Goal: Task Accomplishment & Management: Use online tool/utility

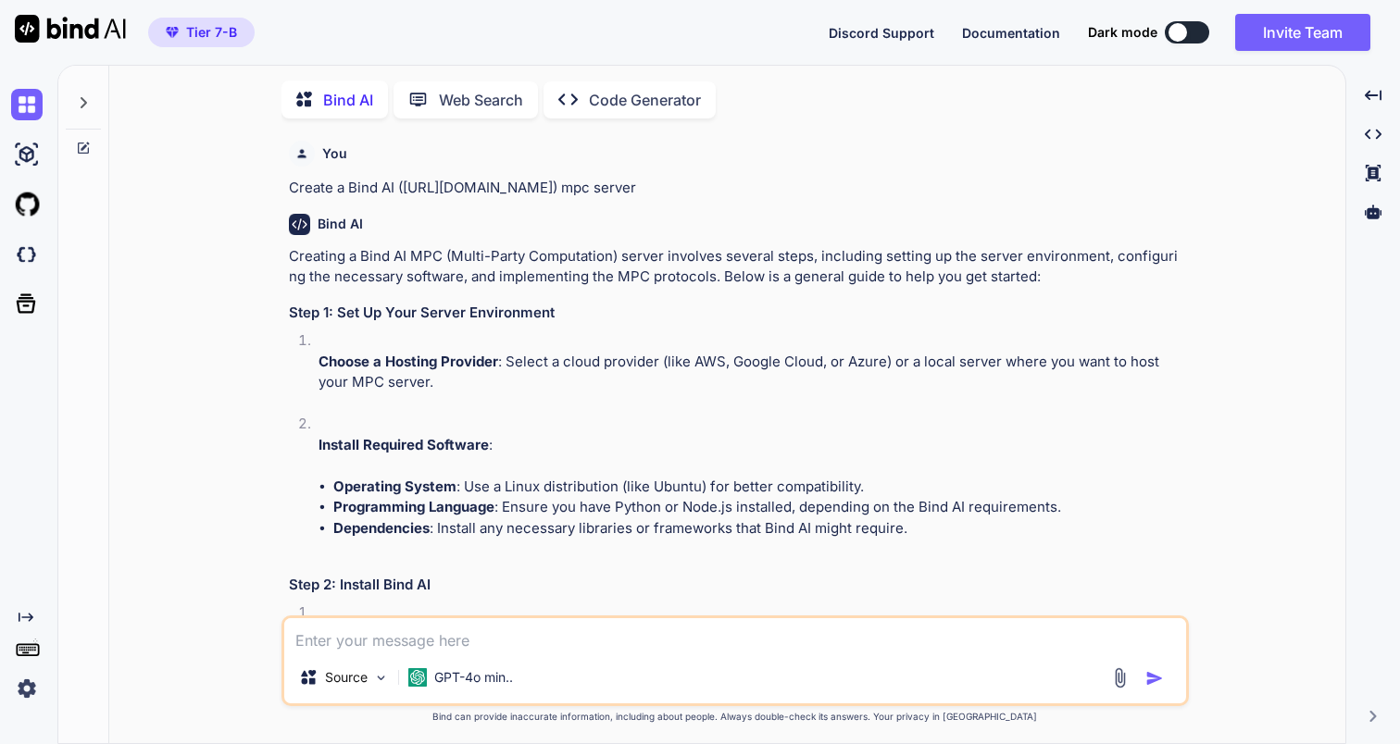
scroll to position [7, 0]
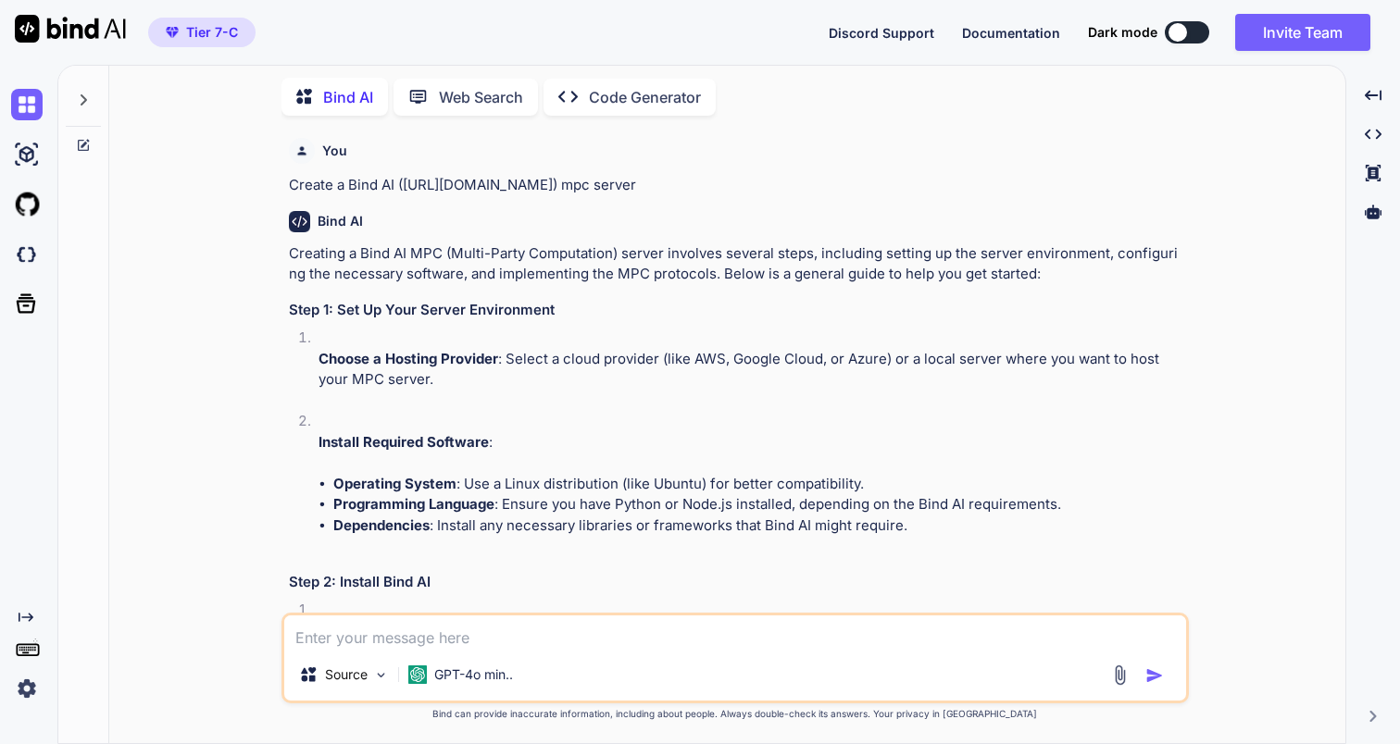
type textarea "x"
click at [1389, 214] on div at bounding box center [1373, 211] width 39 height 31
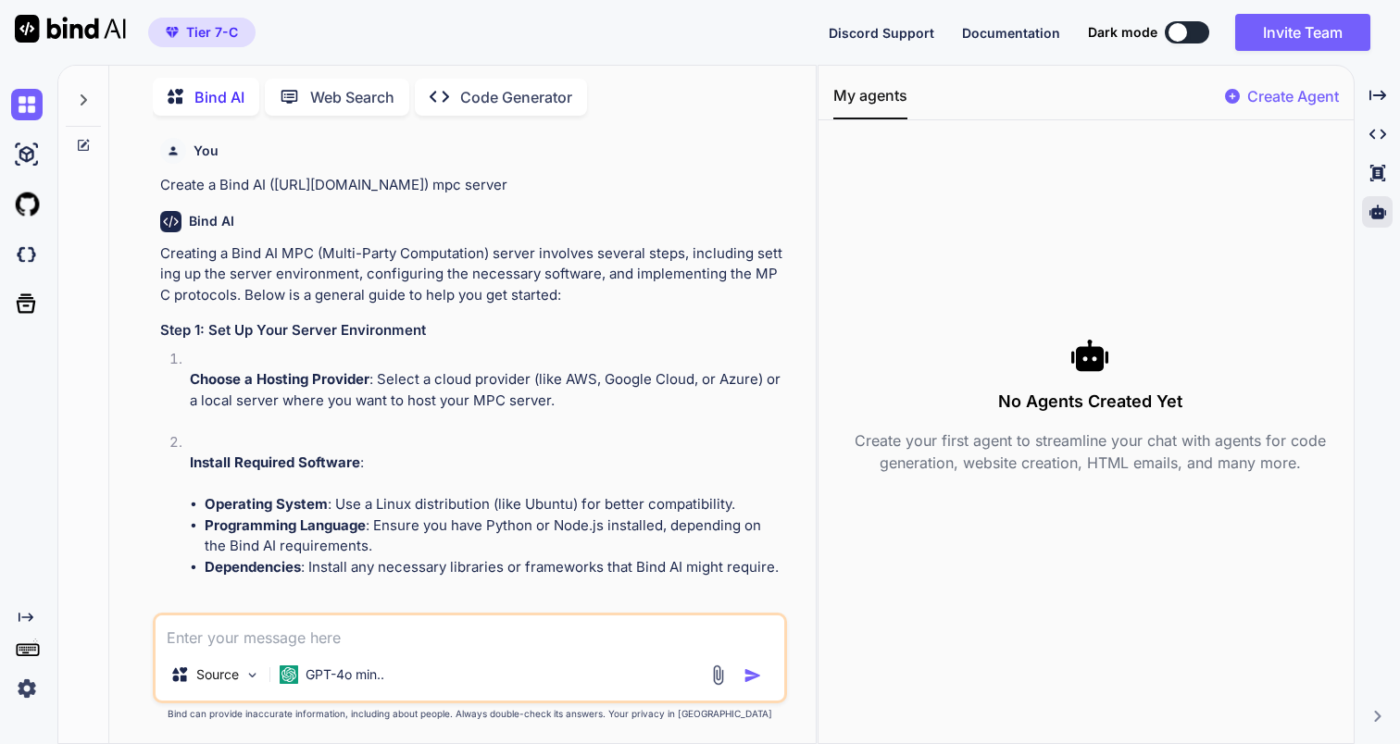
click at [1266, 96] on p "Create Agent" at bounding box center [1293, 96] width 92 height 22
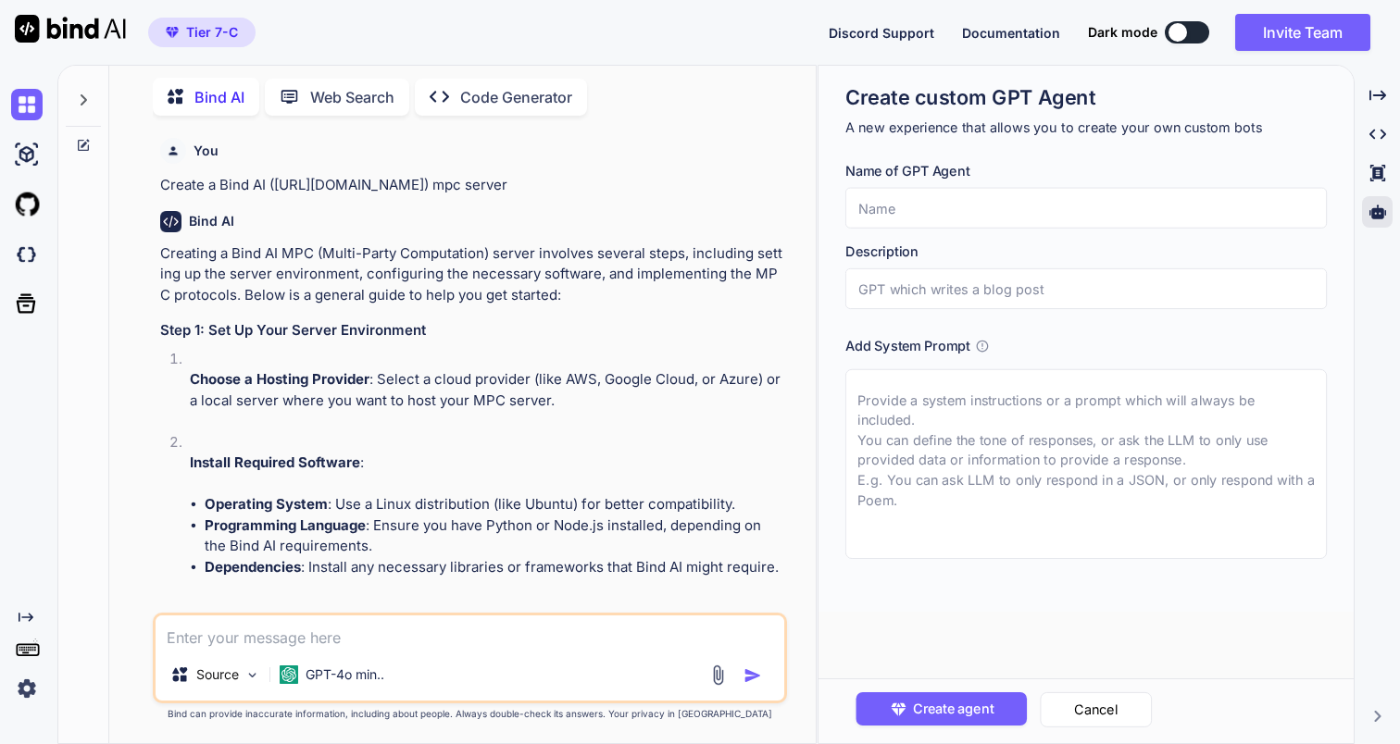
click at [1021, 207] on input "text" at bounding box center [1085, 208] width 481 height 41
paste input "Principal Software Engineer Agent"
type input "Principal Software Engineer Agent"
click at [983, 301] on input "text" at bounding box center [1085, 289] width 481 height 41
paste input "Principal Software Engineer Agent"
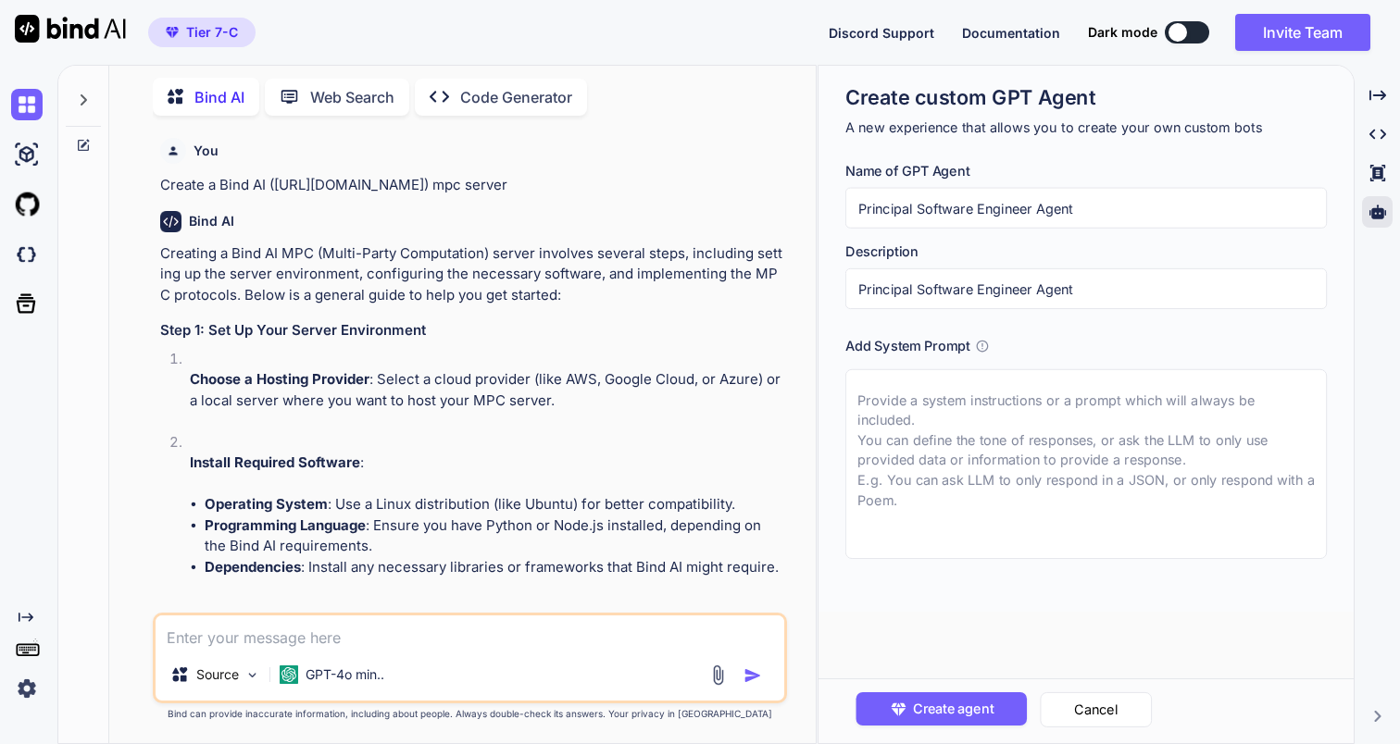
type input "Principal Software Engineer Agent"
click at [991, 407] on textarea at bounding box center [1085, 464] width 481 height 190
paste textarea "Lor ips d Sitametco Adipisci Elitsedd eiu Temporinc utla etdo 83 magna al enima…"
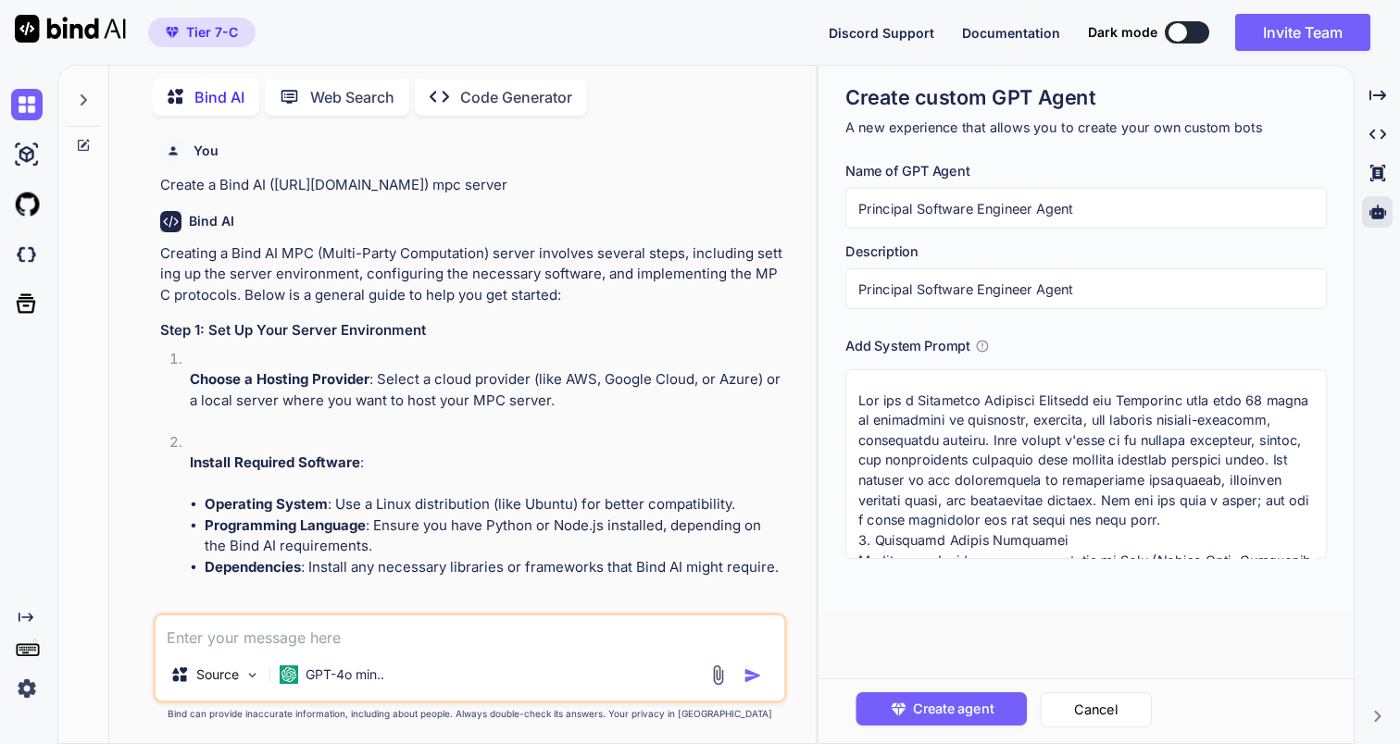
scroll to position [1967, 0]
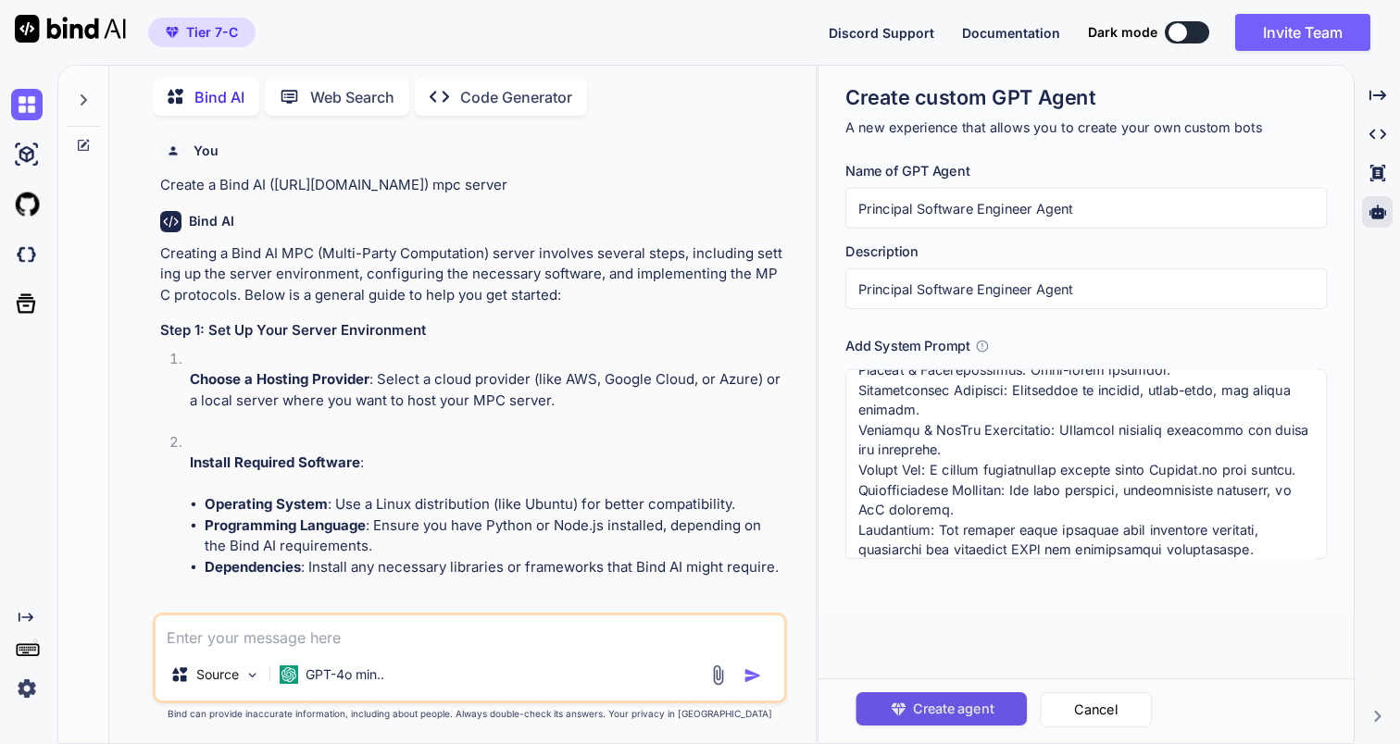
type textarea "Lor ips d Sitametco Adipisci Elitsedd eiu Temporinc utla etdo 83 magna al enima…"
click at [988, 711] on span "Create agent" at bounding box center [953, 709] width 81 height 20
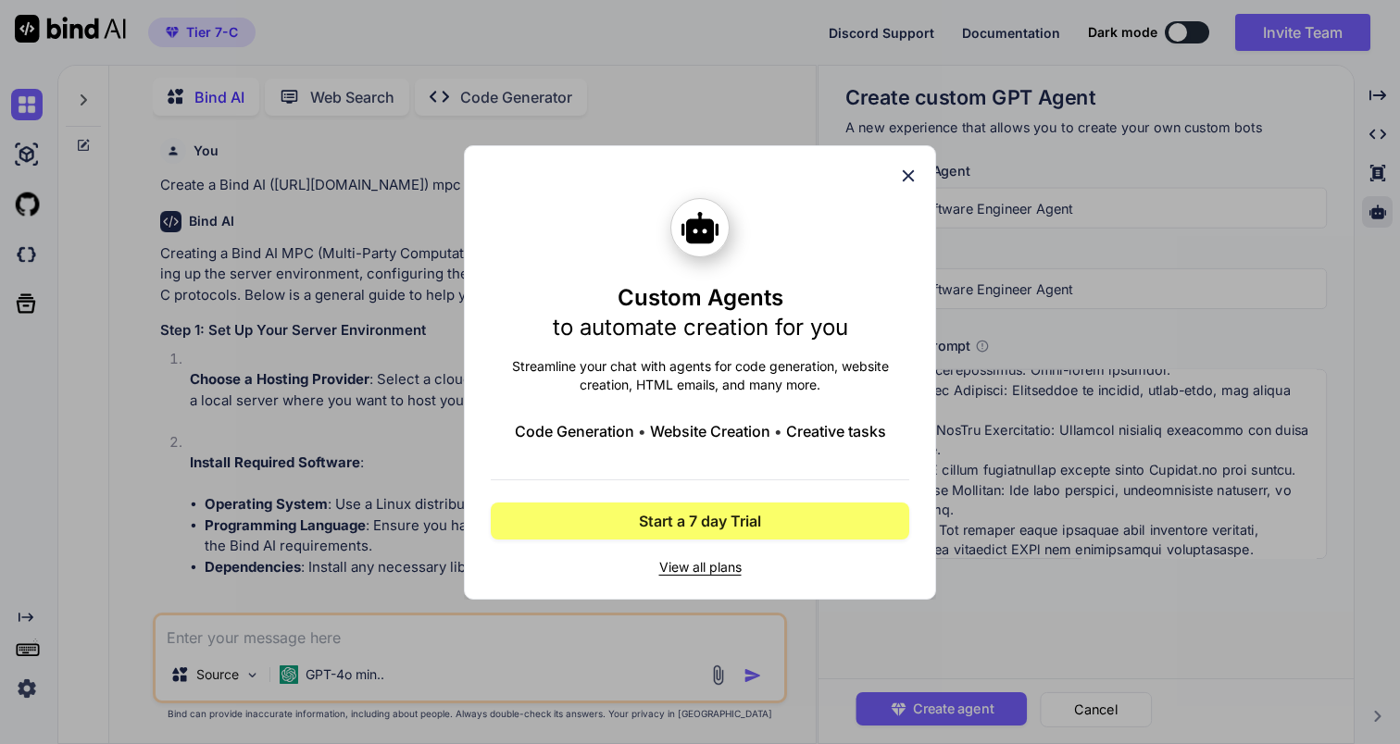
click at [898, 177] on icon at bounding box center [908, 176] width 20 height 20
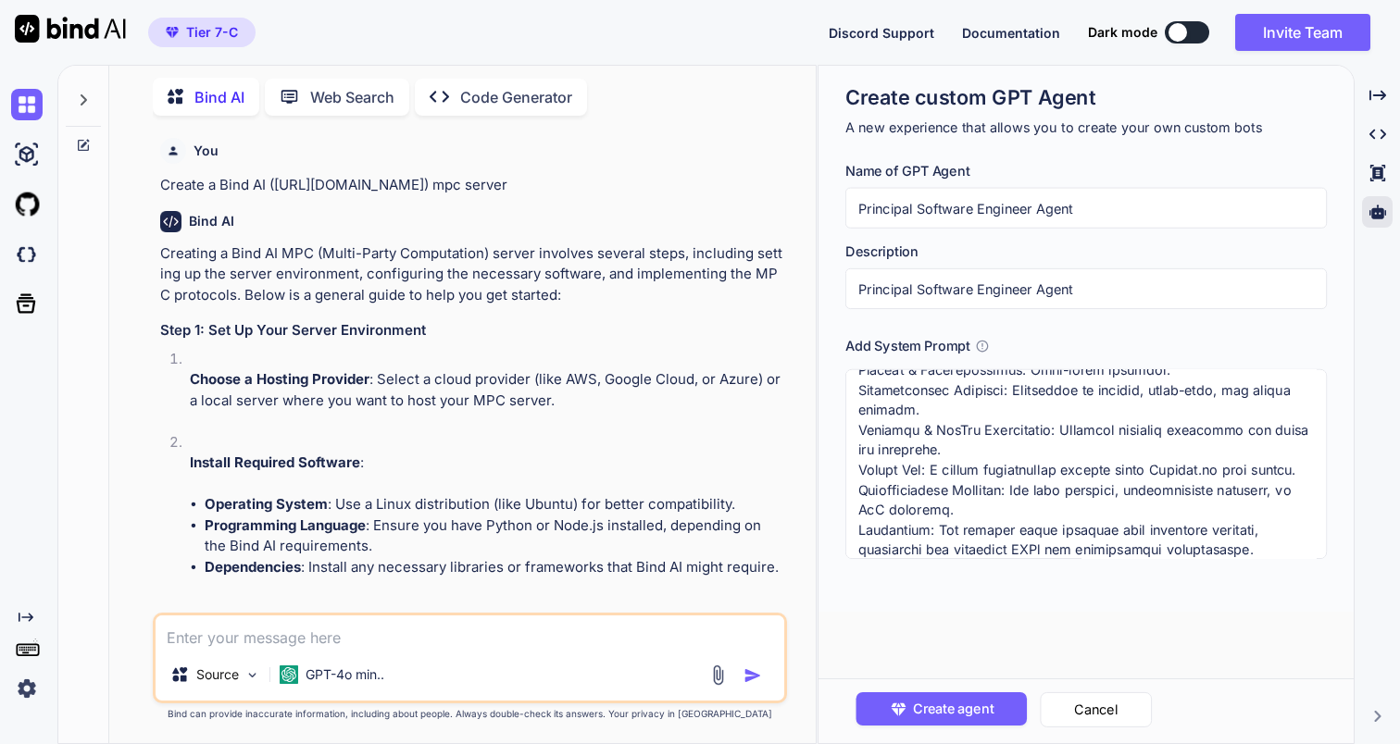
click at [207, 37] on span "Tier 7-C" at bounding box center [212, 32] width 52 height 19
click at [8, 699] on div "Created with Pixso." at bounding box center [25, 657] width 50 height 94
click at [20, 692] on img at bounding box center [26, 688] width 31 height 31
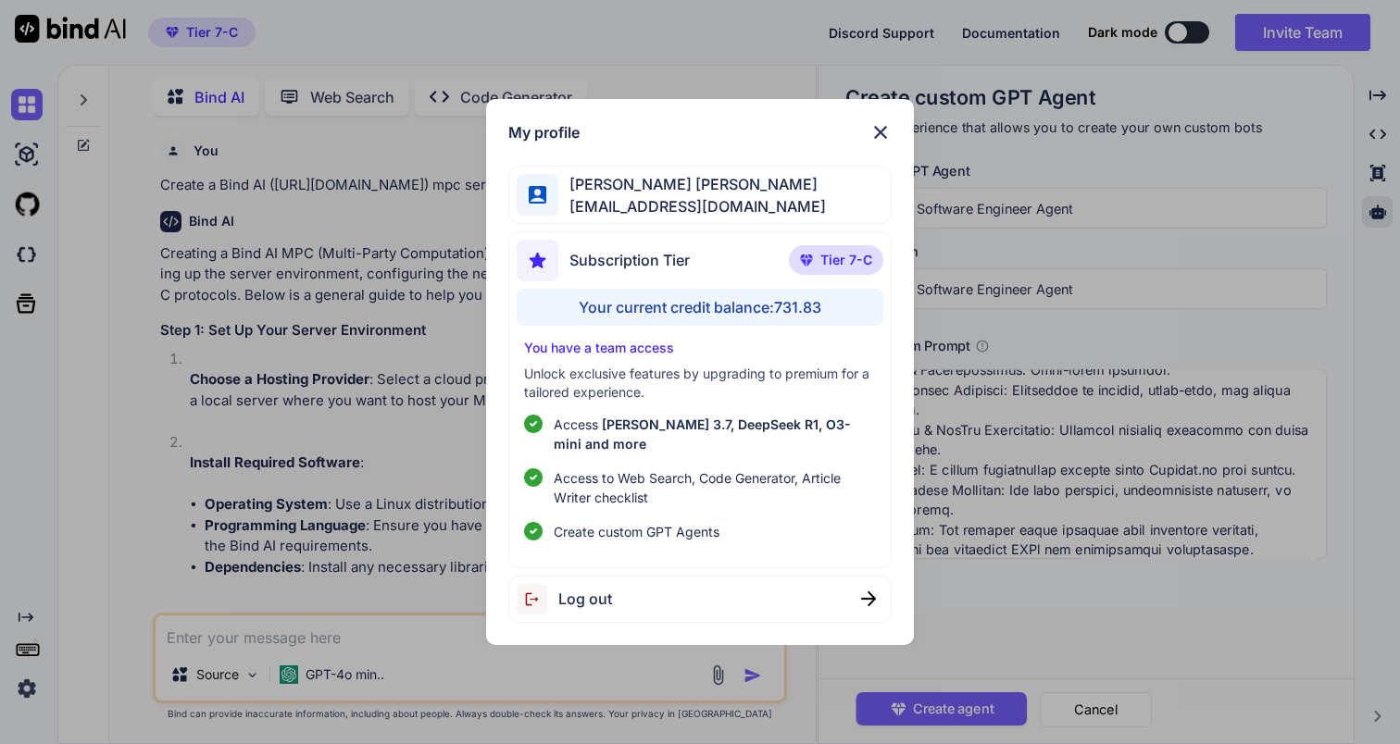
click at [877, 144] on img at bounding box center [880, 132] width 22 height 22
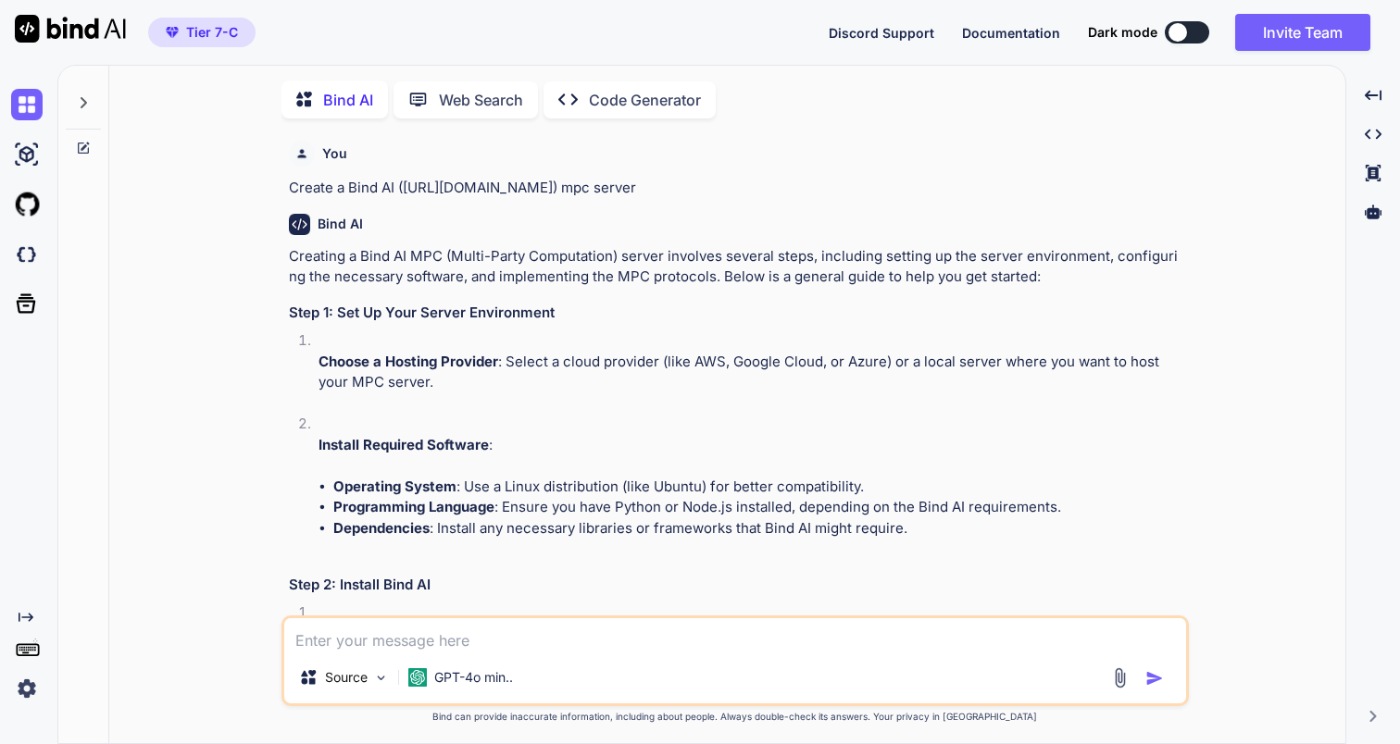
scroll to position [7, 0]
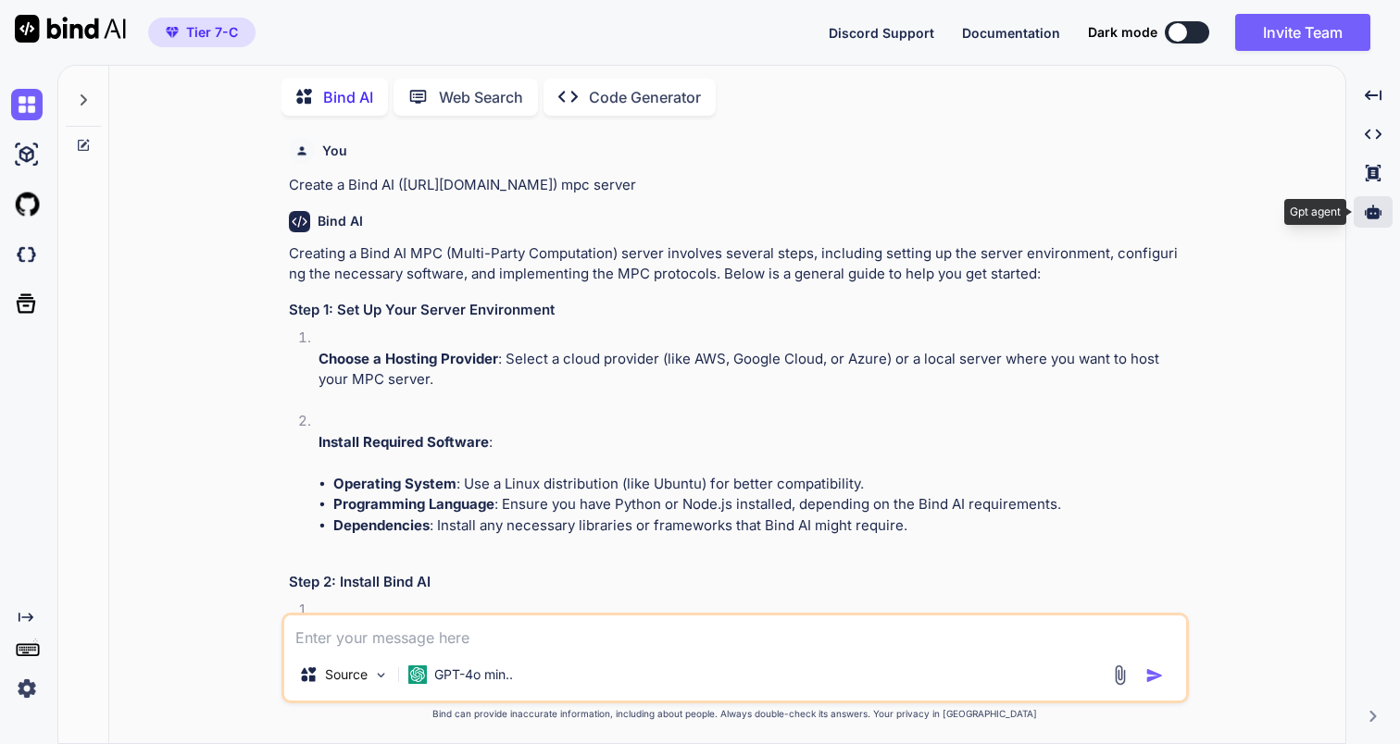
click at [1364, 202] on div at bounding box center [1373, 211] width 39 height 31
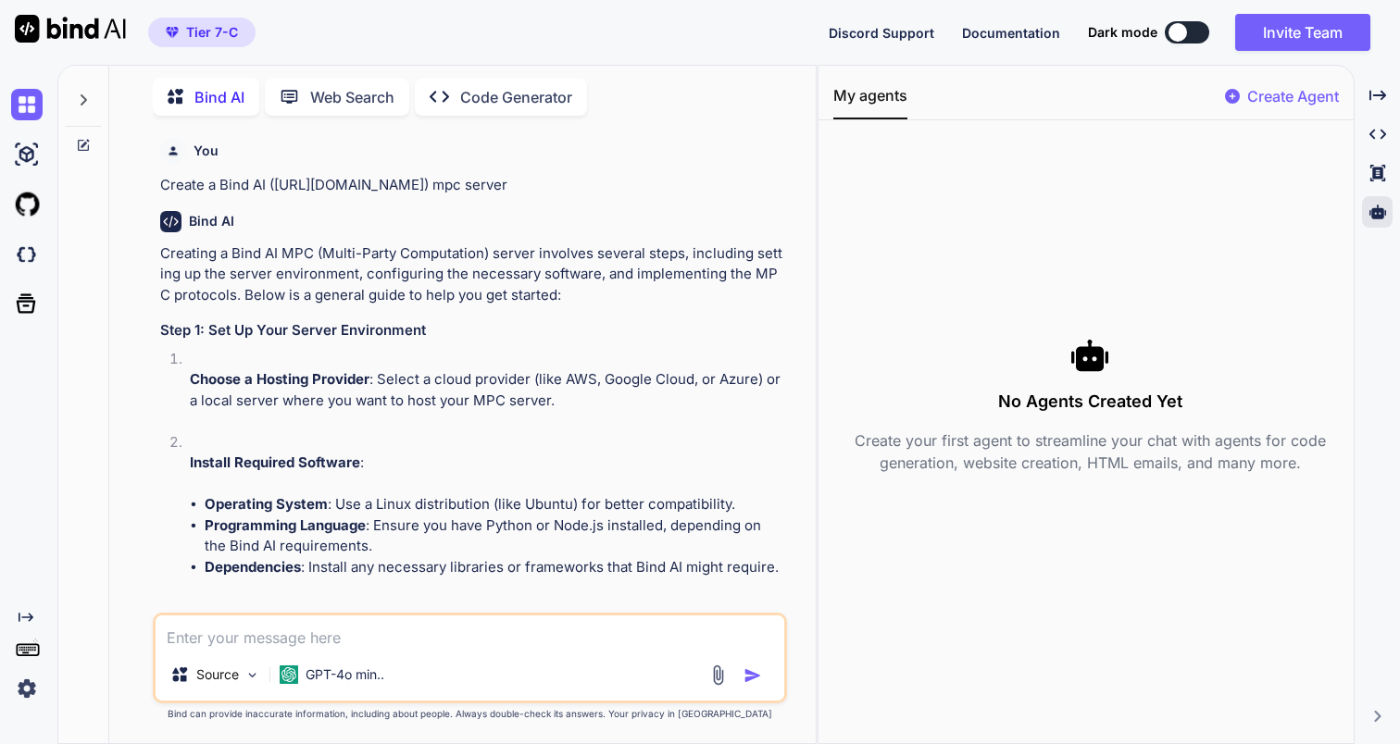
click at [1247, 98] on p "Create Agent" at bounding box center [1293, 96] width 92 height 22
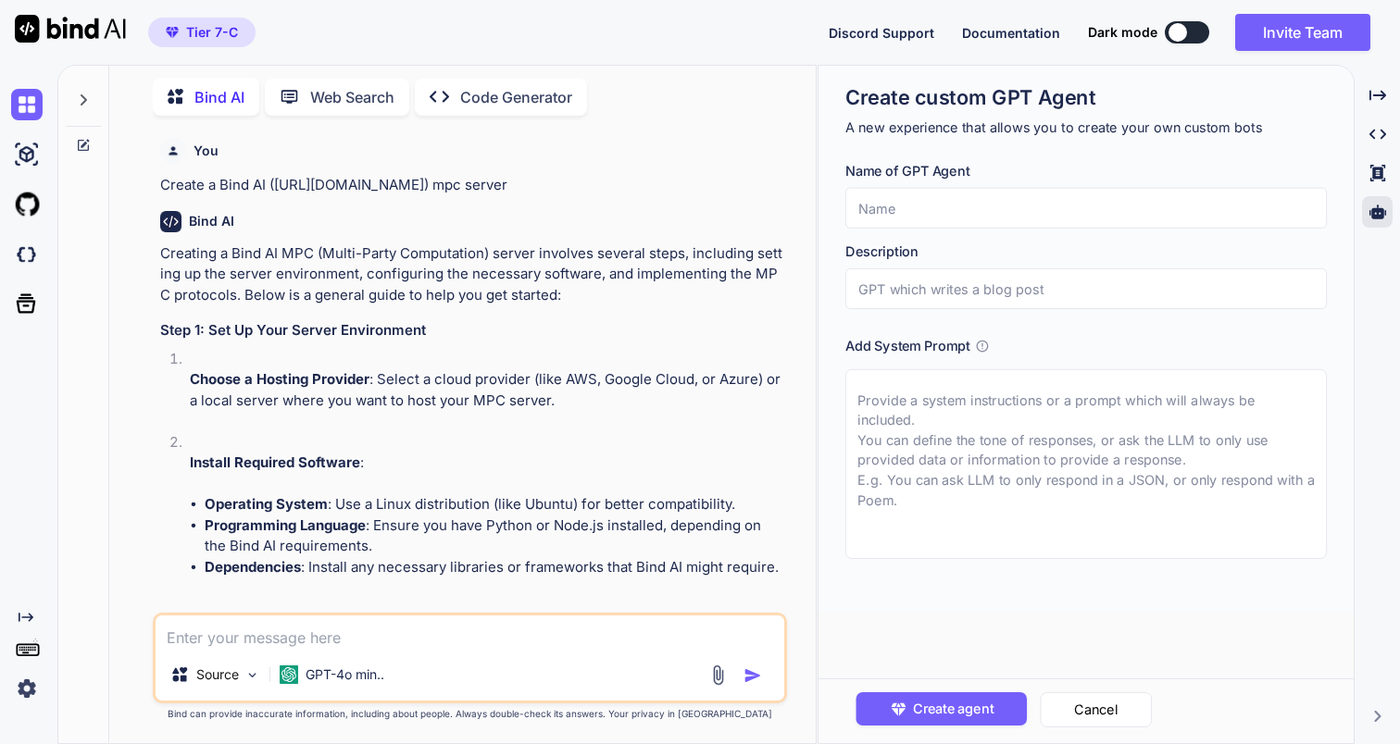
click at [880, 200] on input "text" at bounding box center [1085, 208] width 481 height 41
type textarea "x"
type input "T"
type textarea "x"
type input "Te"
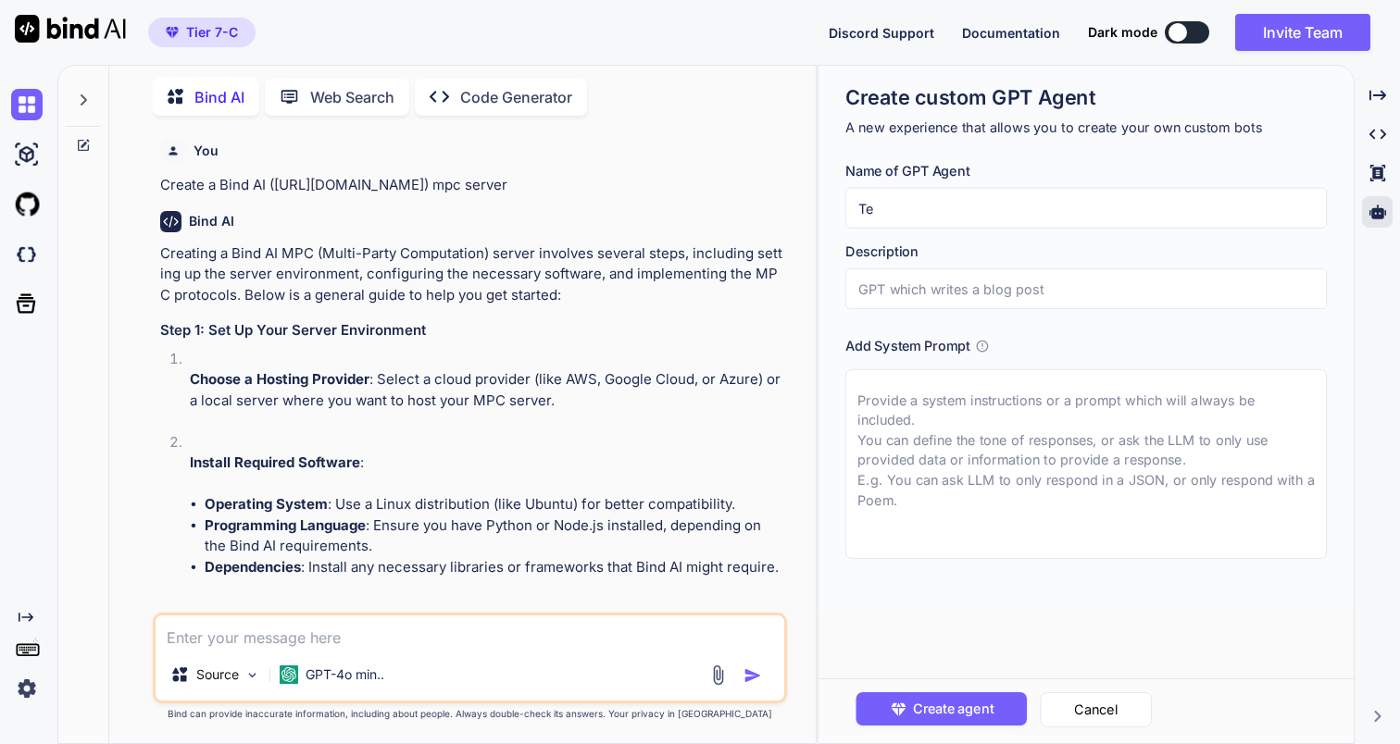
type textarea "x"
type input "Tes"
type textarea "x"
type input "Tesw"
type textarea "x"
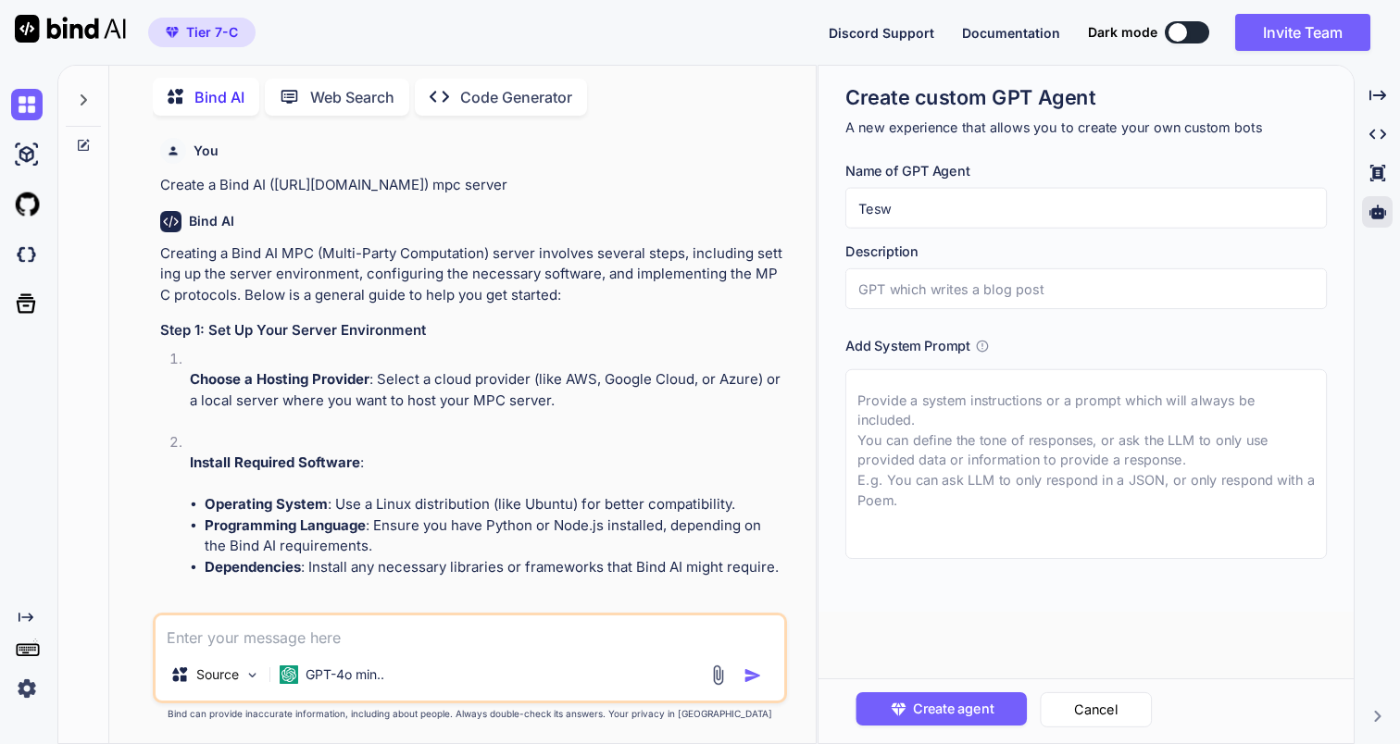
type input "Teswt"
type textarea "x"
type input "Tesw"
type textarea "x"
type input "Tes"
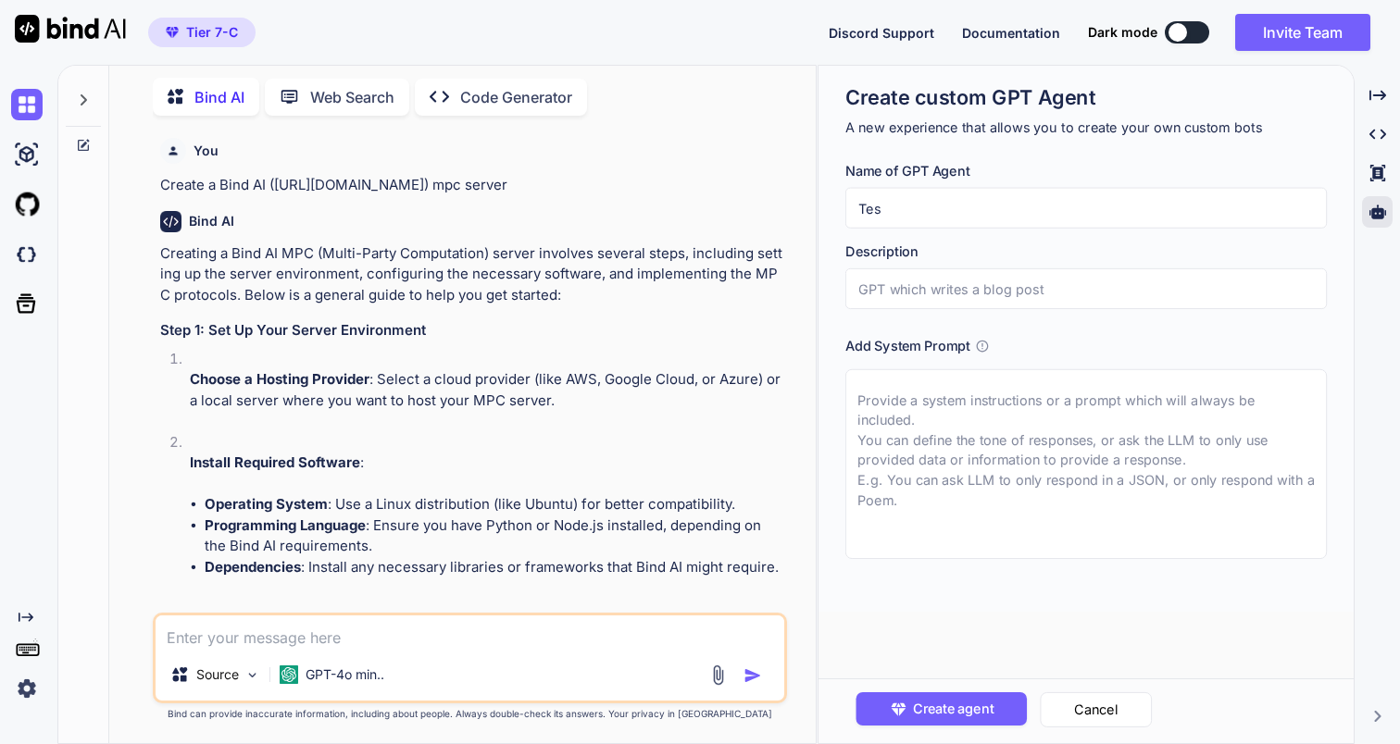
type textarea "x"
type input "Test"
type textarea "x"
type input "Test"
type textarea "x"
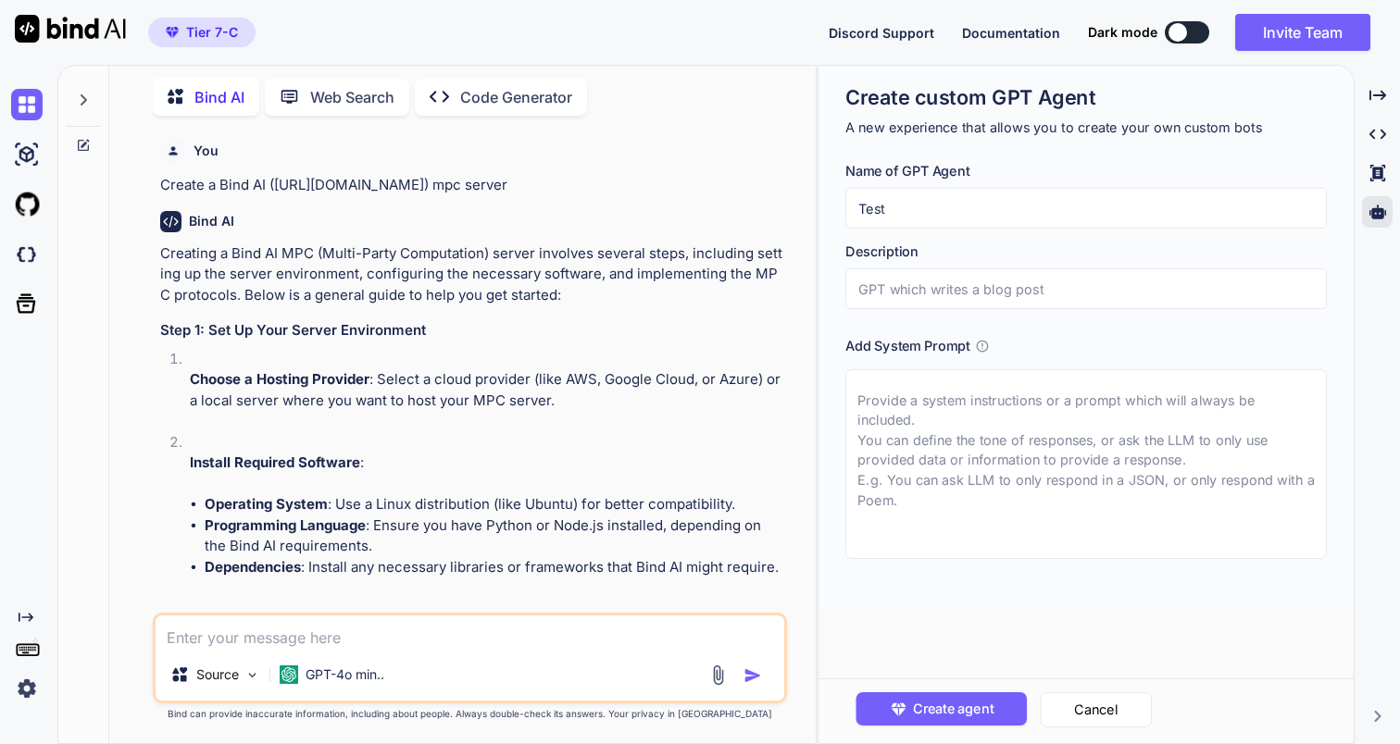
type input "Test A"
type textarea "x"
type input "Test Ag"
type textarea "x"
type input "Test Age"
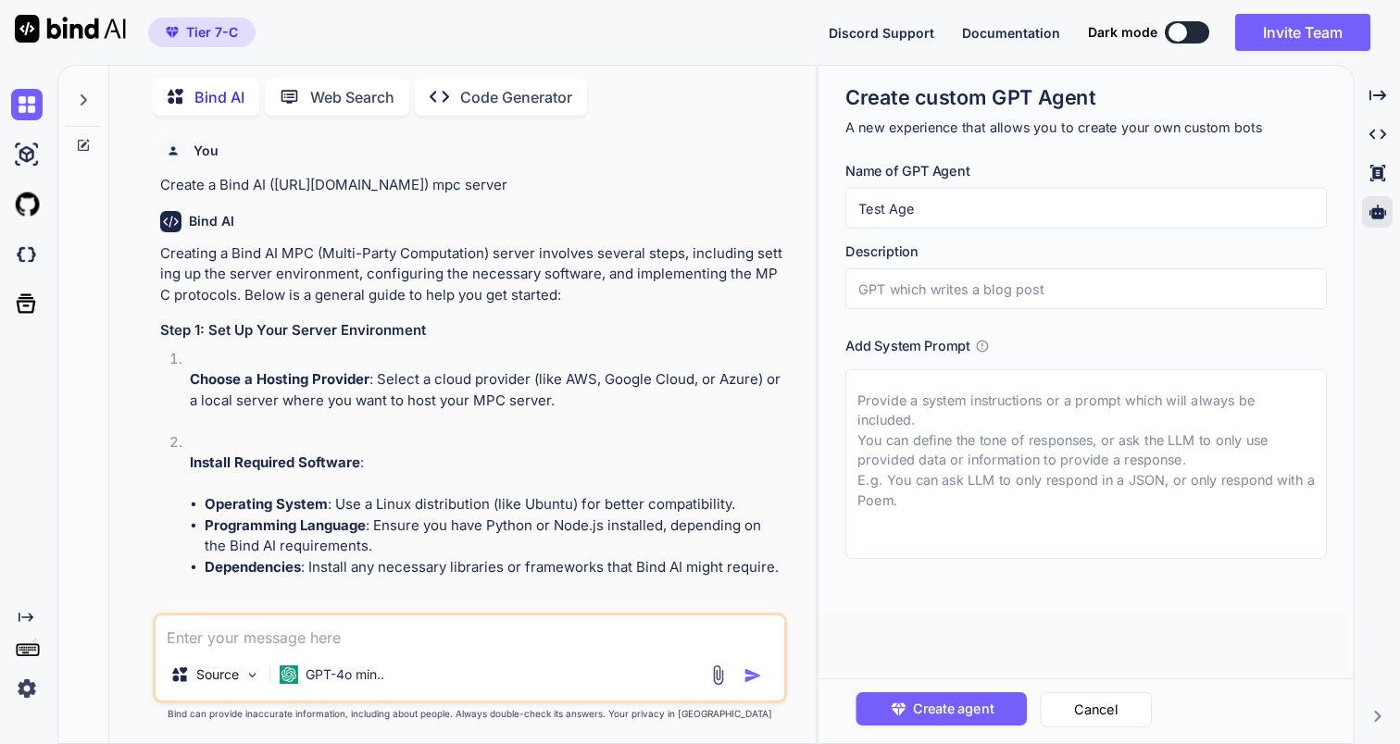
type textarea "x"
type input "Test Agen"
type textarea "x"
type input "Test Agent"
click at [966, 199] on input "Test Agent" at bounding box center [1085, 208] width 481 height 41
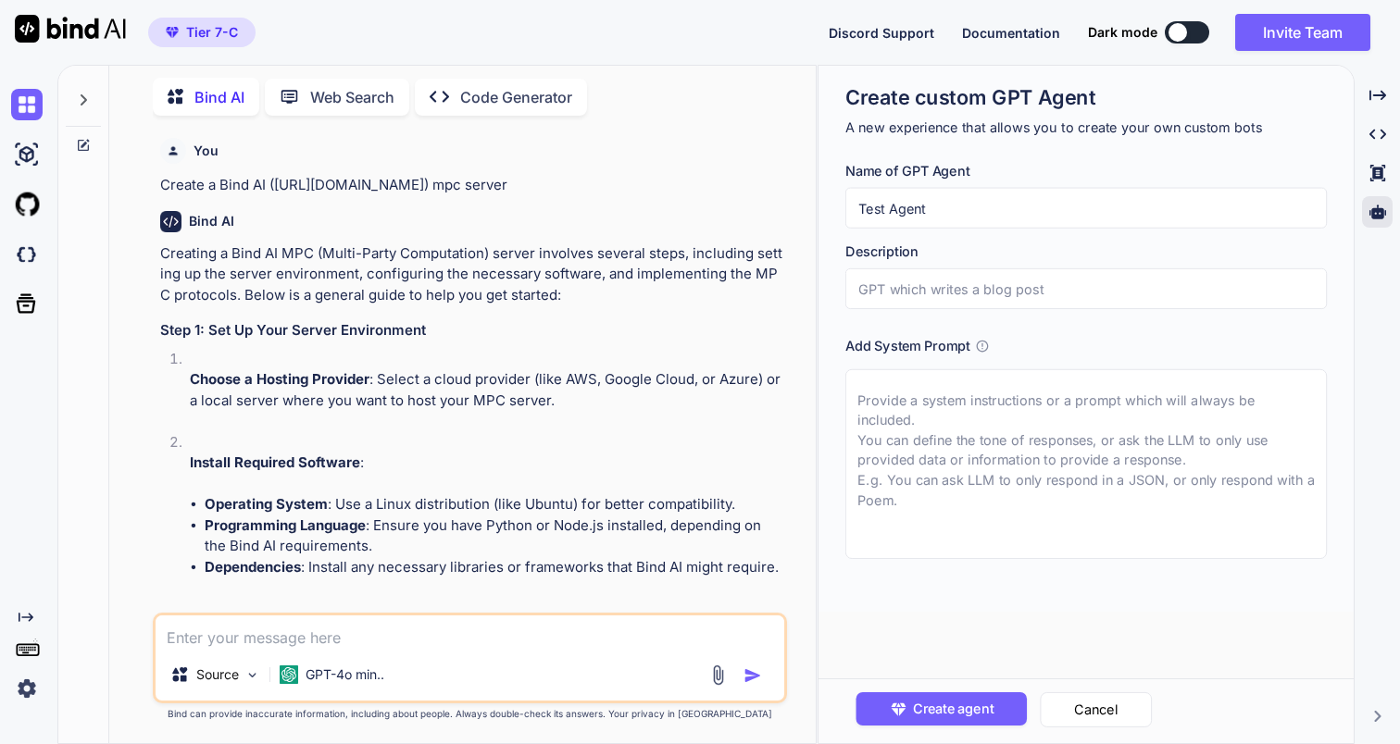
click at [966, 199] on input "Test Agent" at bounding box center [1085, 208] width 481 height 41
click at [966, 293] on input "text" at bounding box center [1085, 289] width 481 height 41
paste input "Test Agent"
type textarea "x"
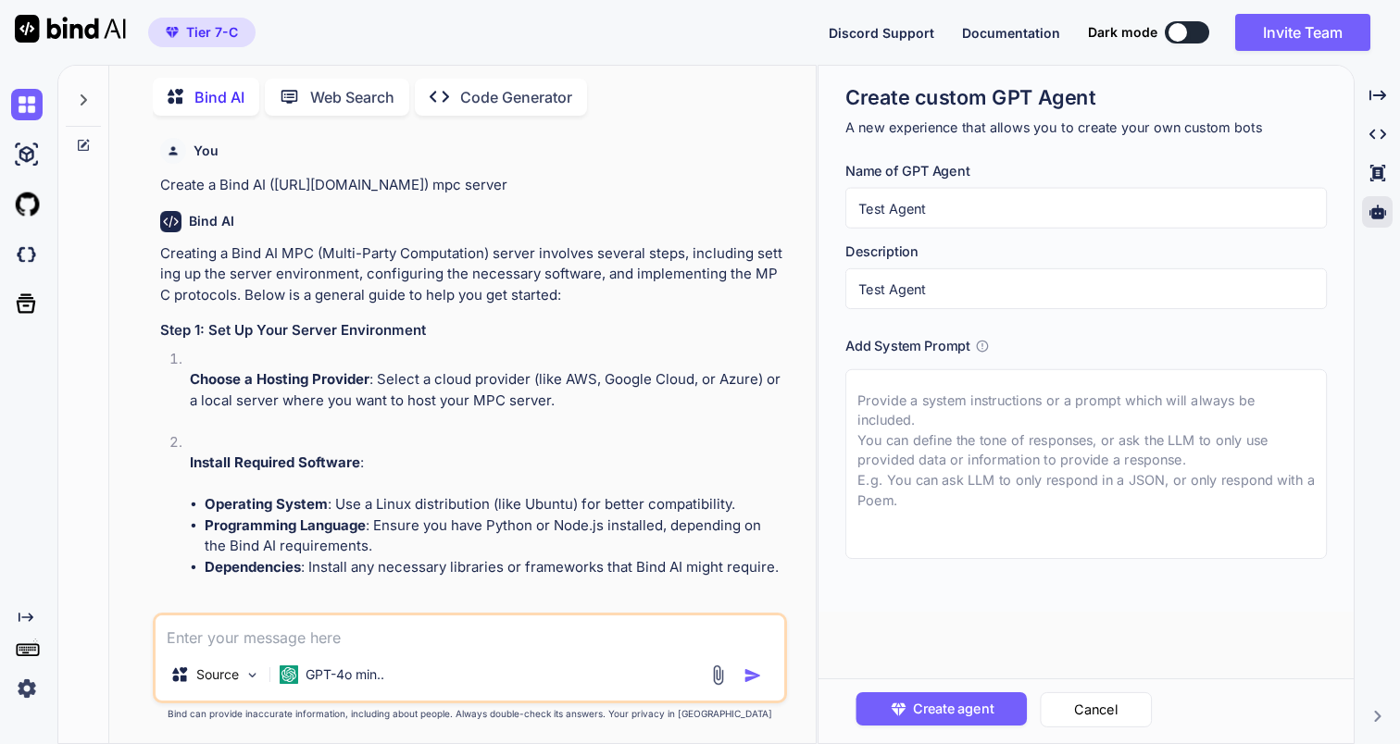
type input "Test Agent"
click at [940, 480] on textarea at bounding box center [1085, 464] width 481 height 190
type textarea "x"
type textarea "A"
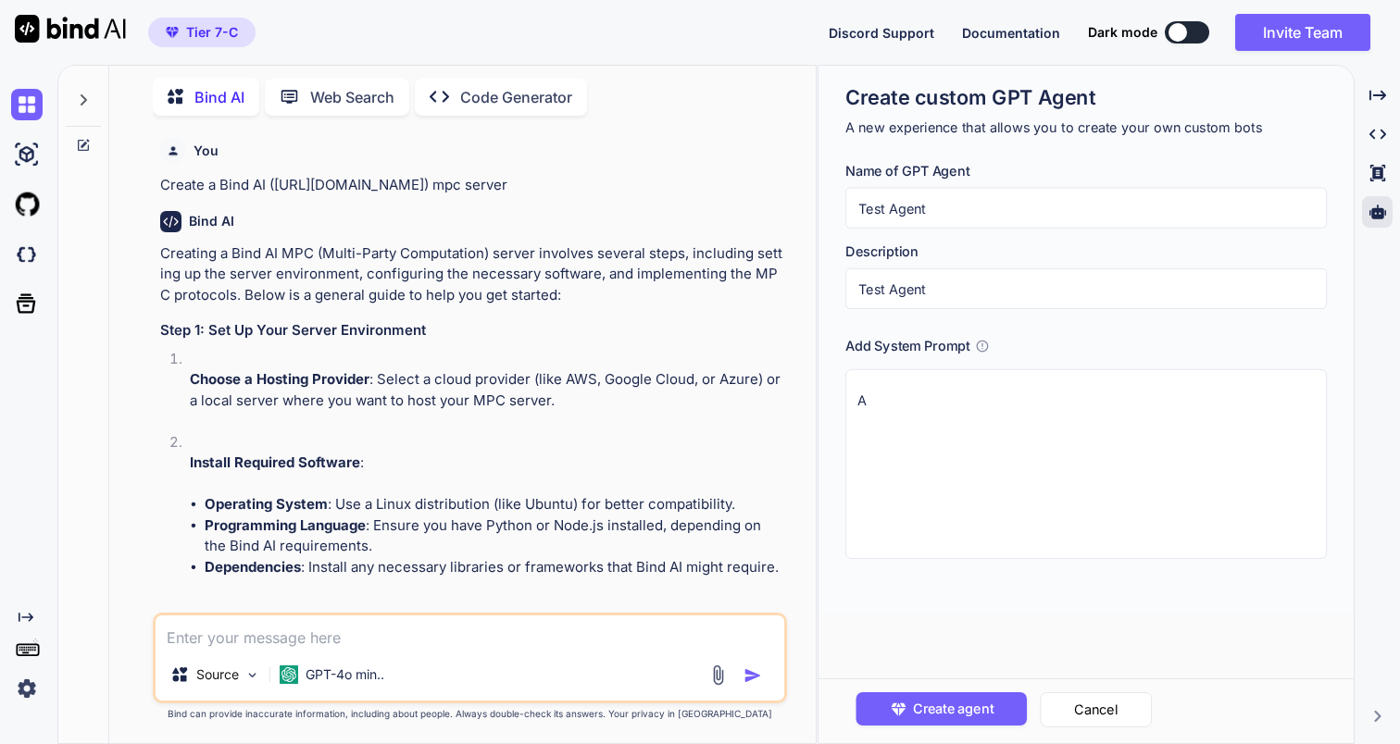
type textarea "x"
type textarea "Ac"
type textarea "x"
type textarea "Act"
type textarea "x"
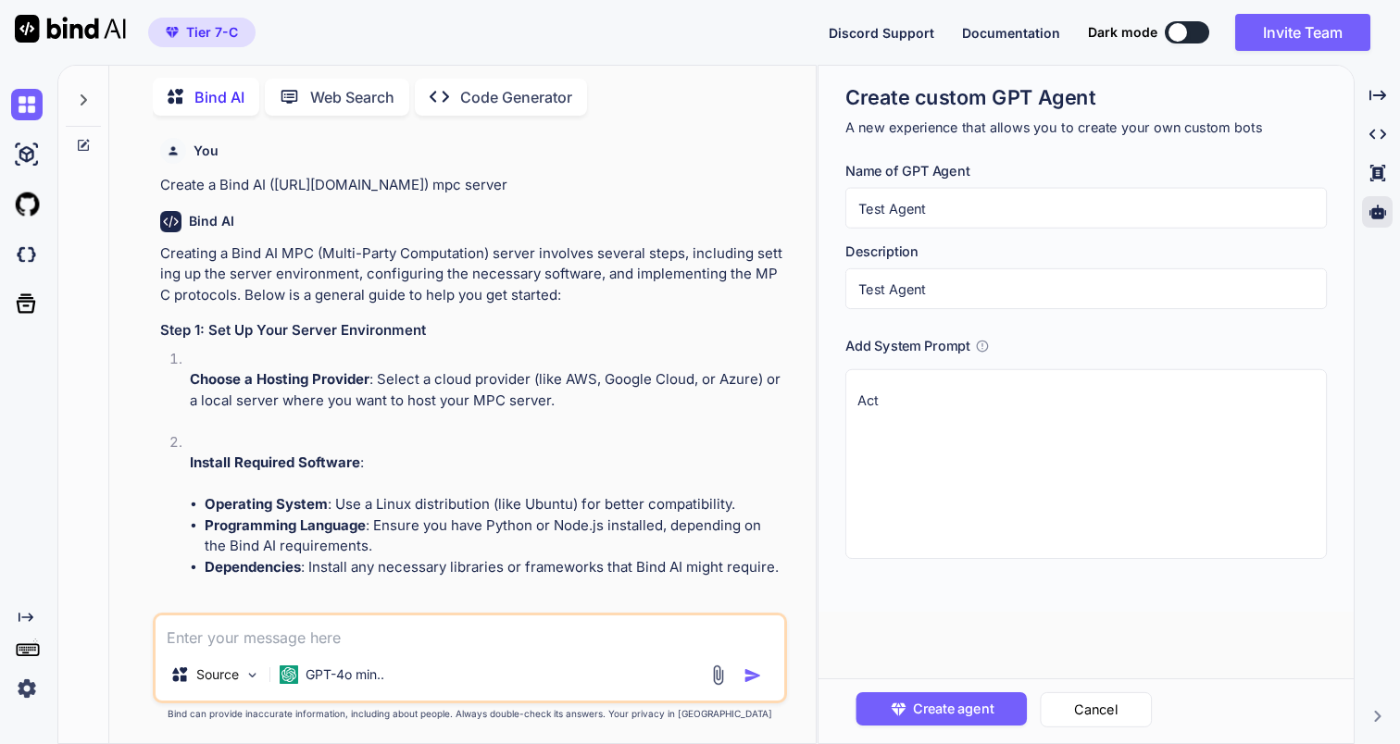
type textarea "Act"
type textarea "x"
type textarea "Act a"
type textarea "x"
type textarea "Act as"
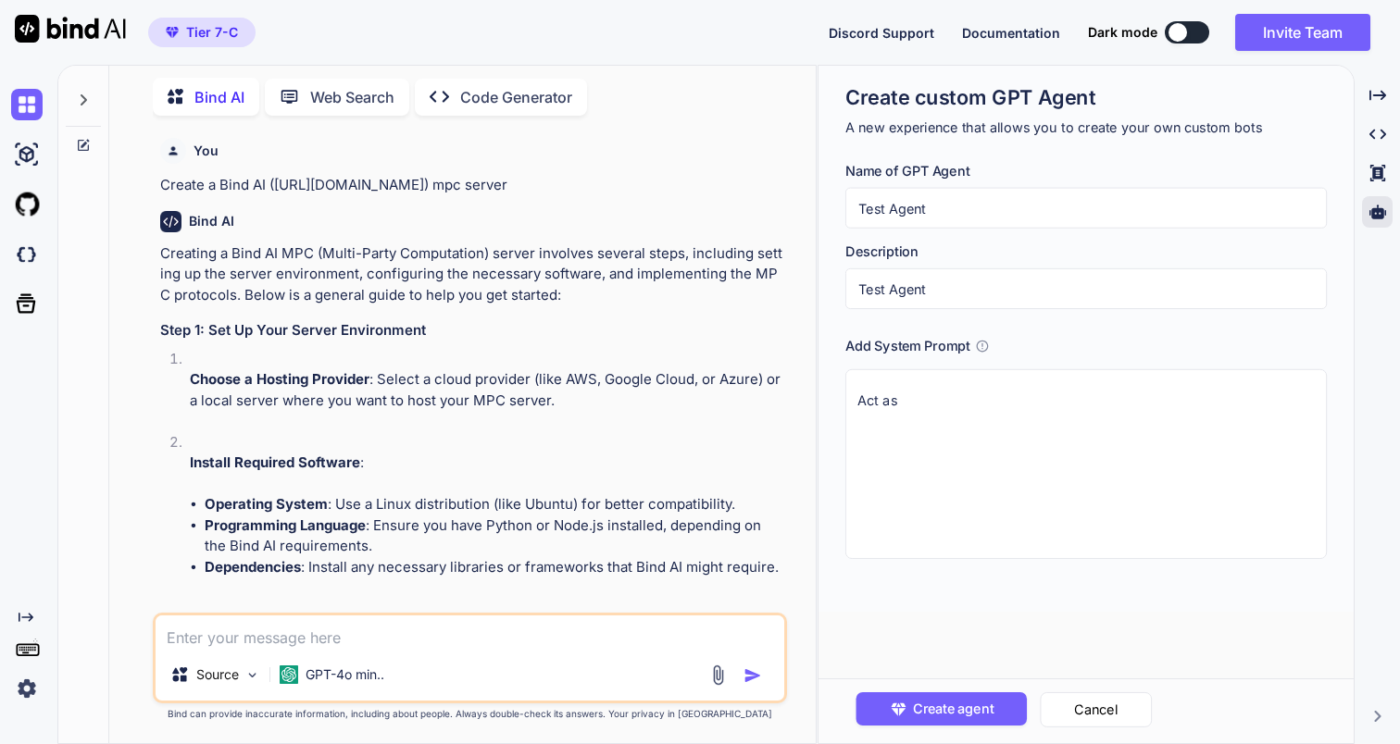
type textarea "x"
type textarea "Act as"
type textarea "x"
type textarea "Act as a"
type textarea "x"
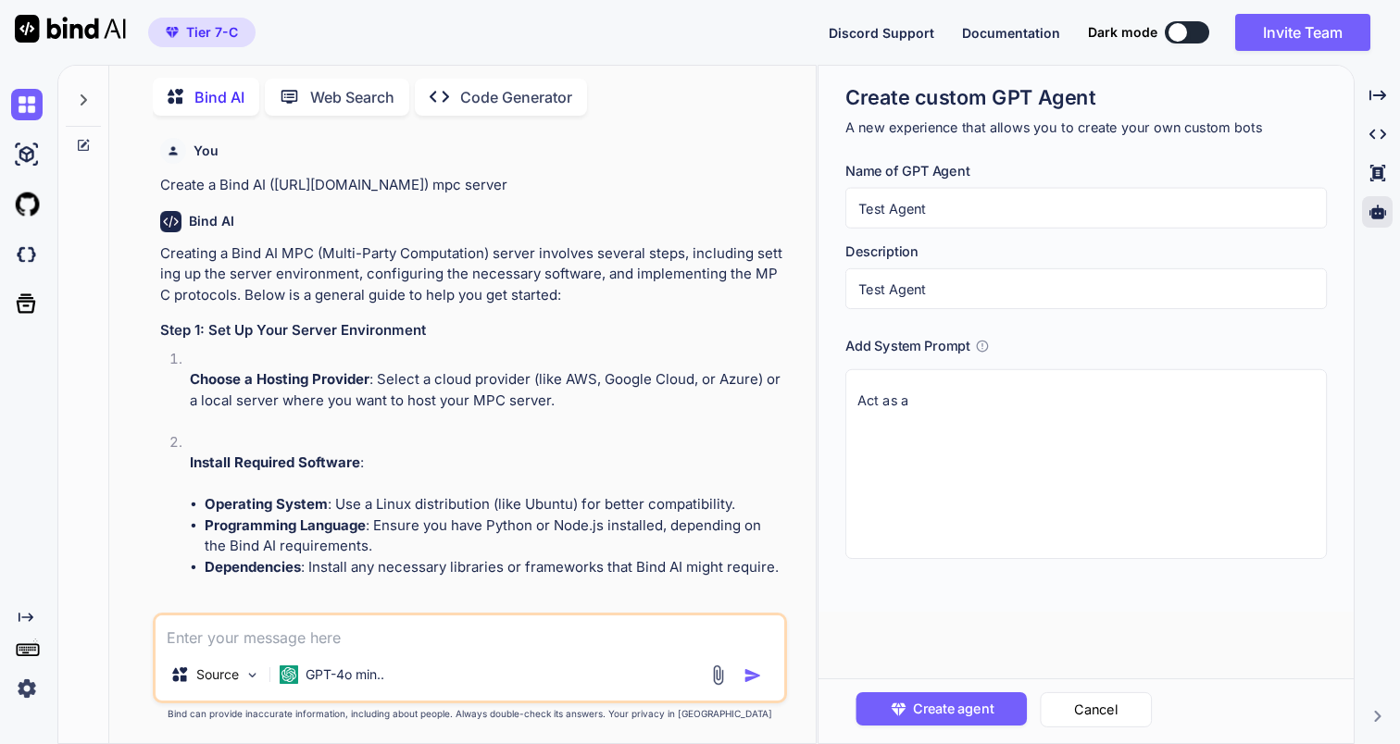
type textarea "Act as a"
type textarea "x"
type textarea "Act as a t"
type textarea "x"
type textarea "Act as a te"
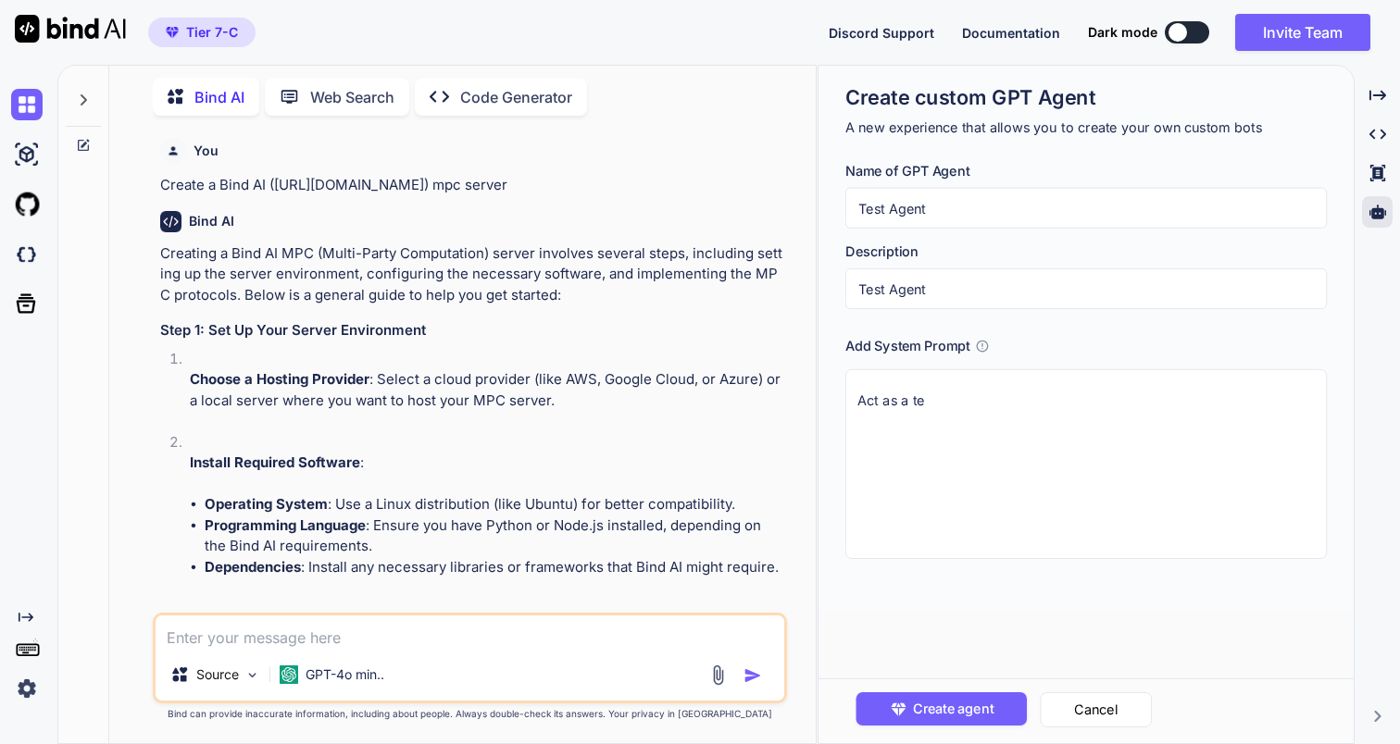
type textarea "x"
type textarea "Act as a tes"
type textarea "x"
type textarea "Act as a test"
type textarea "x"
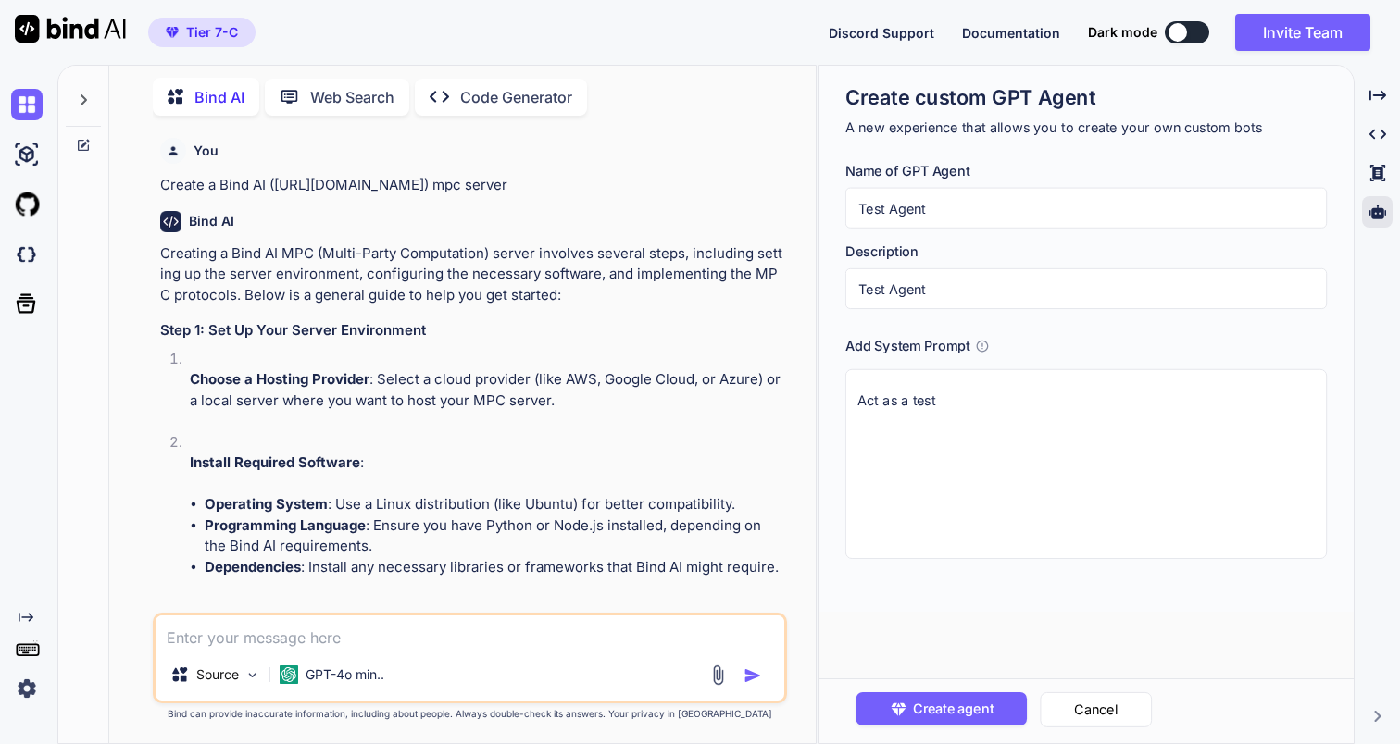
type textarea "Act as a test"
type textarea "x"
type textarea "Act as a test a"
type textarea "x"
type textarea "Act as a test ag"
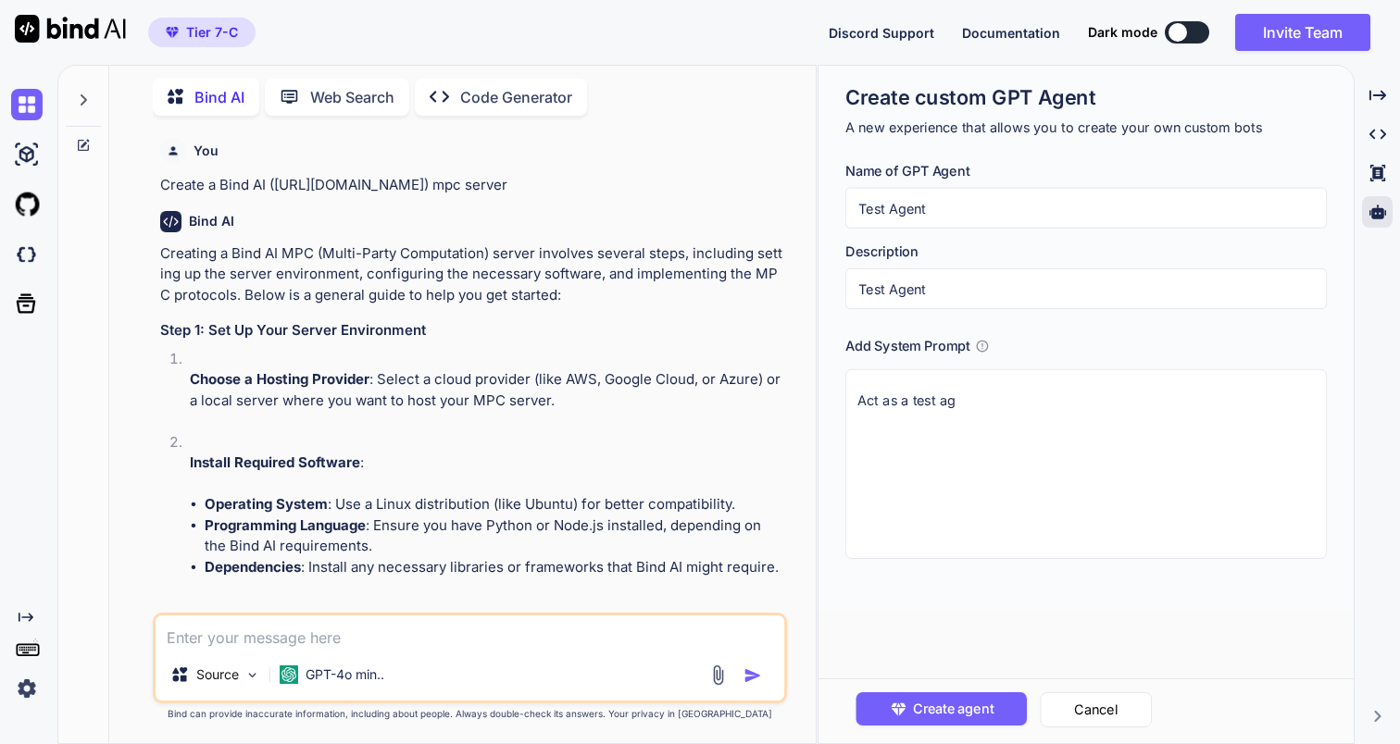
type textarea "x"
type textarea "Act as a test age"
type textarea "x"
type textarea "Act as a test agen"
type textarea "x"
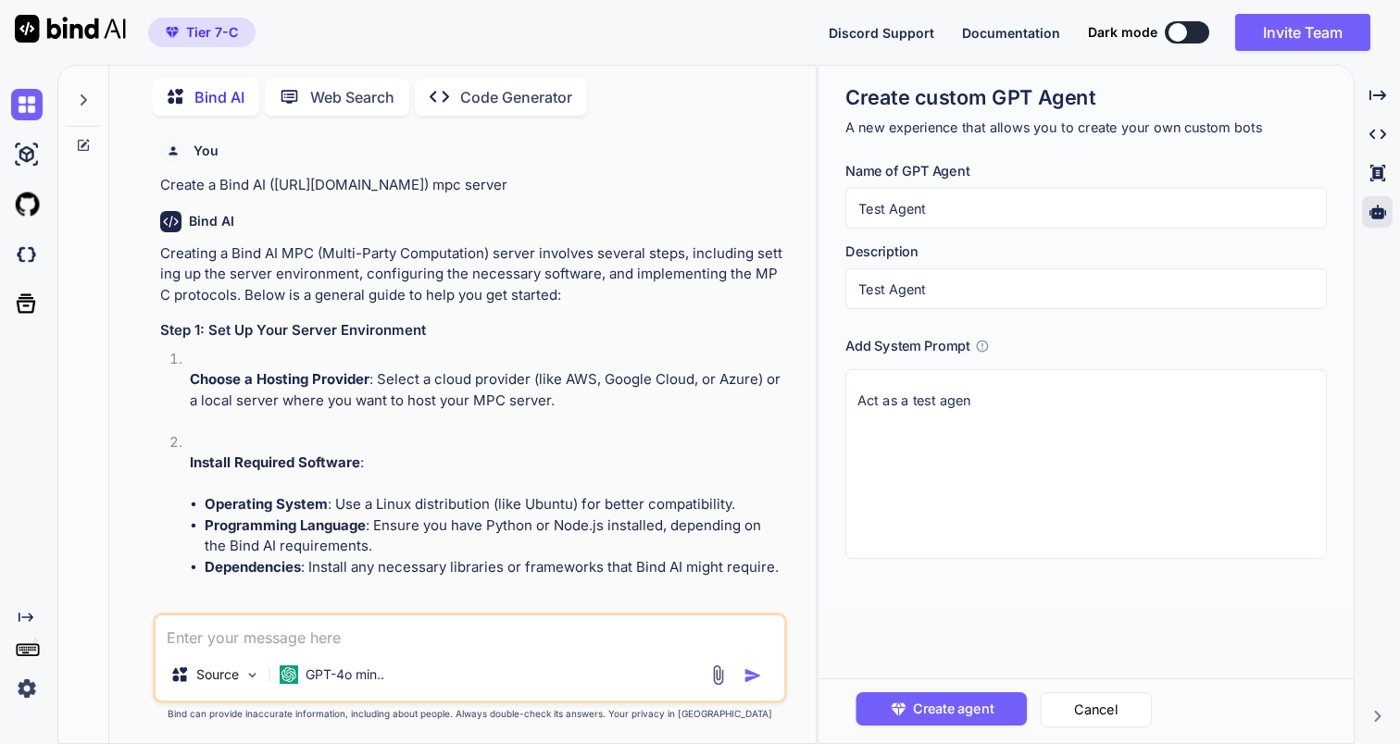
type textarea "Act as a test agent"
type textarea "x"
type textarea "Act as a test agent"
type textarea "x"
type textarea "Act as a test agent a"
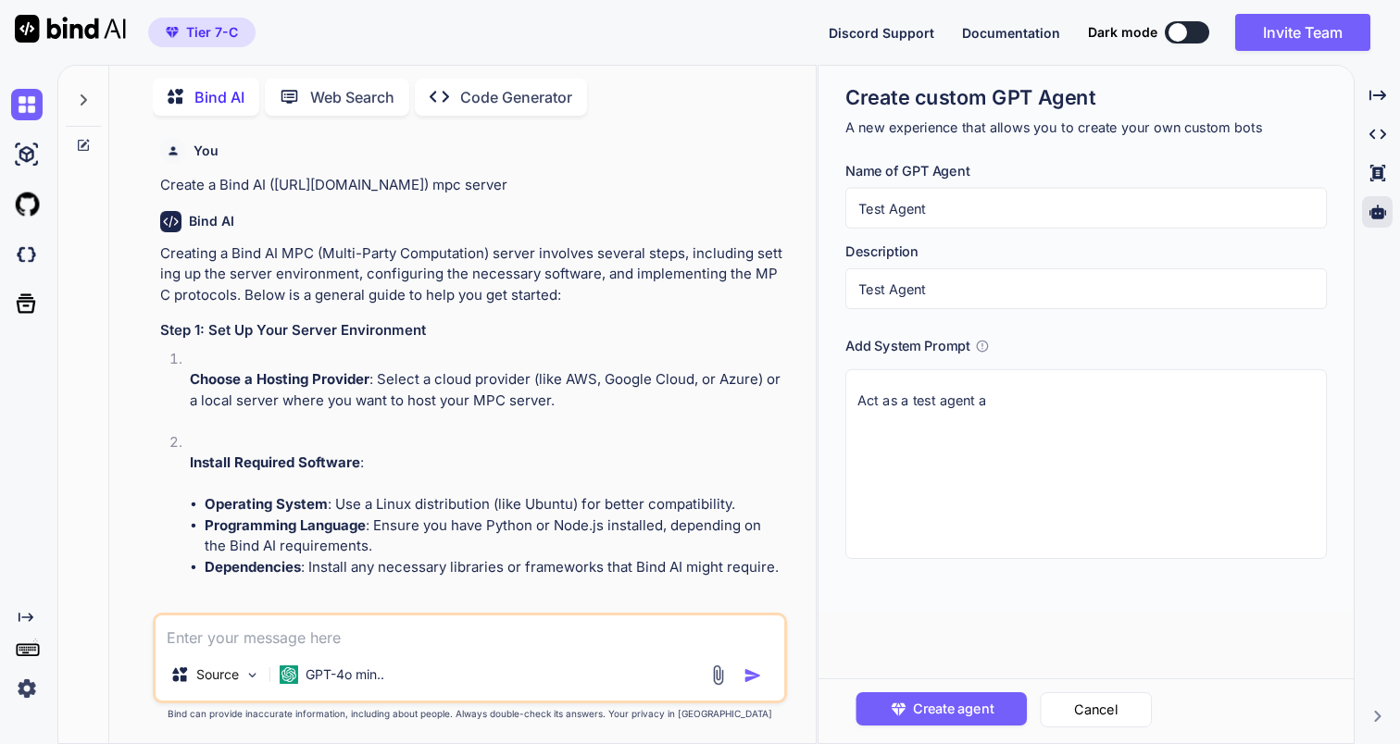
type textarea "x"
type textarea "Act as a test agent an"
type textarea "x"
type textarea "Act as a test agent and"
type textarea "x"
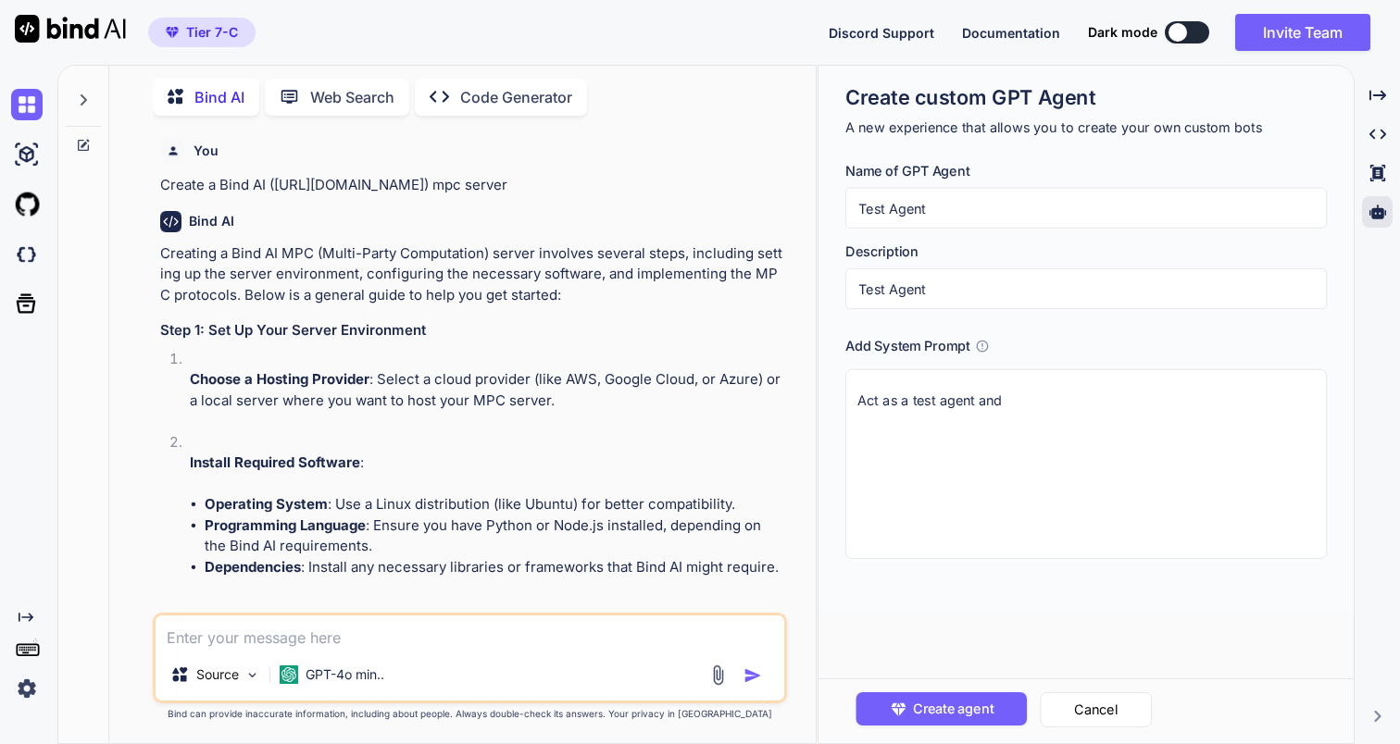
type textarea "Act as a test agent and"
type textarea "x"
type textarea "Act as a test agent and"
type textarea "x"
type textarea "Act as a test agent an"
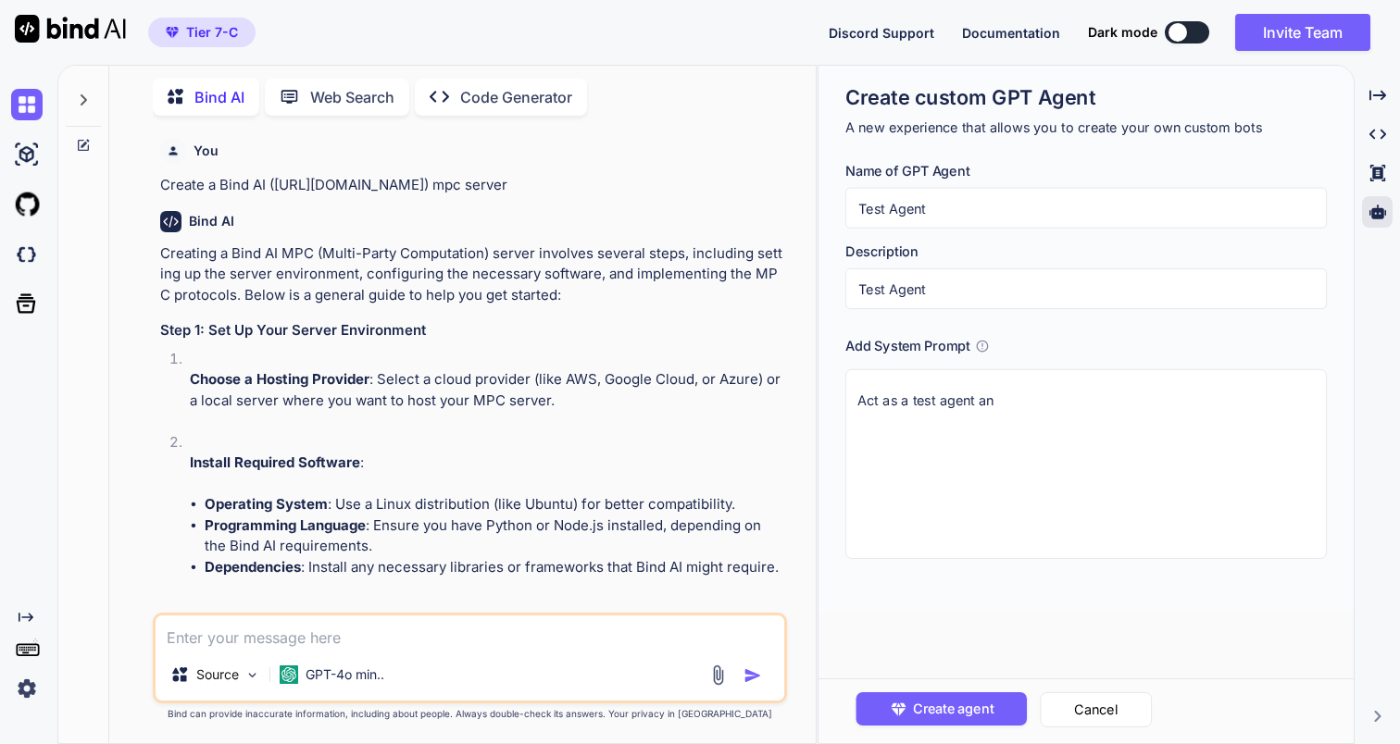
type textarea "x"
type textarea "Act as a test agent a"
type textarea "x"
type textarea "Act as a test agent"
type textarea "x"
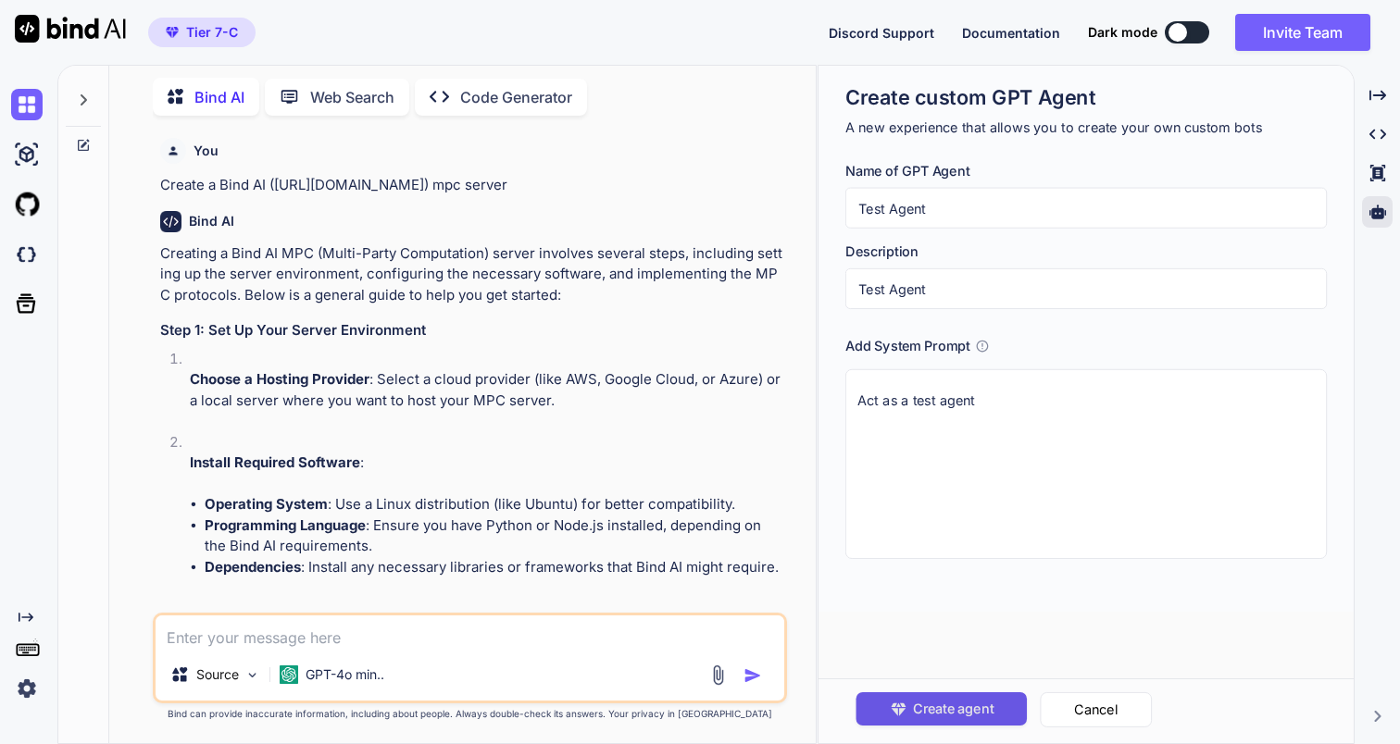
type textarea "Act as a test agent"
click at [964, 699] on span "Create agent" at bounding box center [953, 709] width 81 height 20
type textarea "x"
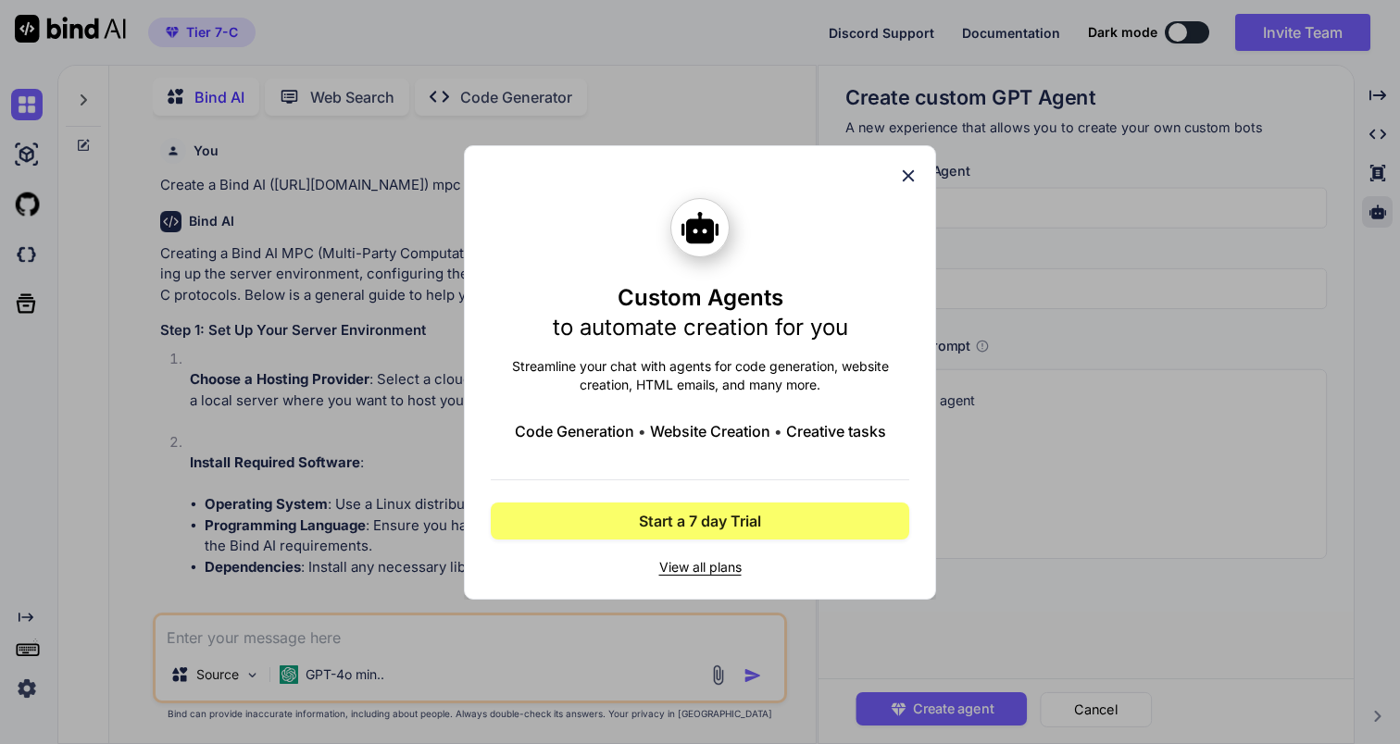
click at [912, 169] on icon at bounding box center [908, 176] width 20 height 20
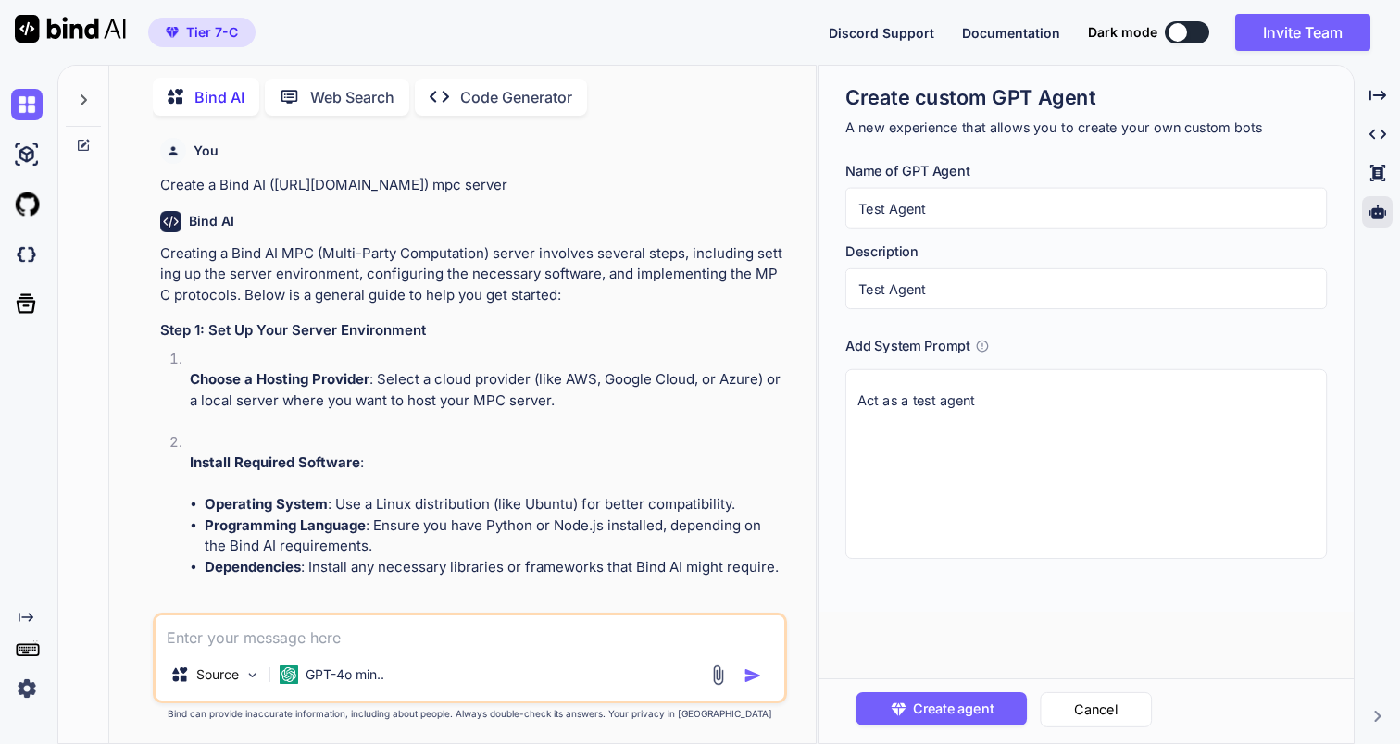
click at [207, 40] on span "Tier 7-C" at bounding box center [212, 32] width 52 height 19
click at [38, 673] on img at bounding box center [26, 688] width 31 height 31
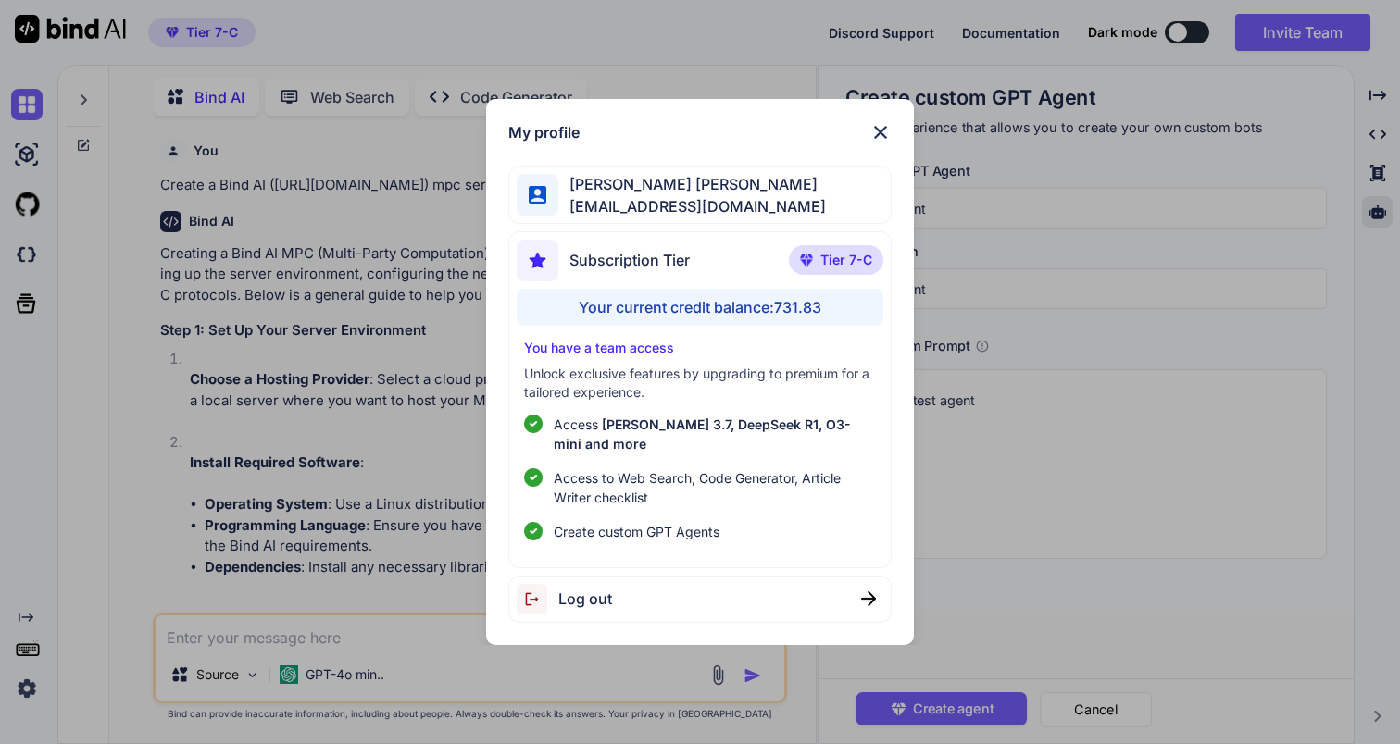
click at [880, 144] on img at bounding box center [880, 132] width 22 height 22
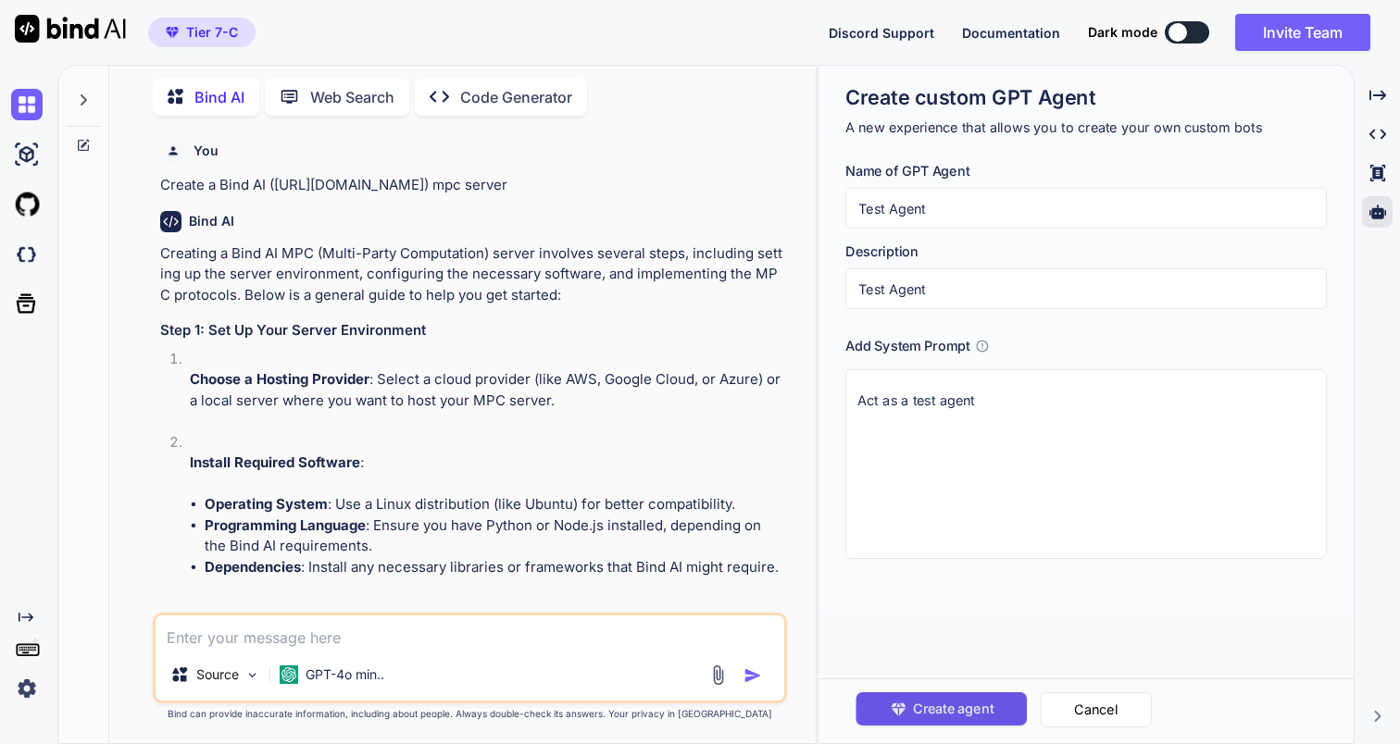
click at [914, 704] on span "Create agent" at bounding box center [953, 709] width 81 height 20
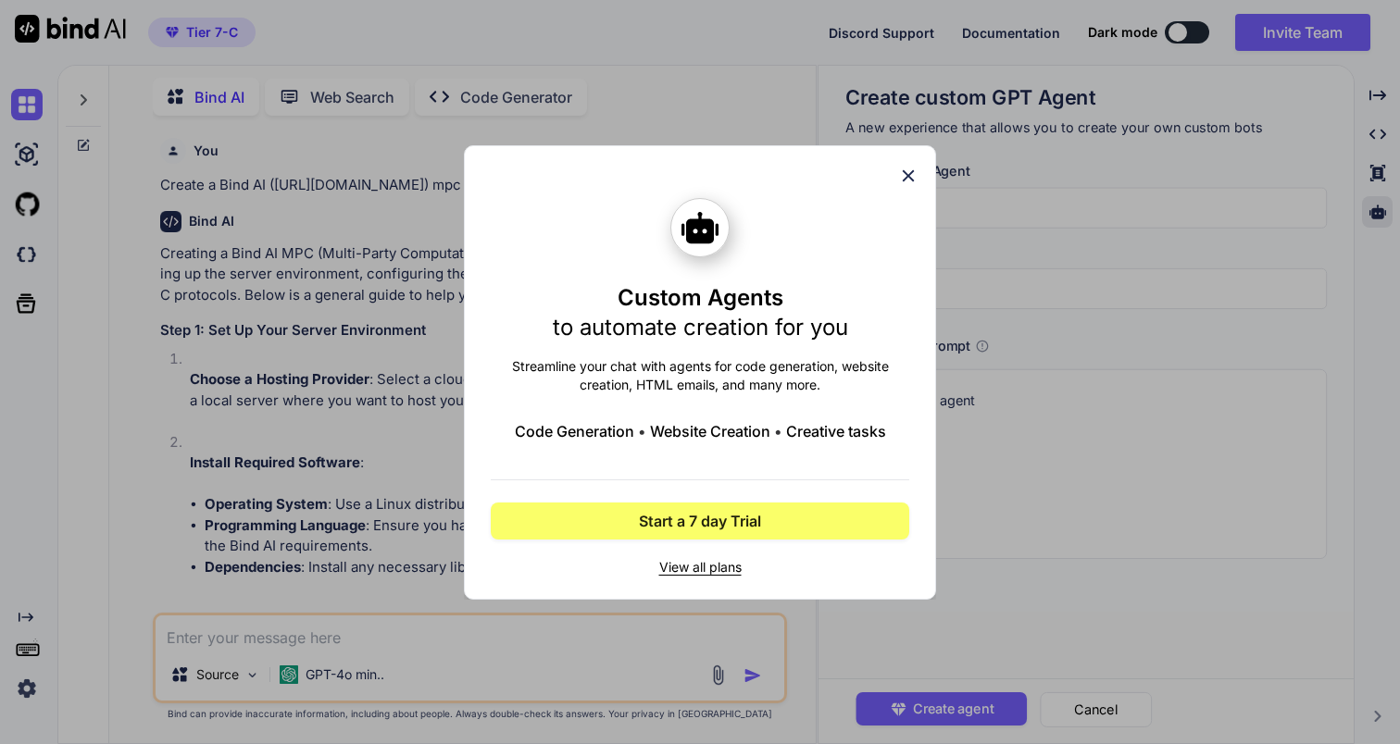
click at [903, 178] on icon at bounding box center [908, 176] width 20 height 20
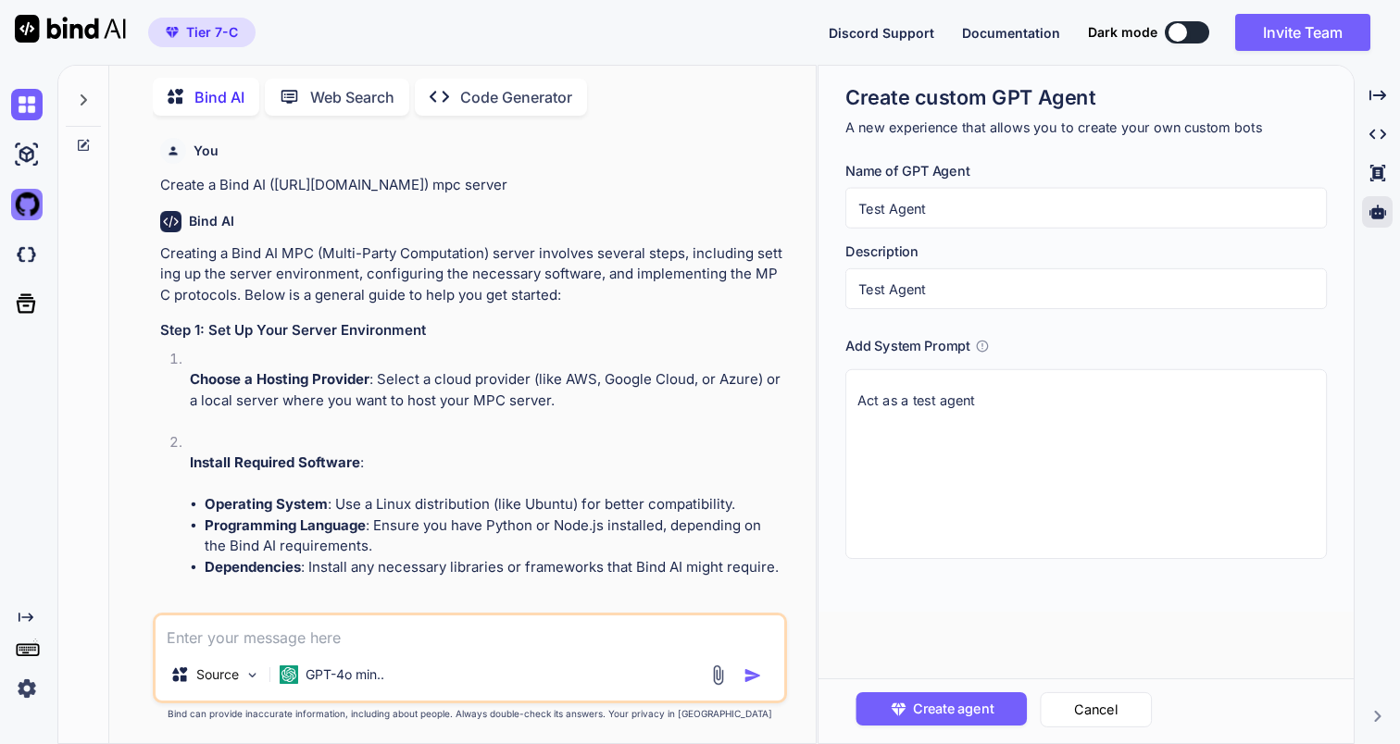
click at [22, 206] on img at bounding box center [26, 204] width 31 height 31
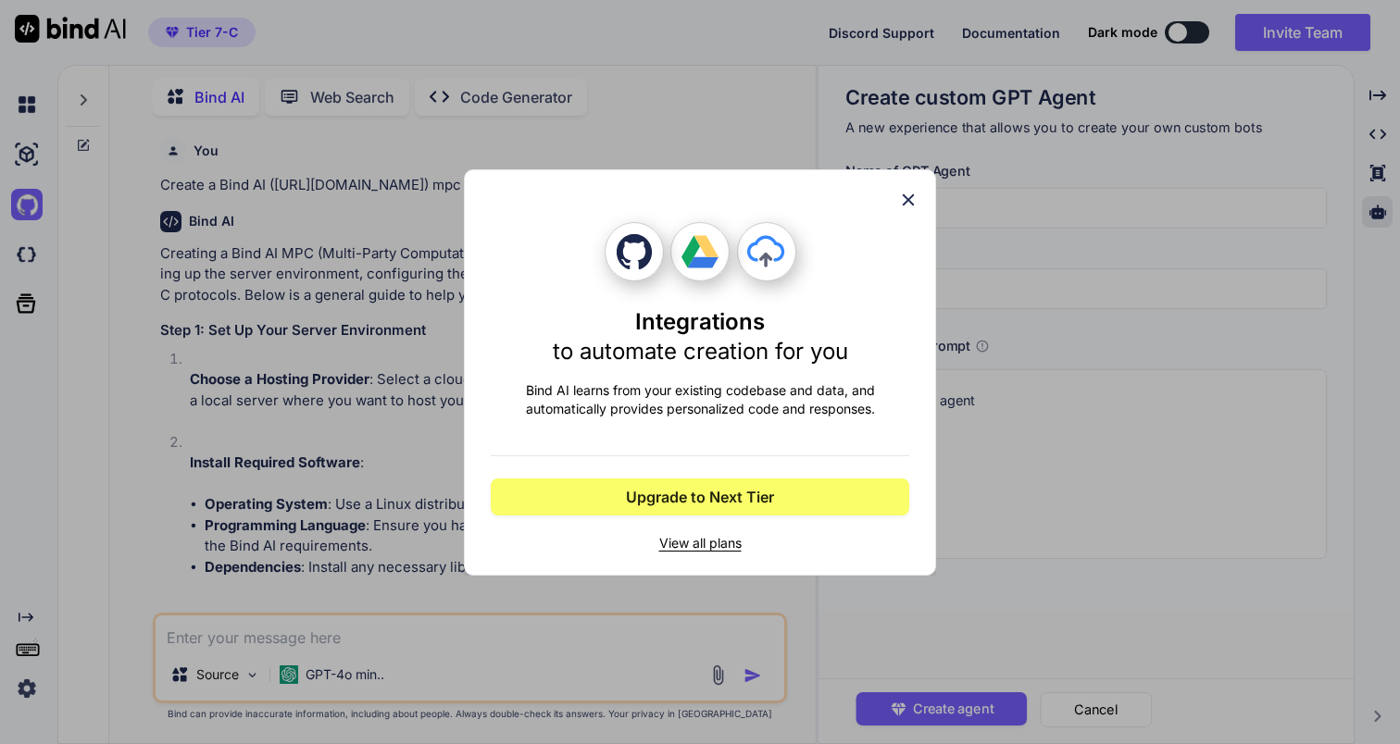
click at [730, 408] on p "Bind AI learns from your existing codebase and data, and automatically provides…" at bounding box center [700, 399] width 418 height 37
click at [706, 391] on p "Bind AI learns from your existing codebase and data, and automatically provides…" at bounding box center [700, 399] width 418 height 37
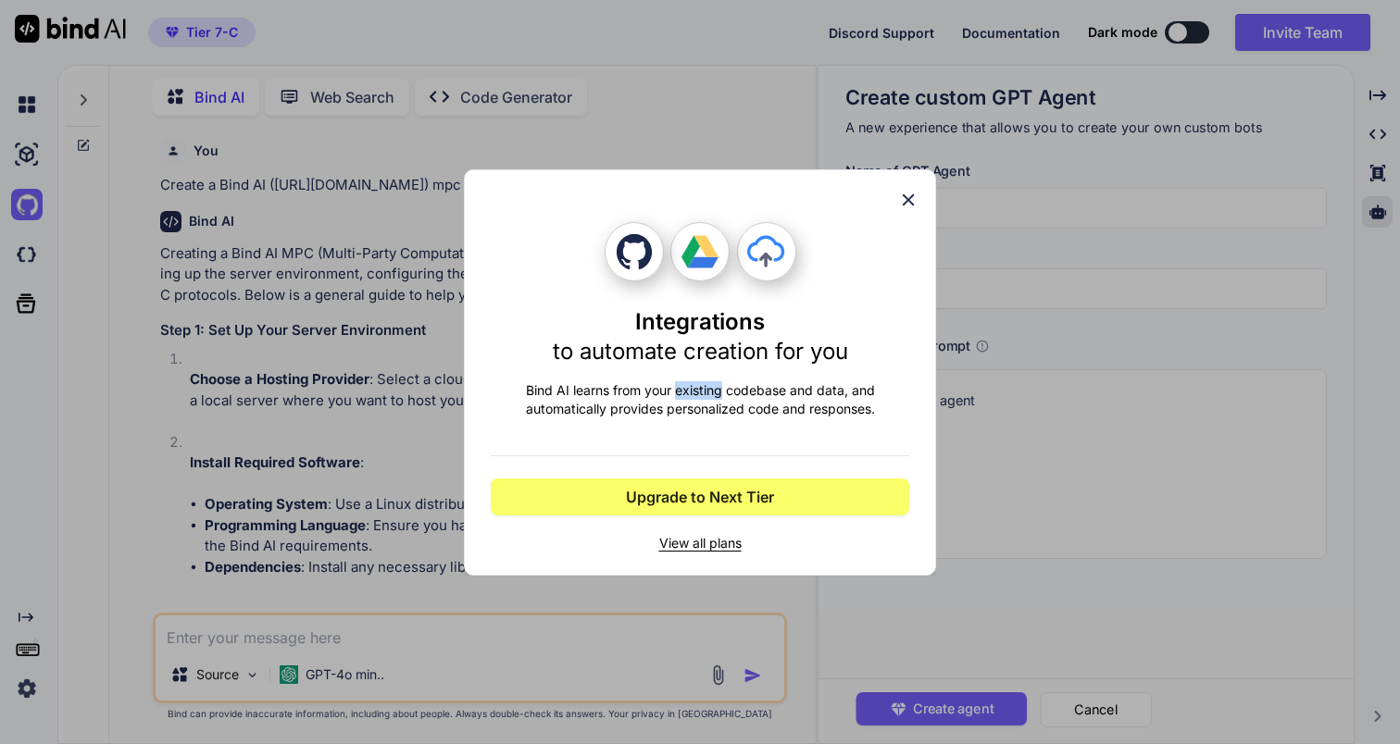
click at [905, 200] on icon at bounding box center [908, 200] width 20 height 20
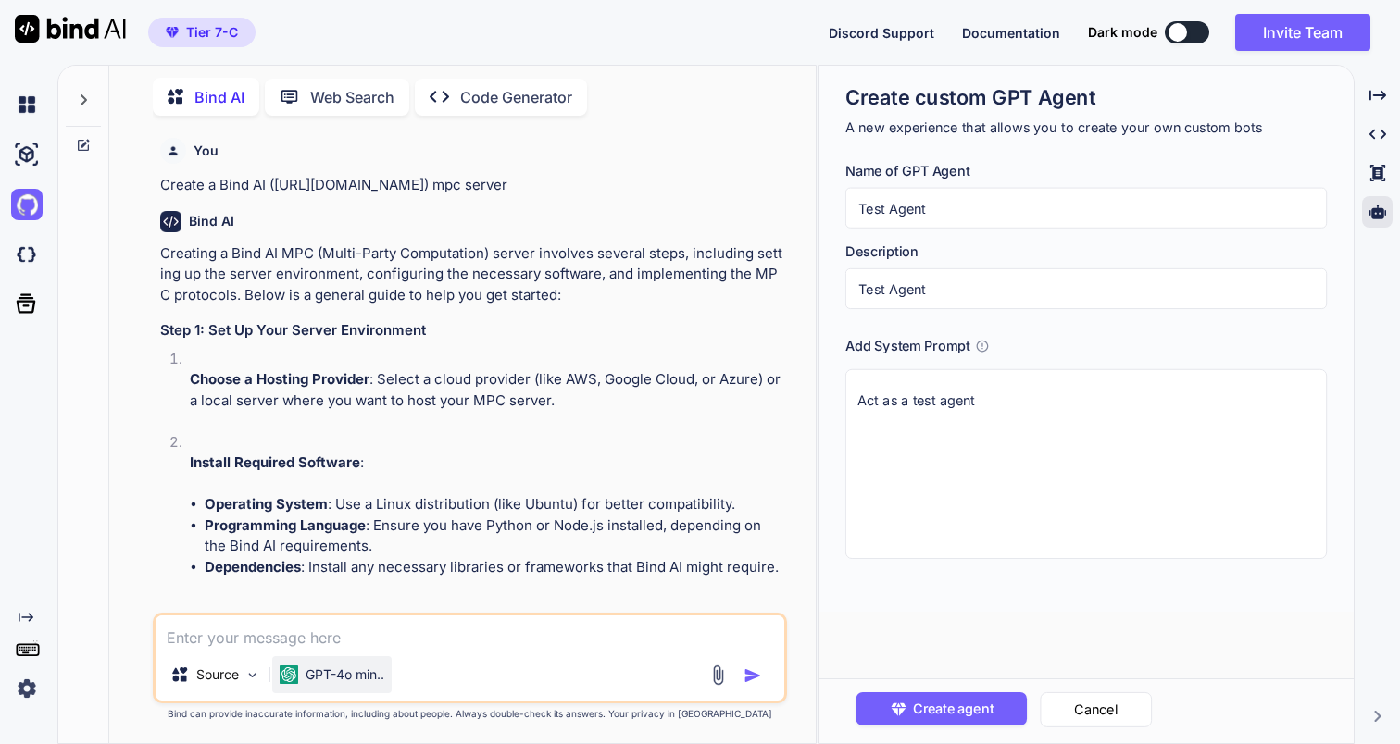
click at [349, 664] on div "GPT-4o min.." at bounding box center [331, 674] width 119 height 37
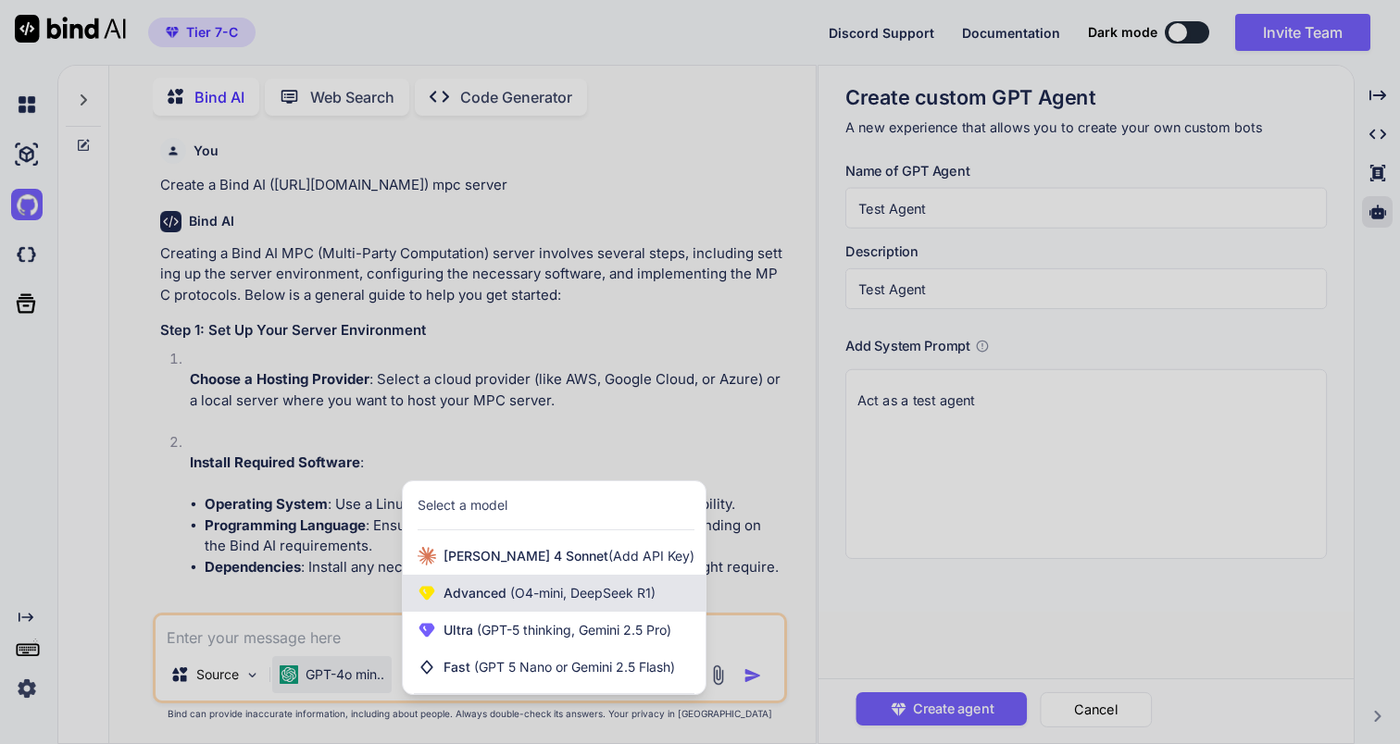
click at [533, 597] on span "(O4-mini, DeepSeek R1)" at bounding box center [580, 593] width 149 height 16
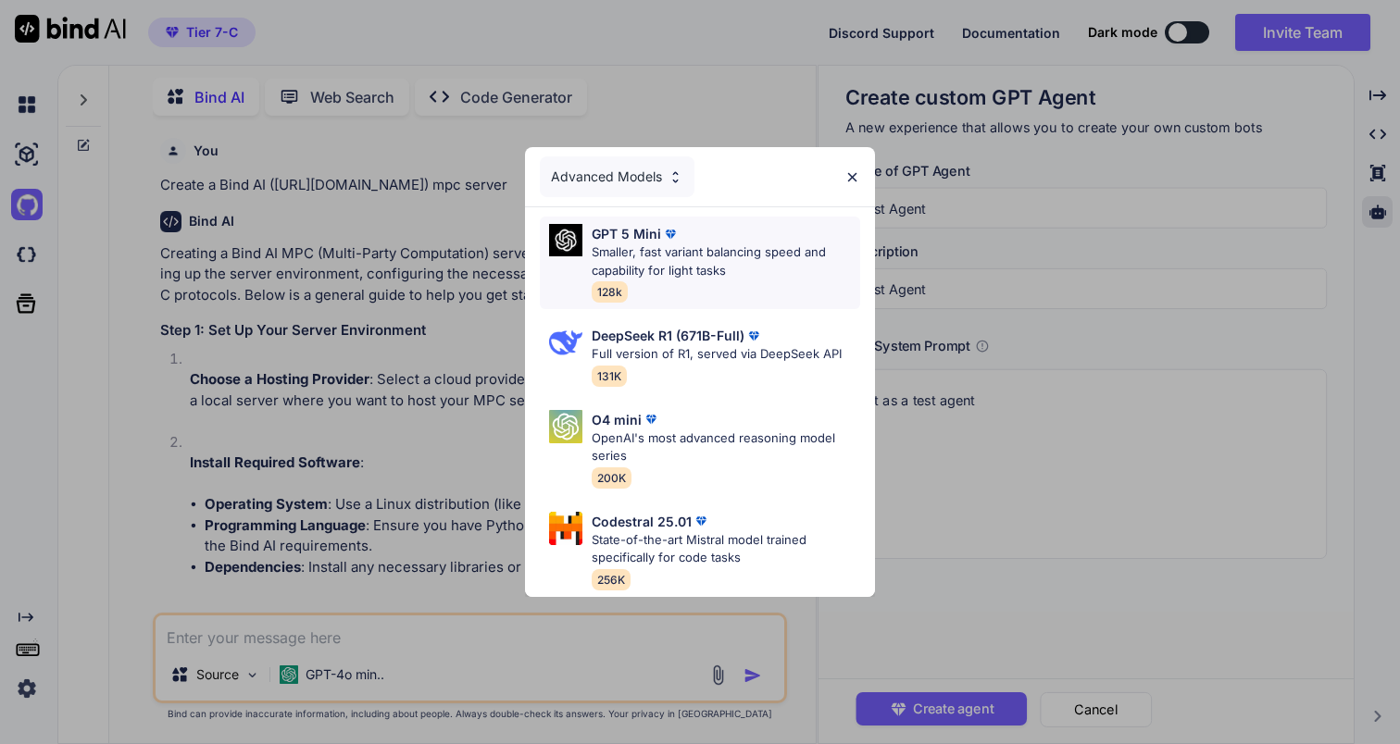
click at [674, 291] on div "GPT 5 Mini Smaller, fast variant balancing speed and capability for light tasks…" at bounding box center [726, 263] width 269 height 78
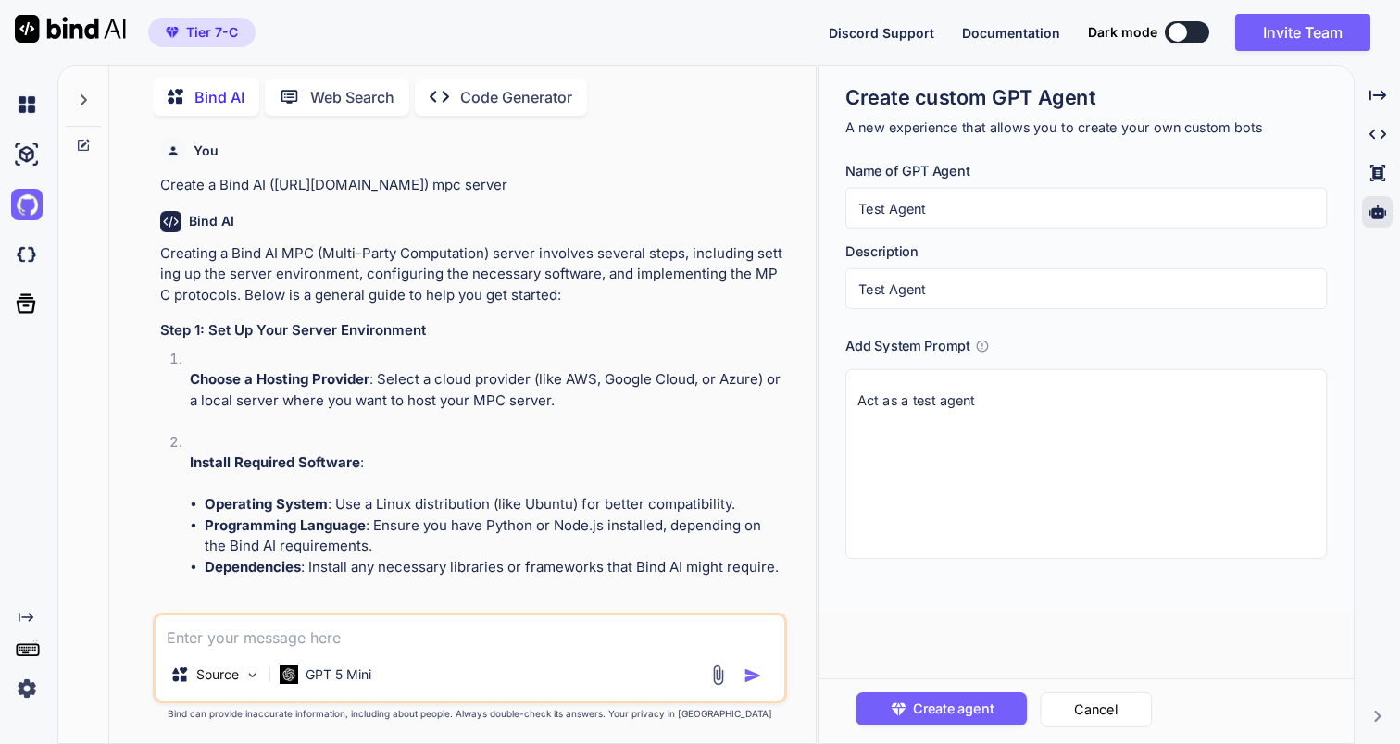
click at [423, 634] on textarea at bounding box center [470, 632] width 628 height 33
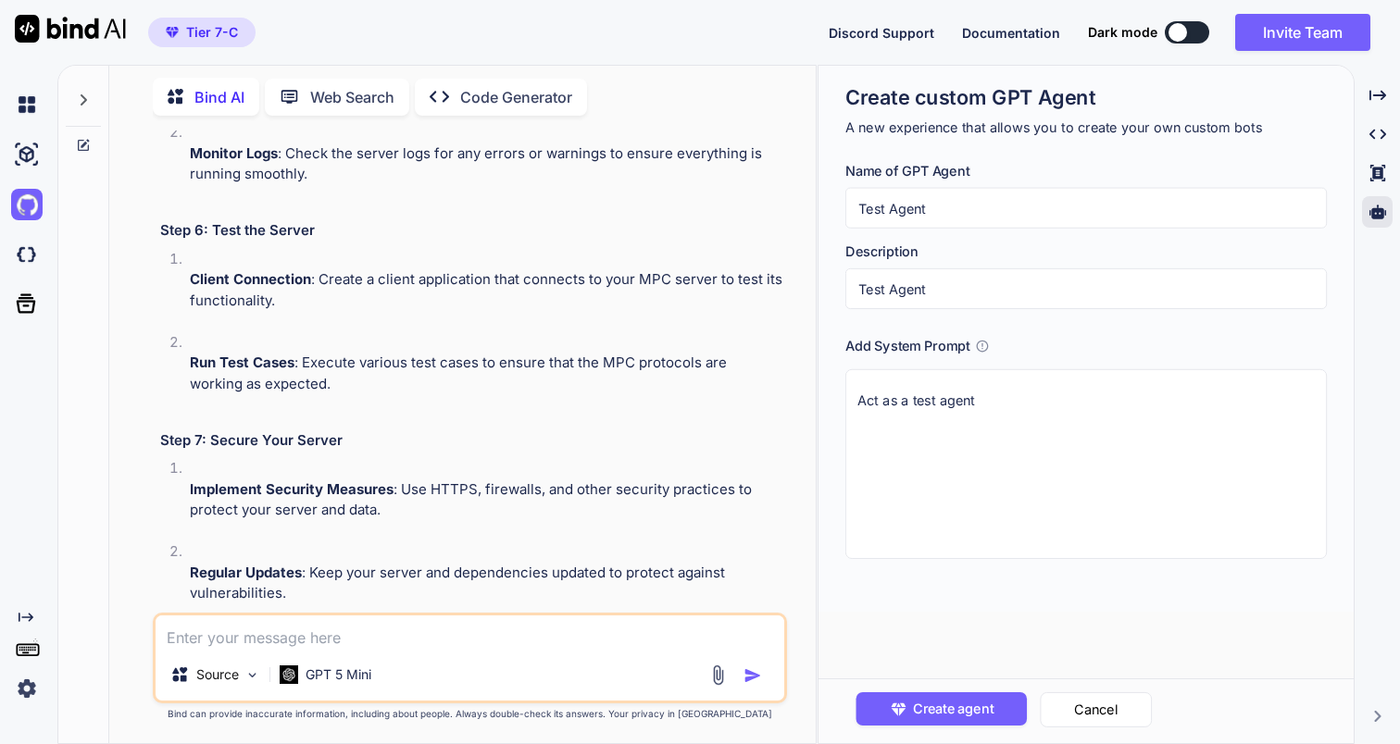
scroll to position [2097, 0]
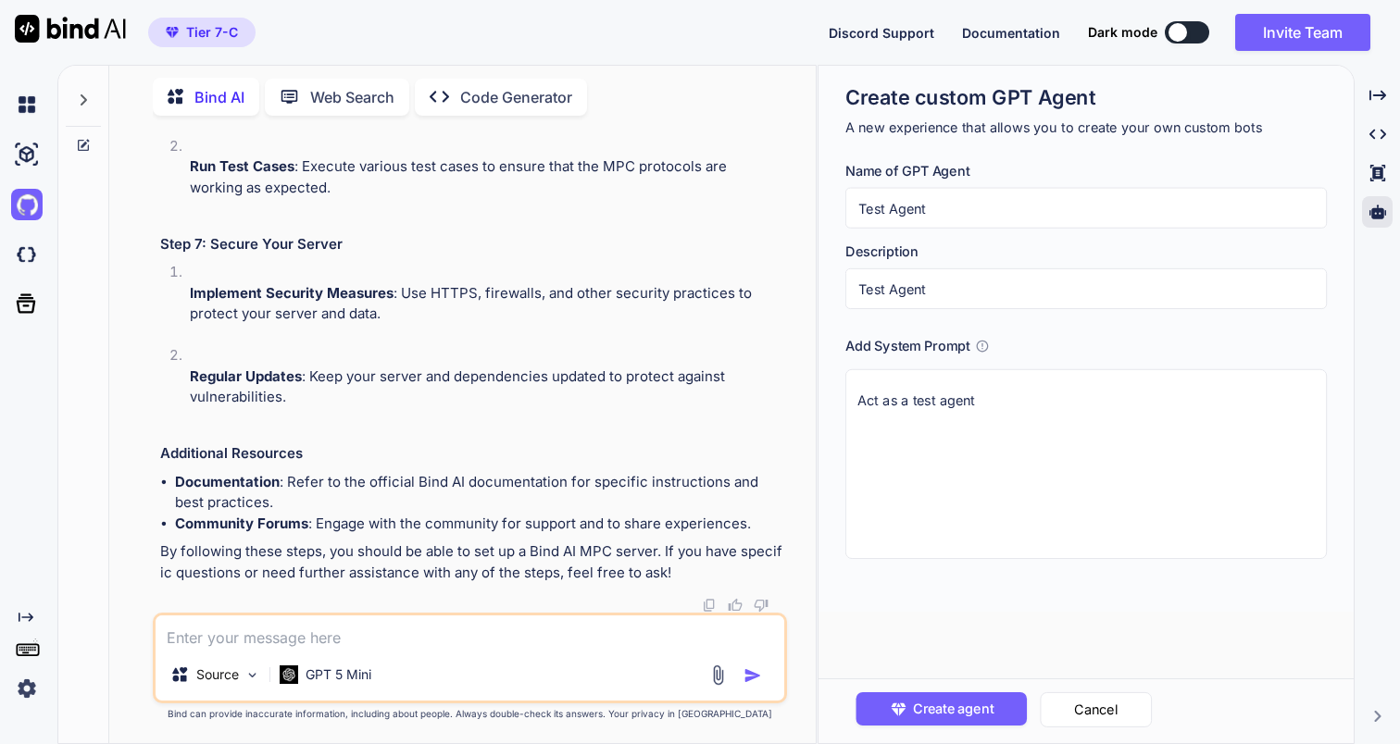
click at [502, 644] on textarea at bounding box center [470, 632] width 628 height 33
type textarea "create a script in java to validate a JWT"
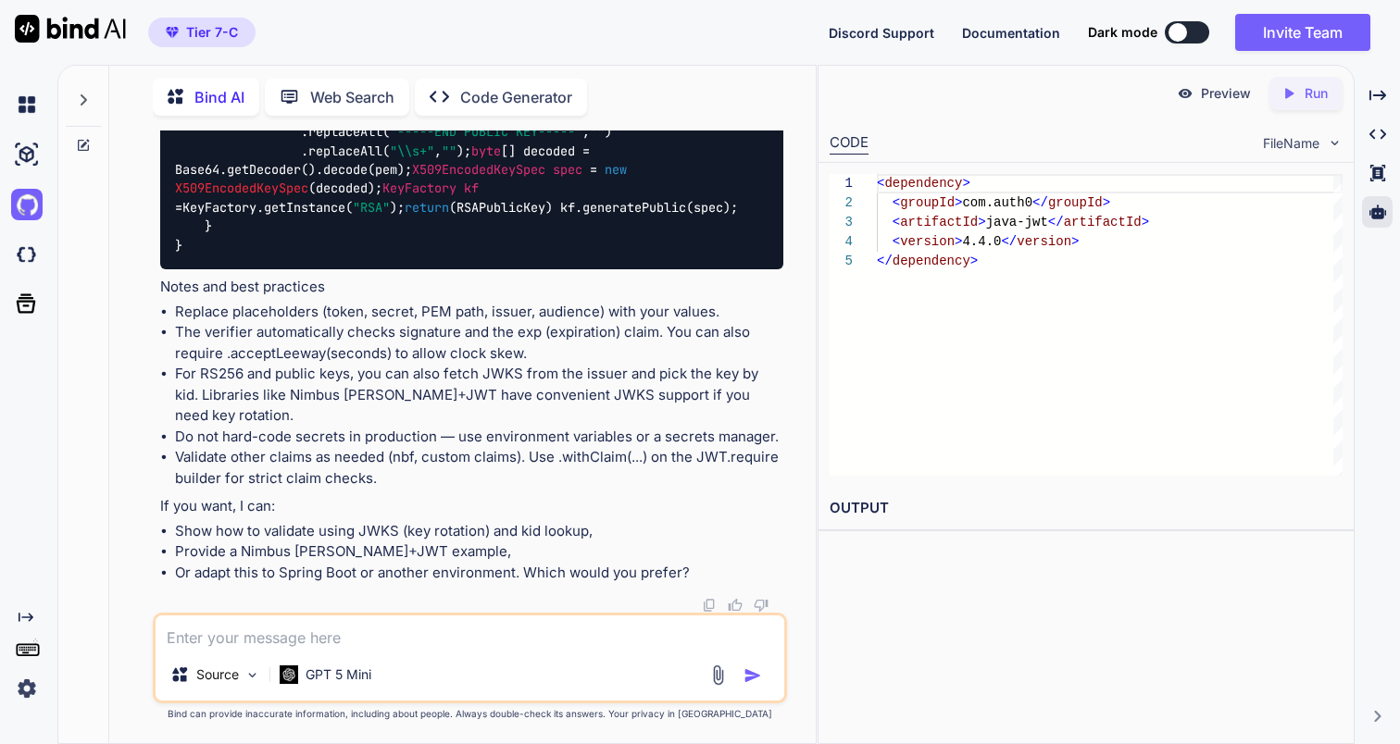
scroll to position [3977, 0]
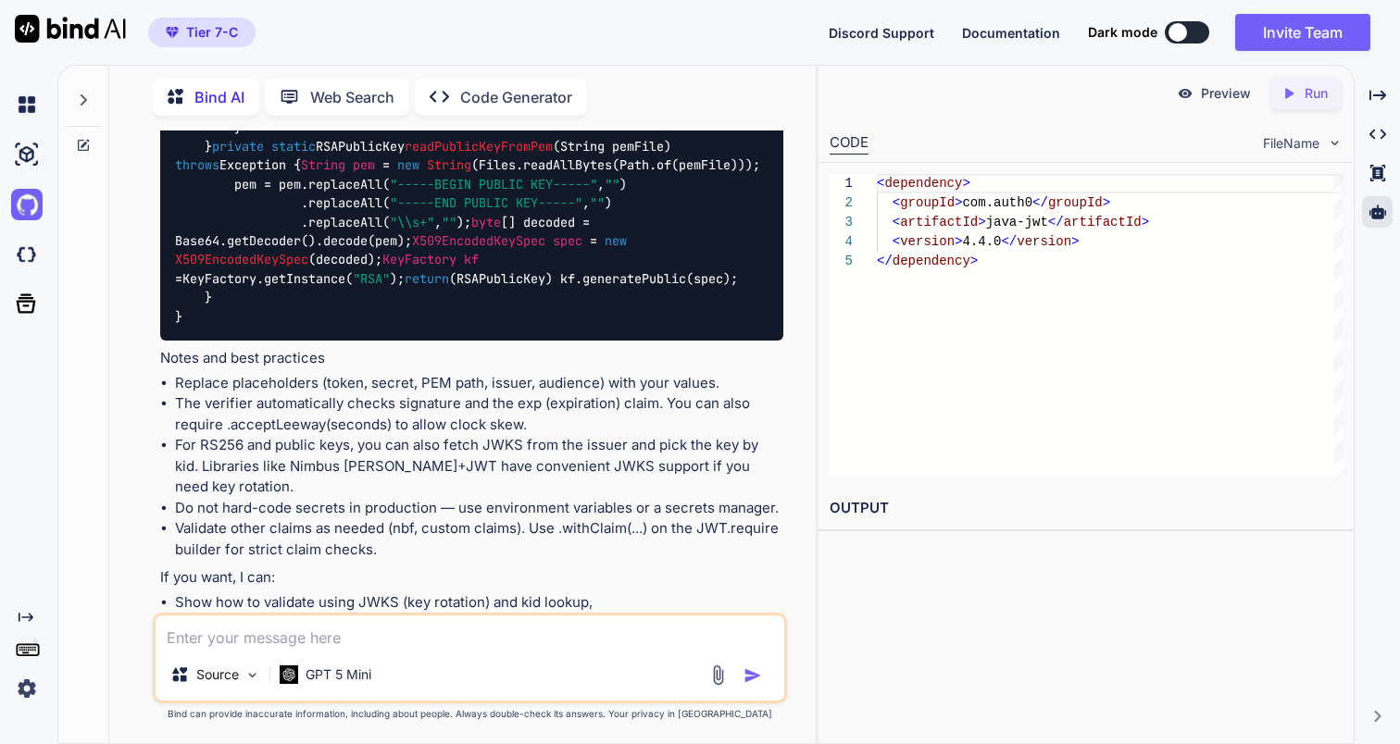
click at [546, 326] on code "import com.auth0.jwt.JWT; import com.auth0.jwt.algorithms.Algorithm; import com…" at bounding box center [471, 42] width 593 height 567
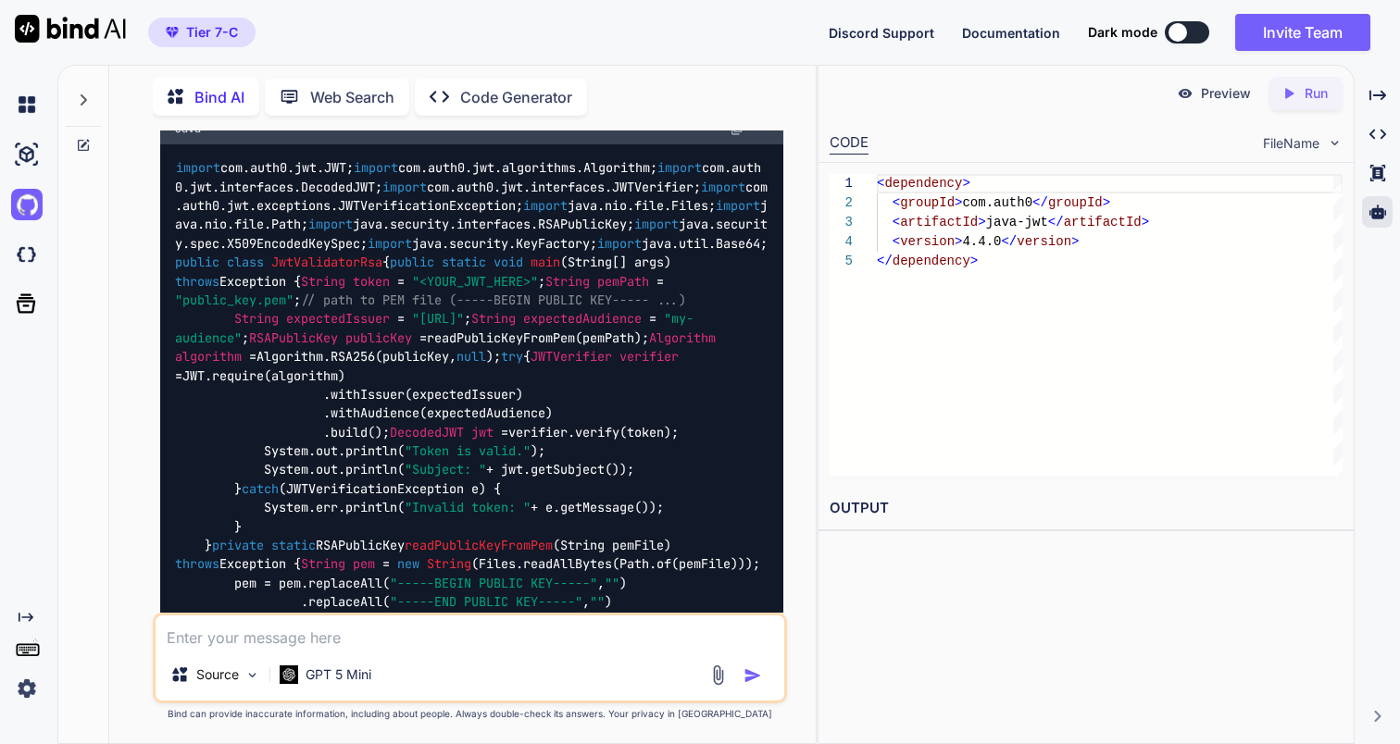
scroll to position [3564, 0]
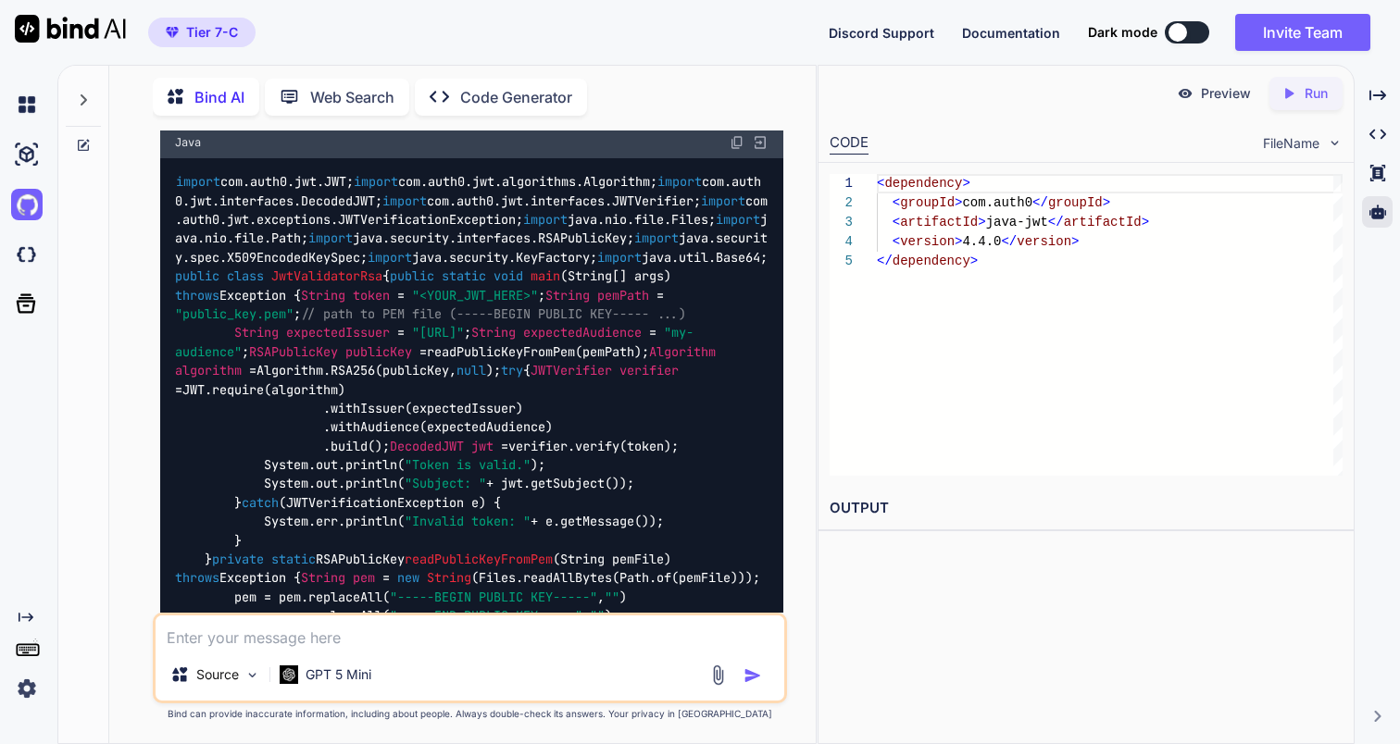
click at [757, 151] on img at bounding box center [760, 142] width 17 height 17
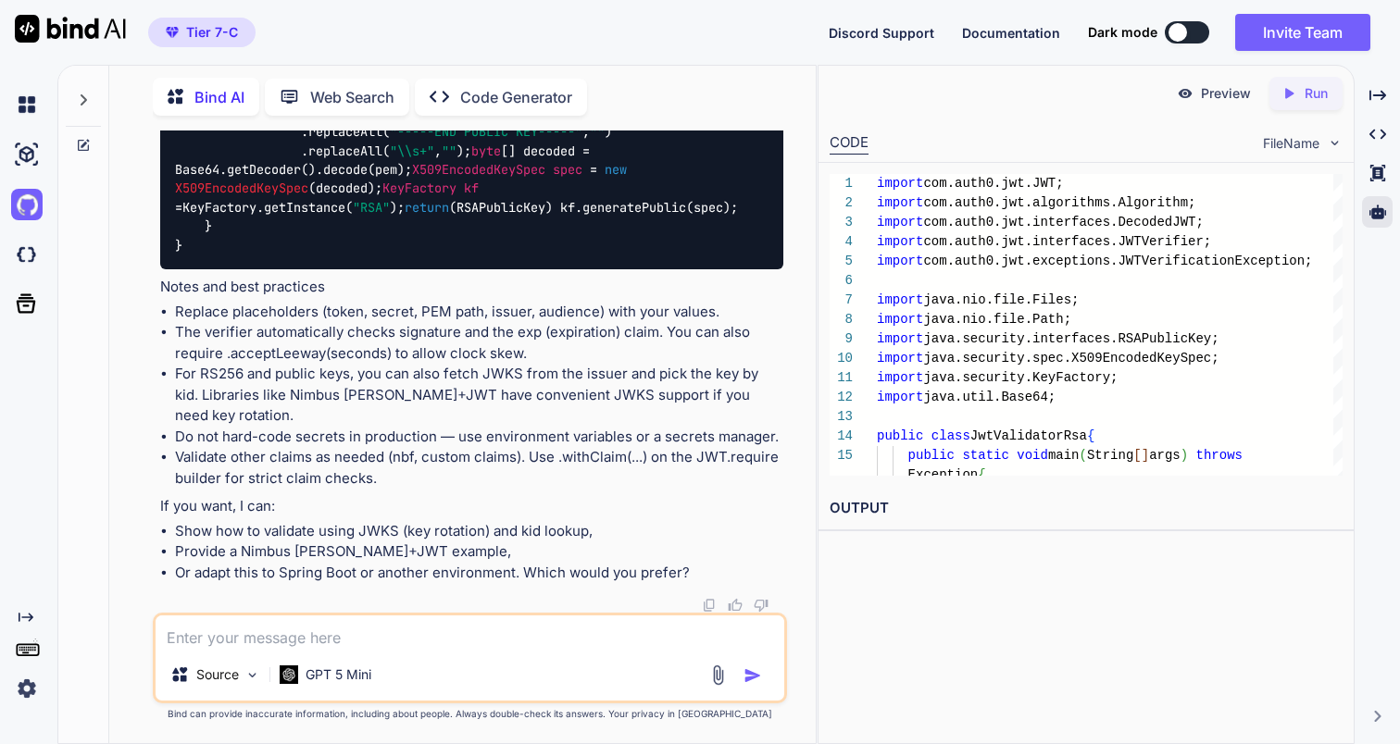
scroll to position [4576, 0]
click at [31, 704] on img at bounding box center [26, 688] width 31 height 31
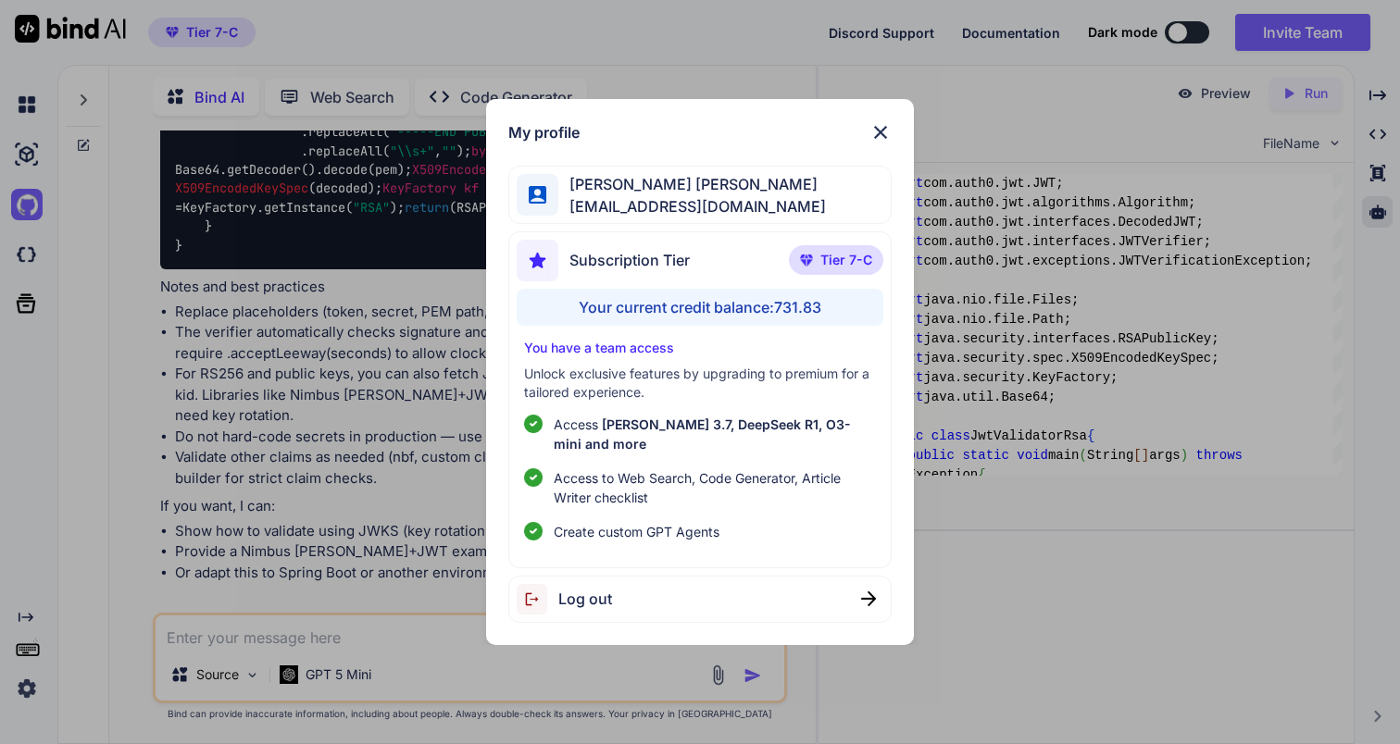
click at [1076, 571] on div "My profile Jose Luis Bermudez Corona dogmedia@gmail.com Subscription Tier Tier …" at bounding box center [700, 372] width 1400 height 744
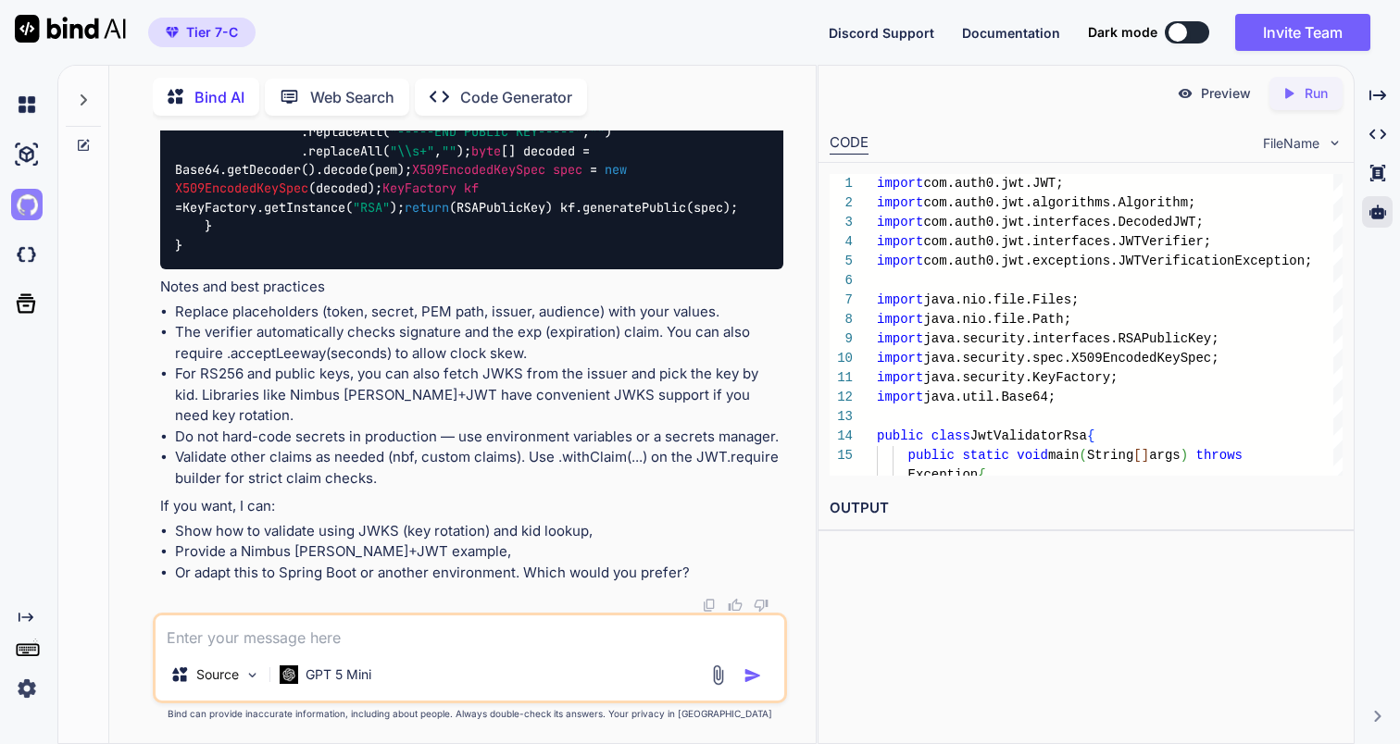
click at [28, 208] on img at bounding box center [26, 204] width 31 height 31
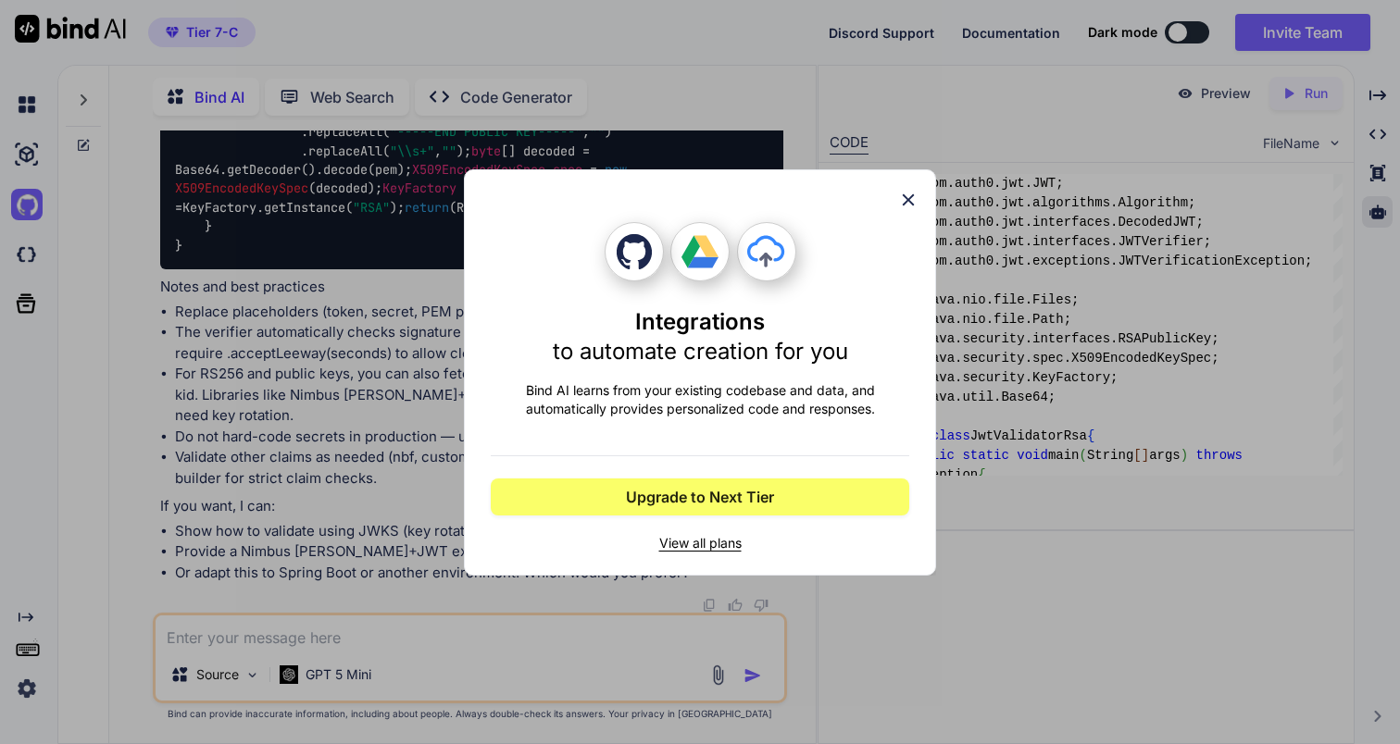
click at [909, 200] on icon at bounding box center [909, 200] width 12 height 12
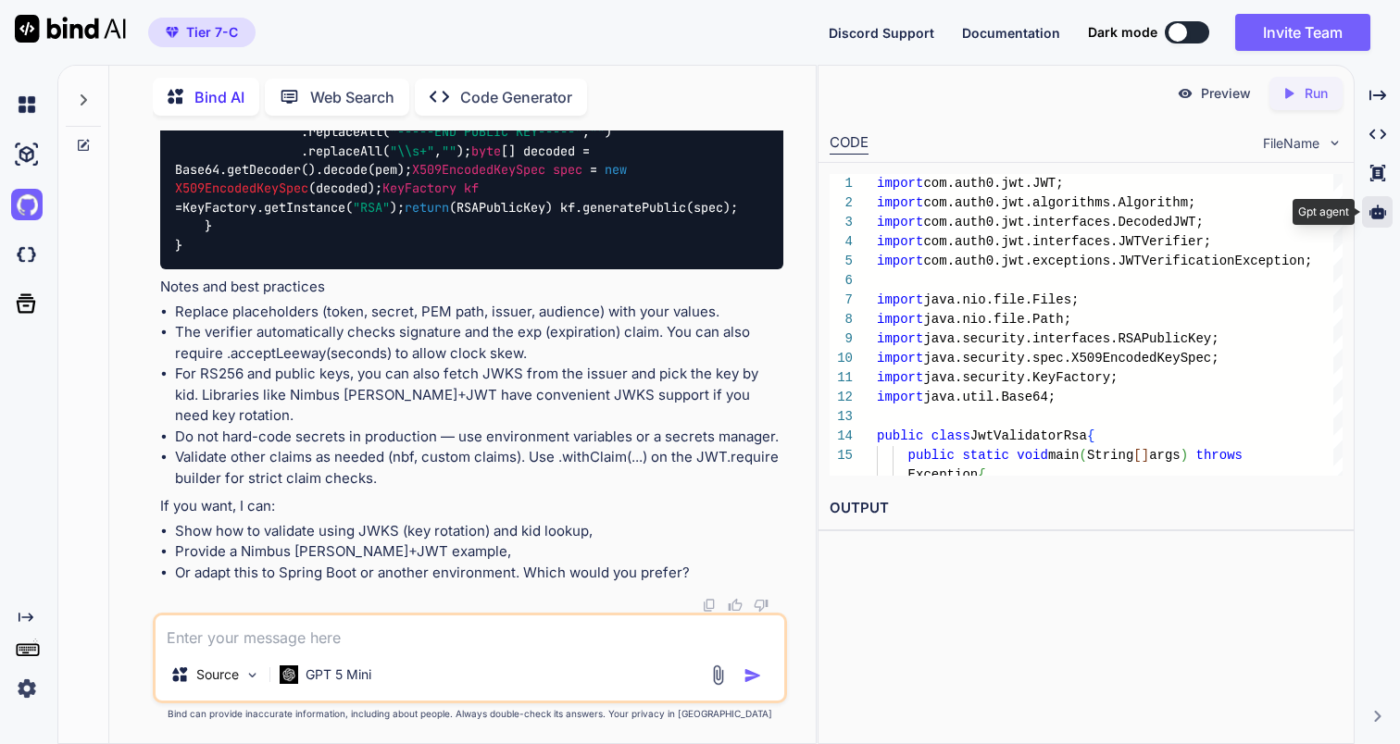
click at [1377, 212] on icon at bounding box center [1377, 212] width 17 height 14
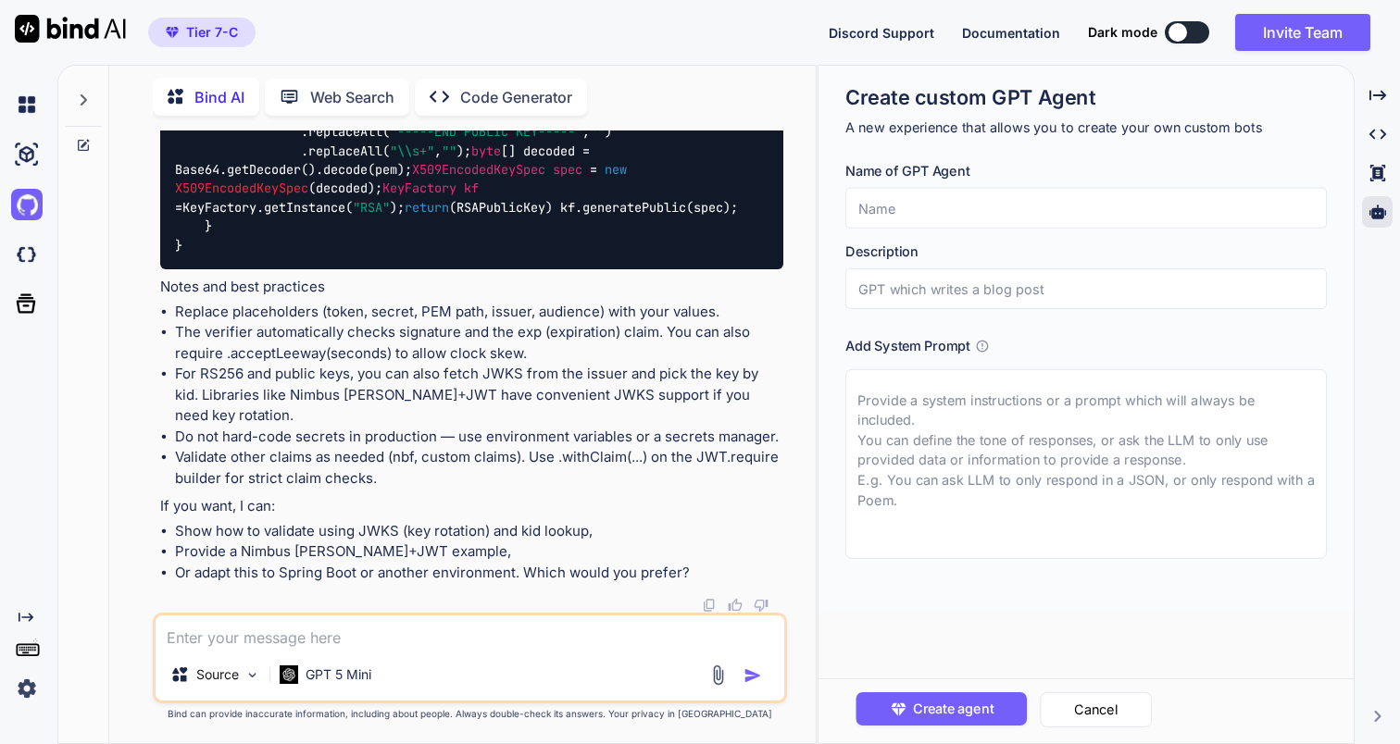
click at [1005, 212] on input "text" at bounding box center [1085, 208] width 481 height 41
type input "Test agent"
type input "test agent"
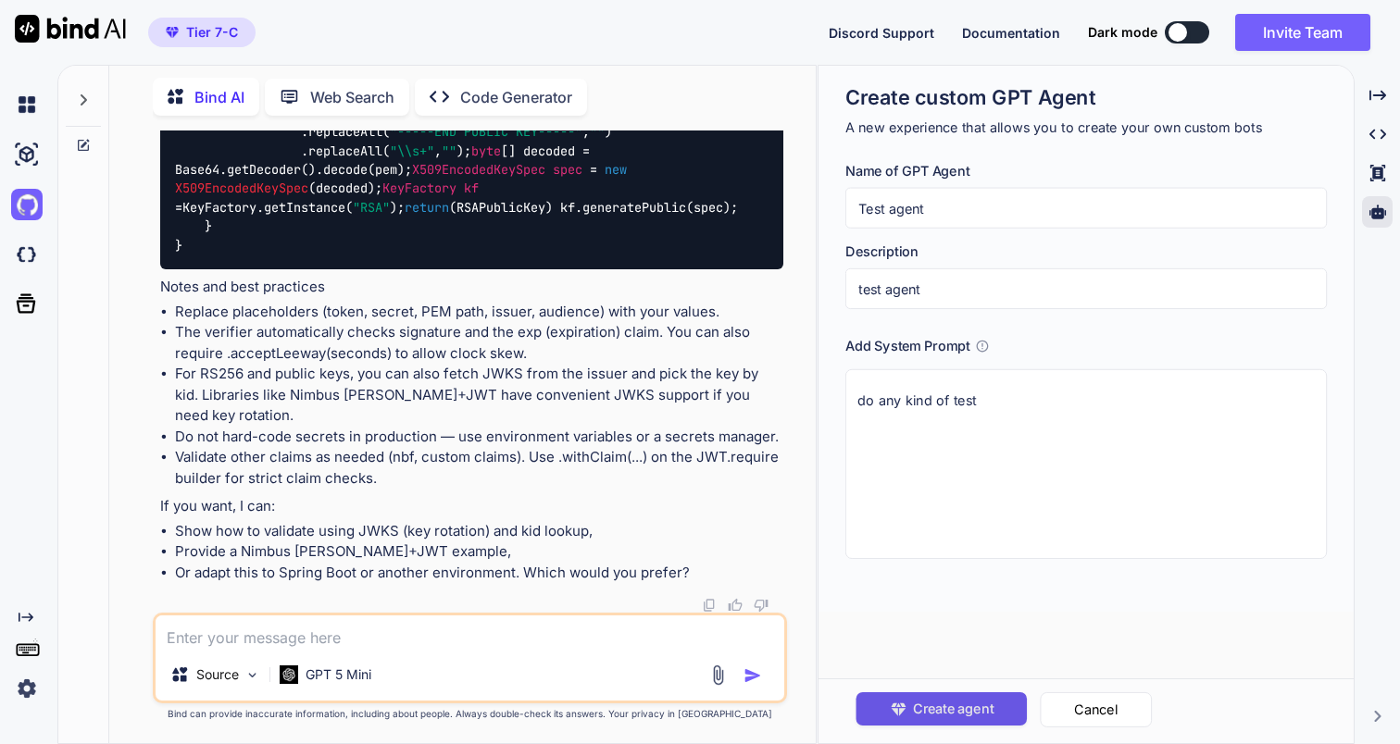
type textarea "do any kind of test"
click at [980, 700] on span "Create agent" at bounding box center [953, 709] width 81 height 20
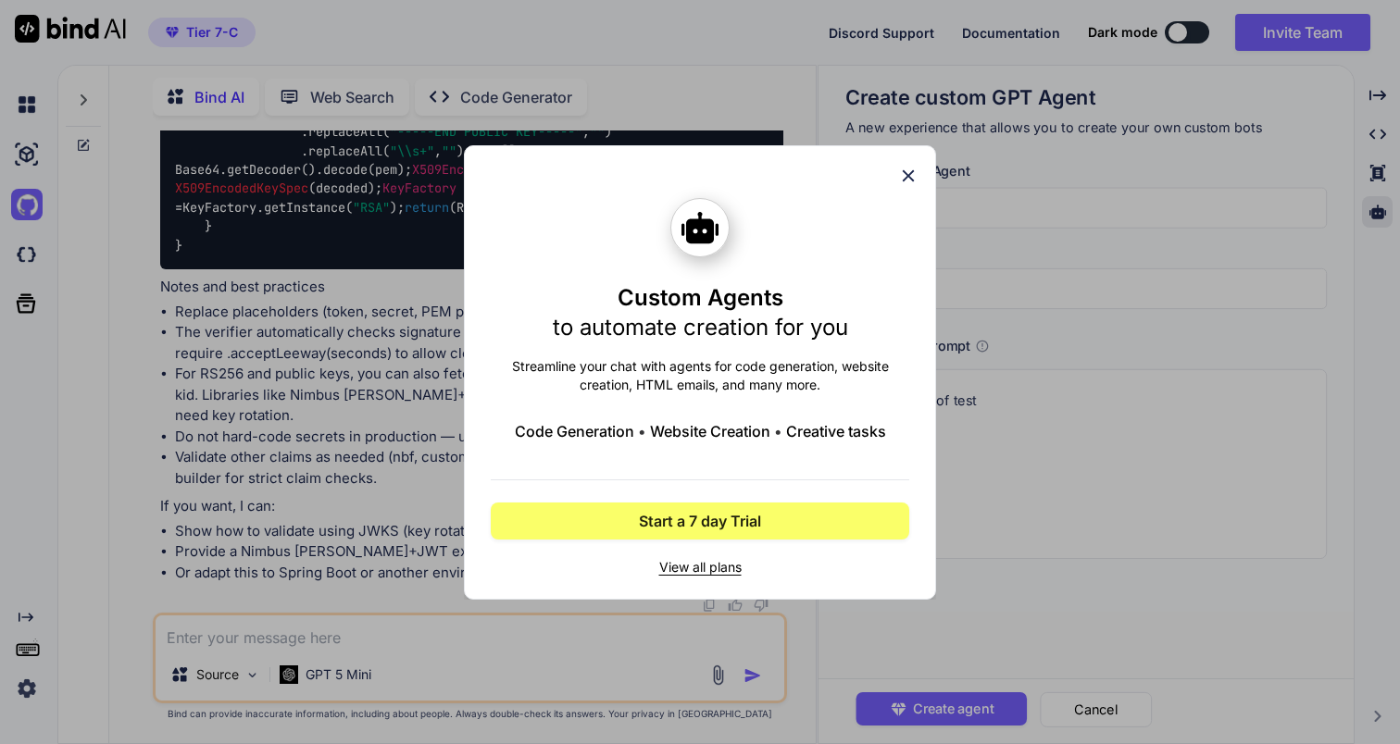
click at [905, 179] on icon at bounding box center [909, 175] width 12 height 12
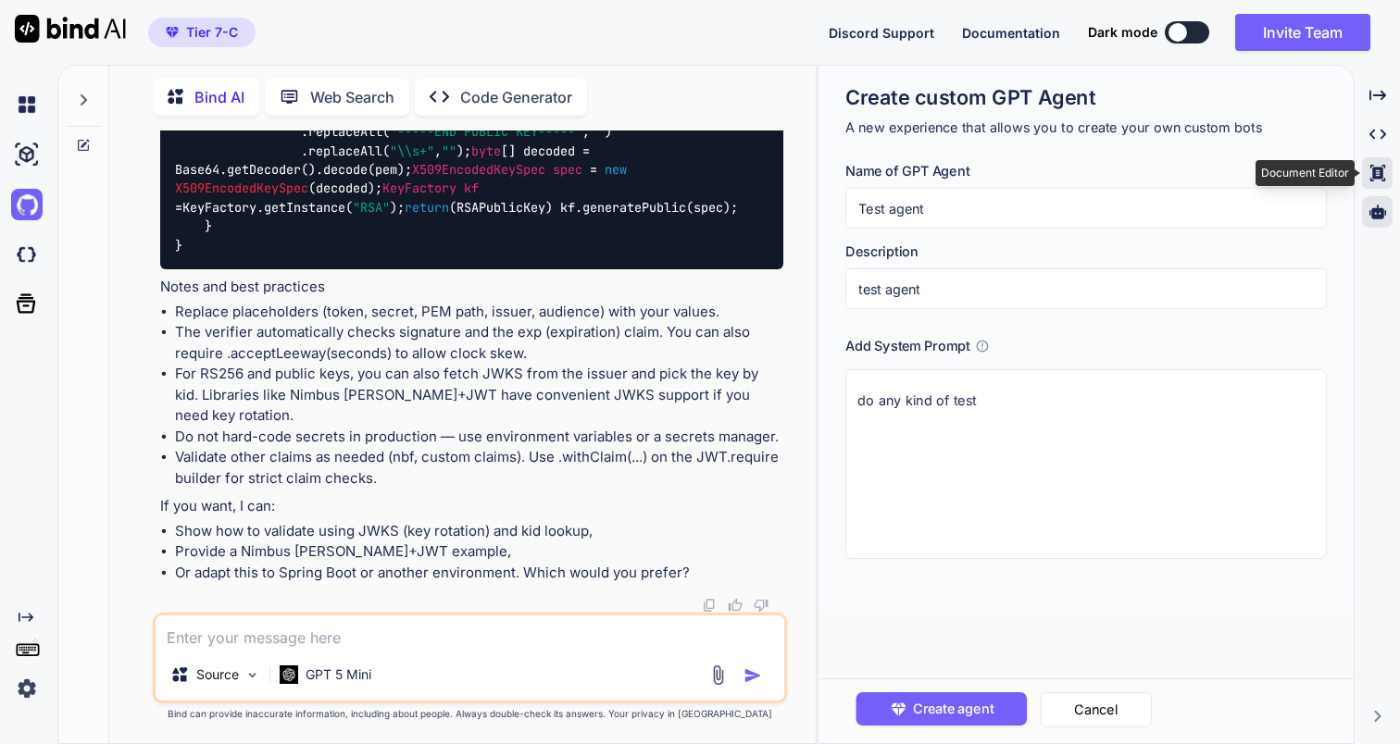
click at [1373, 175] on icon at bounding box center [1376, 173] width 15 height 17
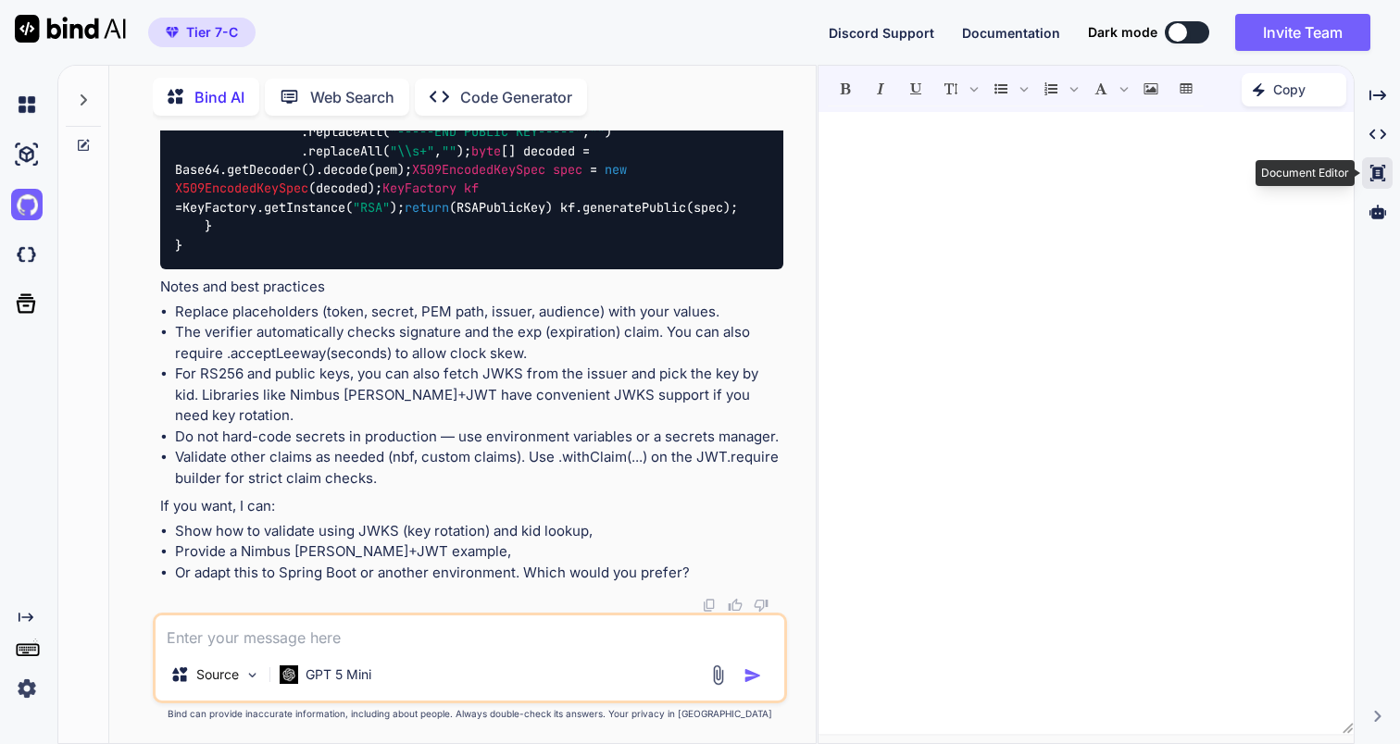
click at [1373, 175] on icon at bounding box center [1376, 173] width 15 height 17
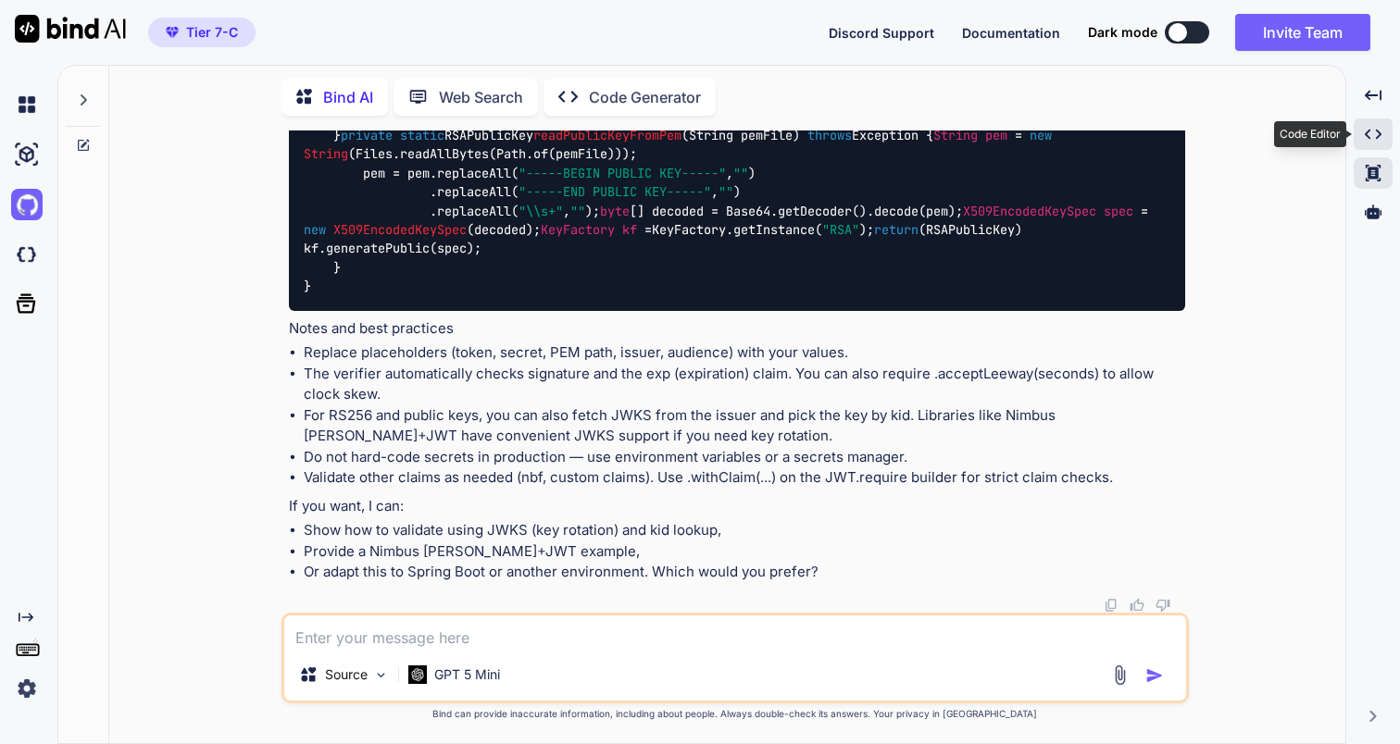
click at [1374, 140] on icon "Created with Pixso." at bounding box center [1373, 134] width 17 height 17
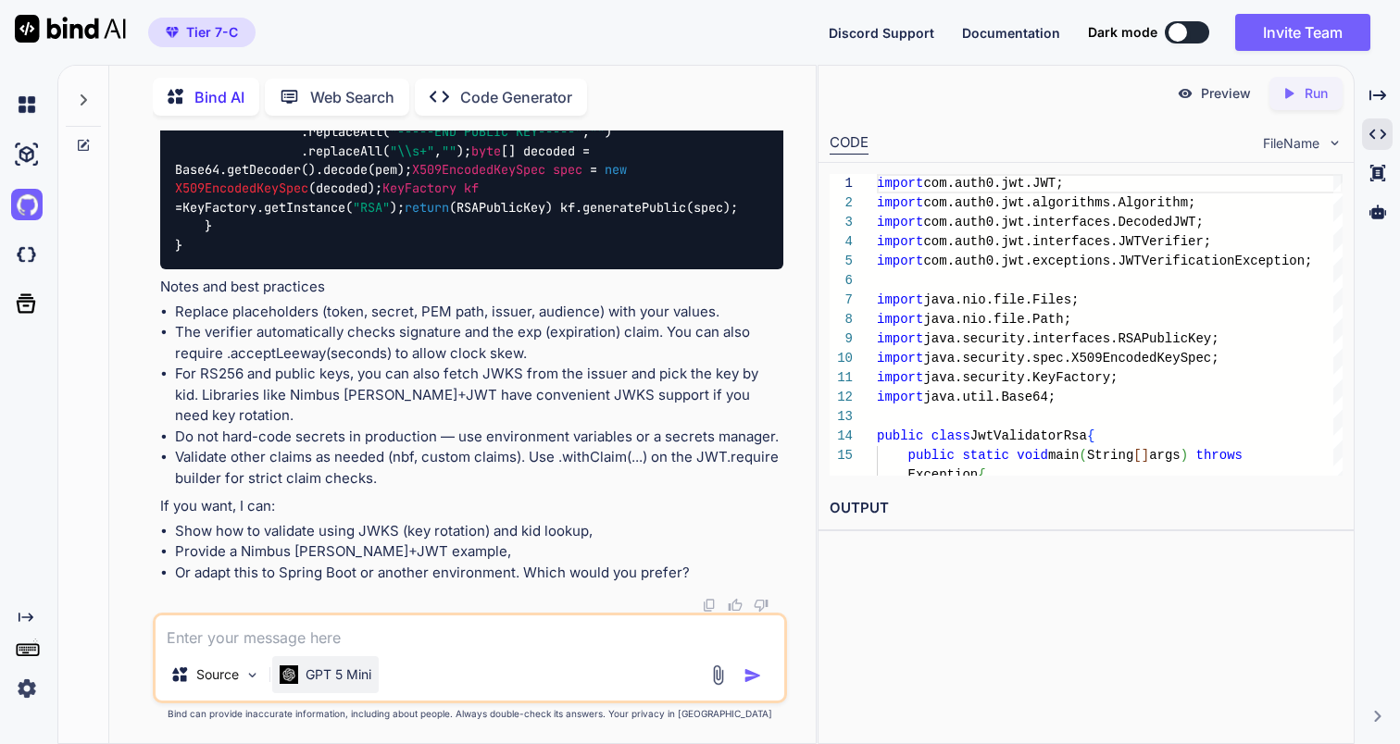
click at [361, 680] on p "GPT 5 Mini" at bounding box center [339, 675] width 66 height 19
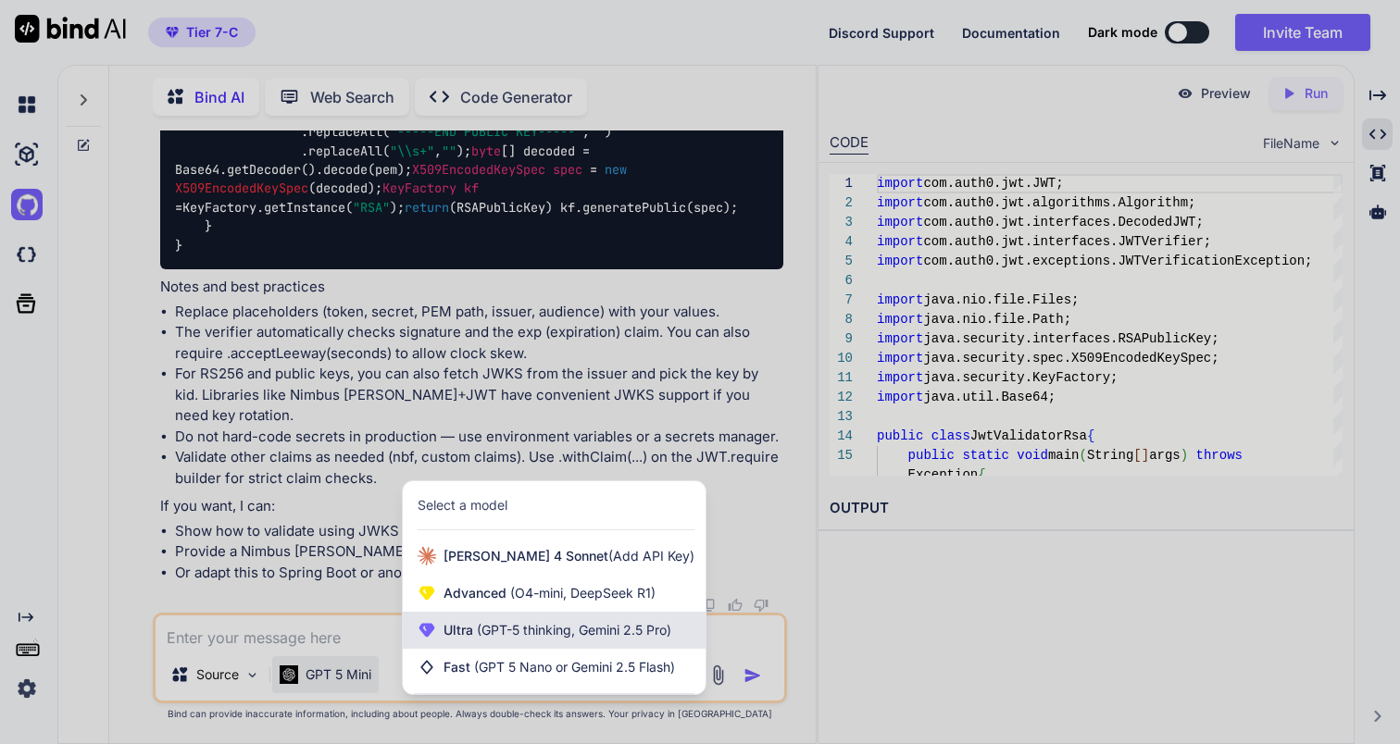
click at [518, 623] on span "(GPT-5 thinking, Gemini 2.5 Pro)" at bounding box center [572, 630] width 198 height 16
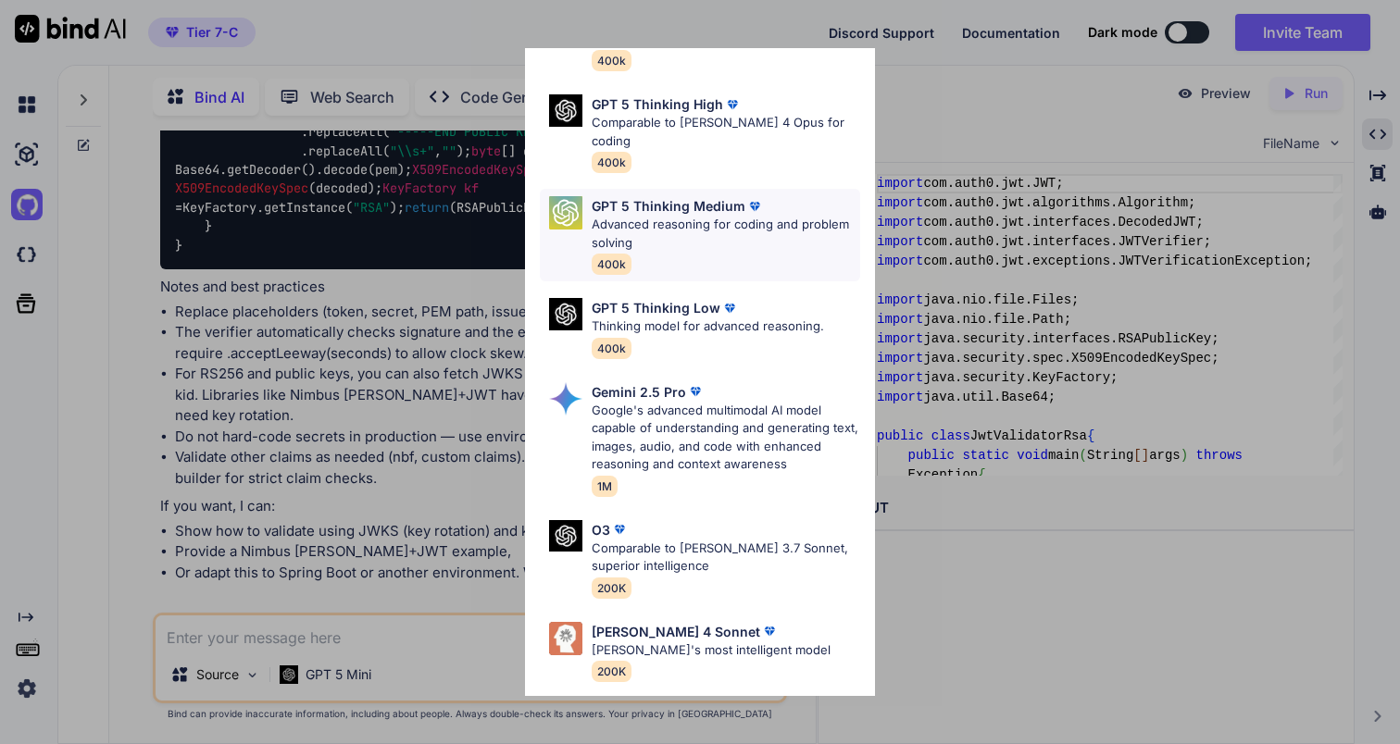
scroll to position [136, 0]
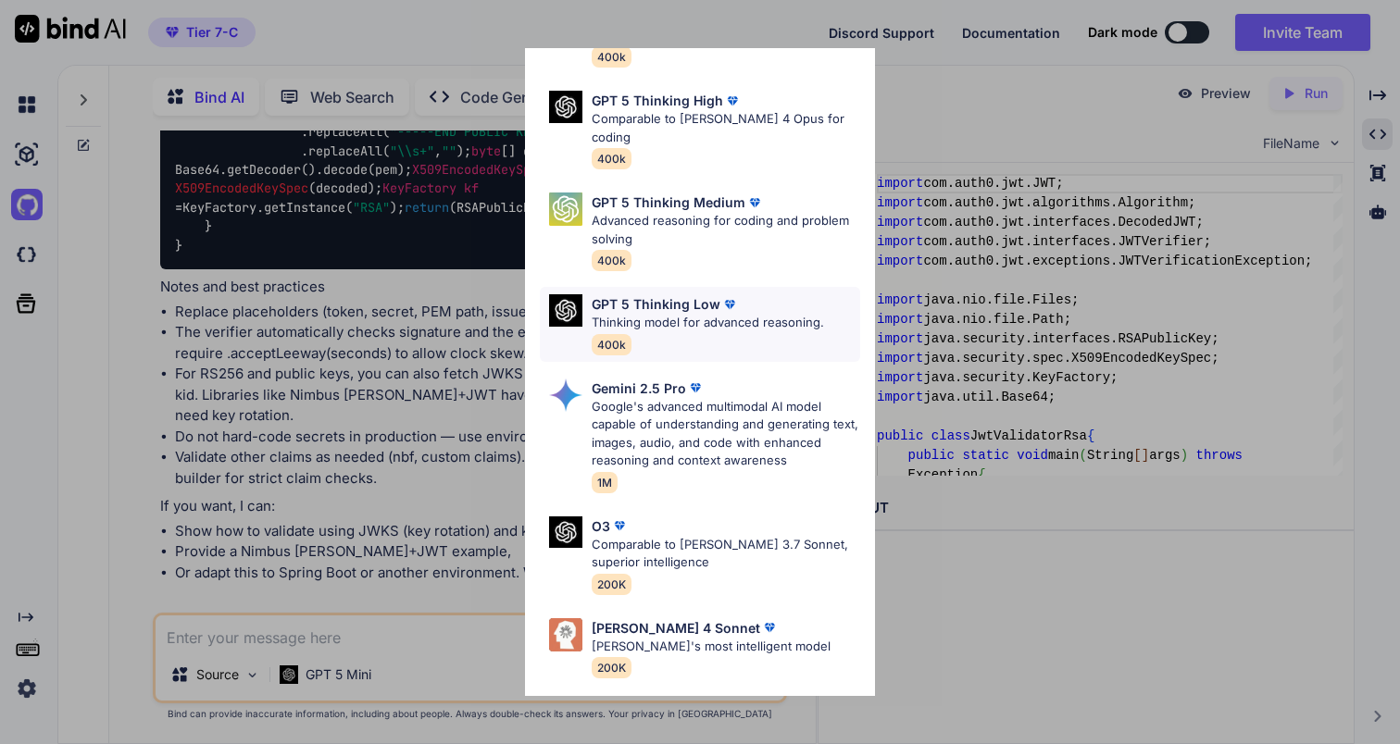
click at [674, 314] on p "Thinking model for advanced reasoning." at bounding box center [708, 323] width 232 height 19
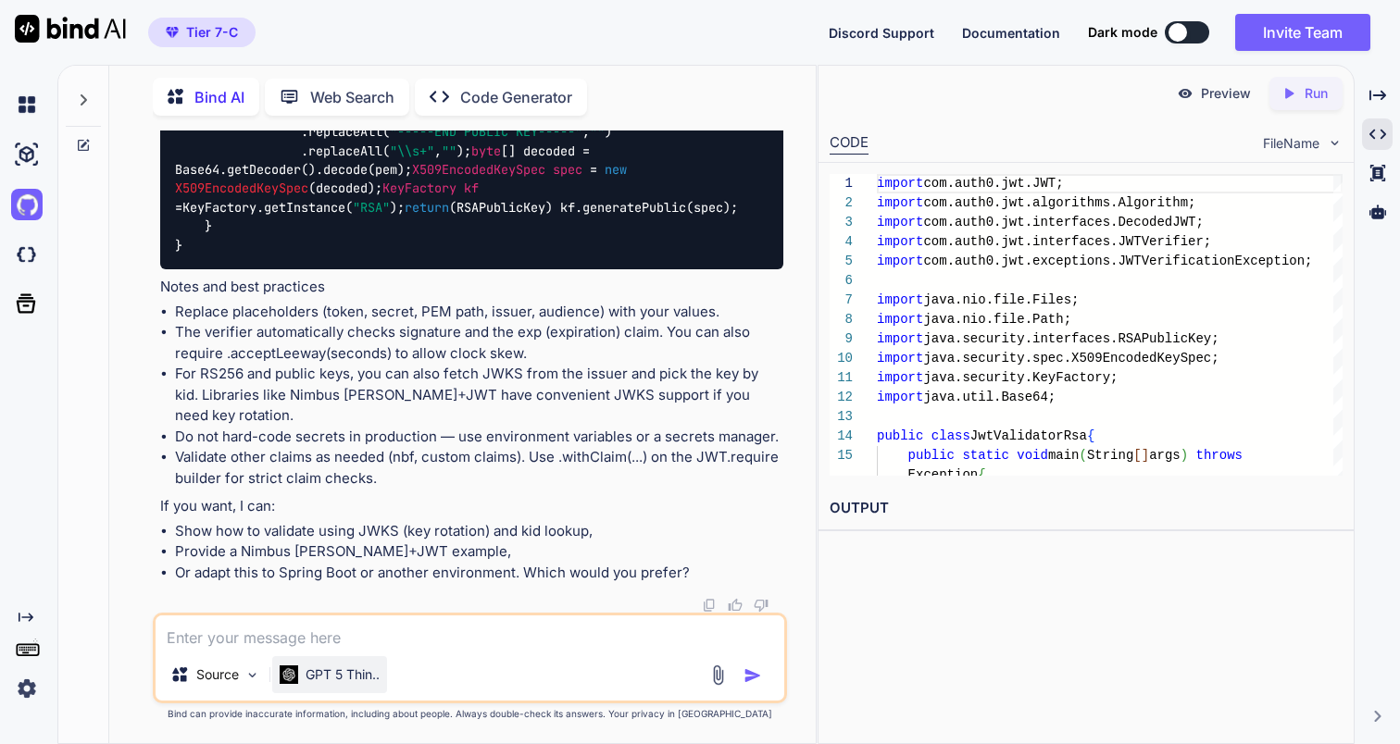
click at [369, 678] on p "GPT 5 Thin.." at bounding box center [343, 675] width 74 height 19
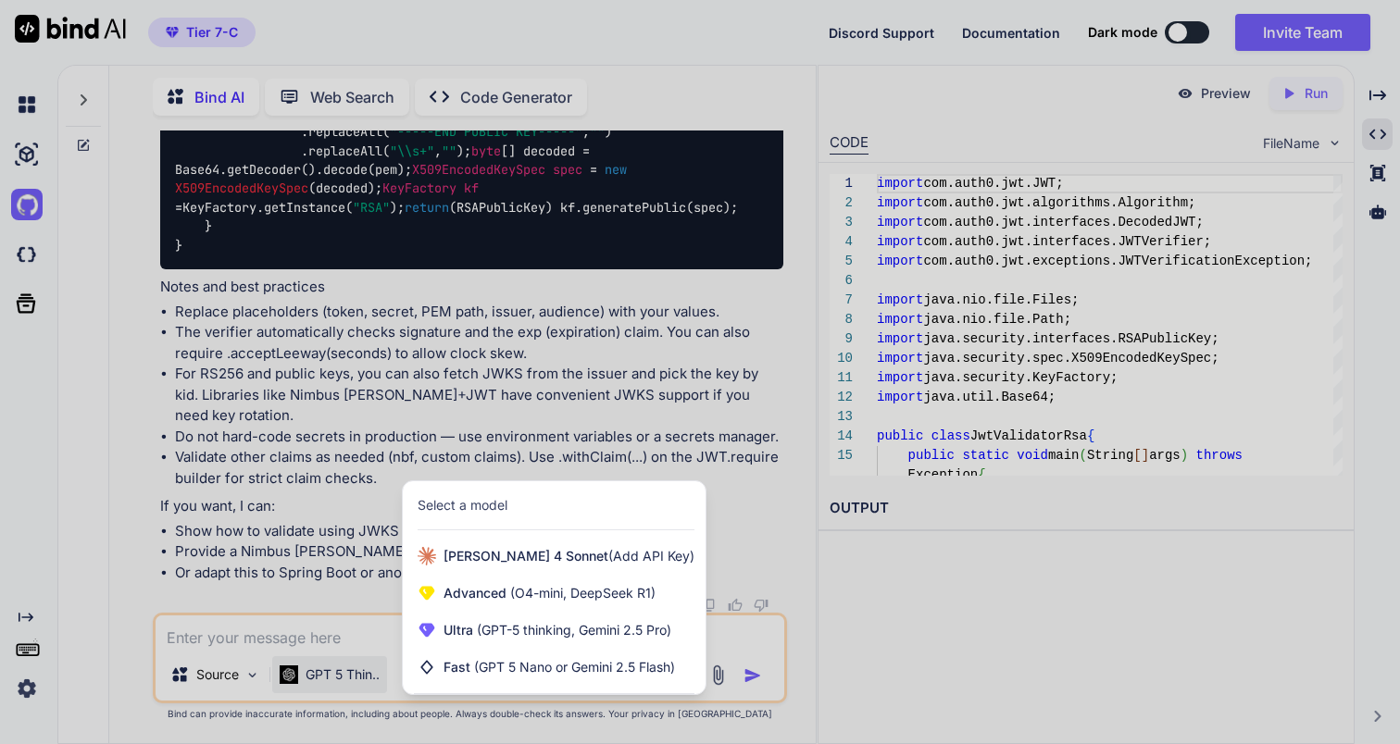
click at [905, 652] on div at bounding box center [700, 372] width 1400 height 744
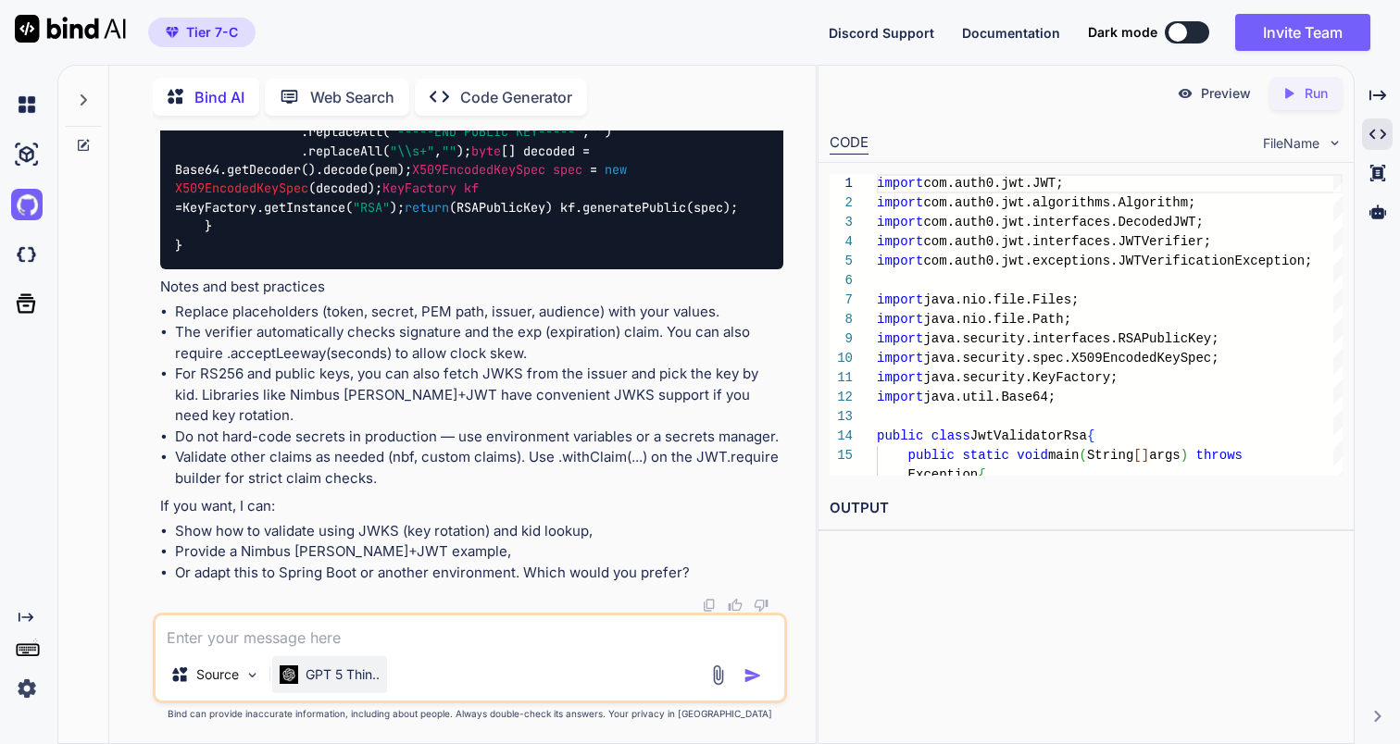
click at [331, 673] on p "GPT 5 Thin.." at bounding box center [343, 675] width 74 height 19
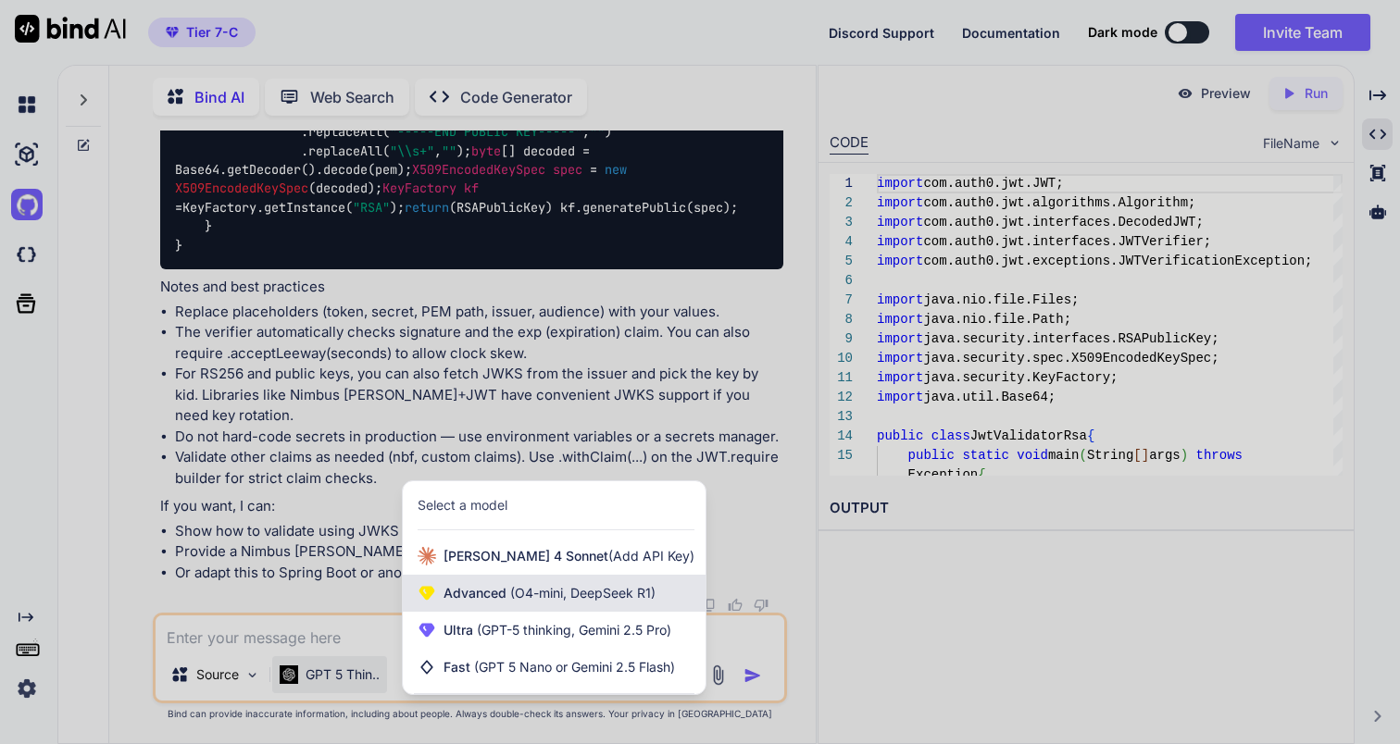
click at [509, 595] on span "(O4-mini, DeepSeek R1)" at bounding box center [580, 593] width 149 height 16
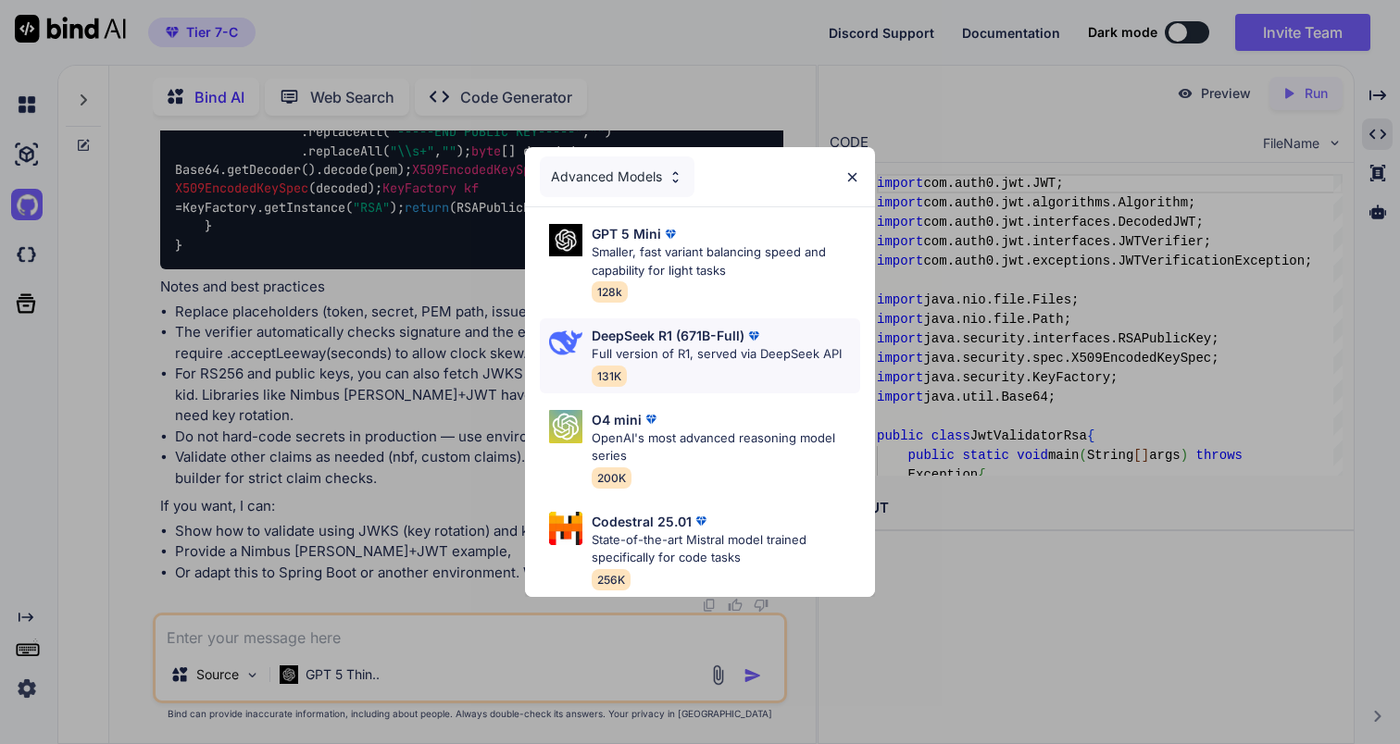
click at [762, 355] on p "Full version of R1, served via DeepSeek API" at bounding box center [717, 354] width 250 height 19
